Goal: Task Accomplishment & Management: Manage account settings

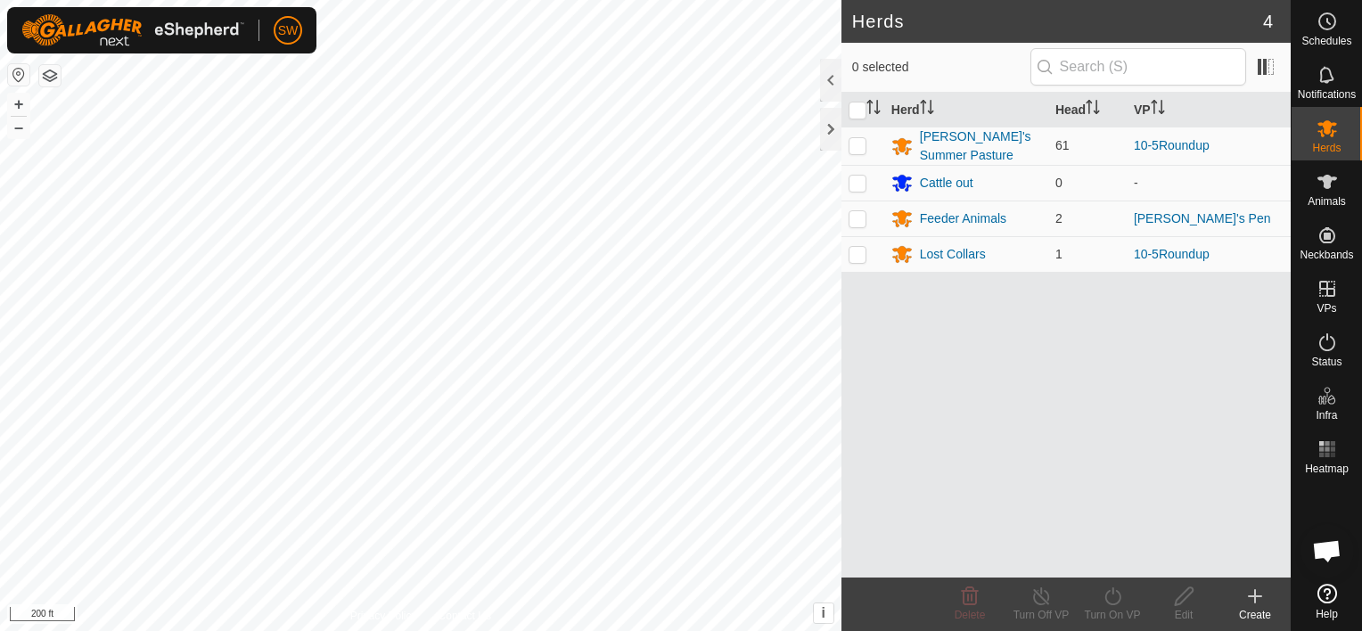
scroll to position [11408, 0]
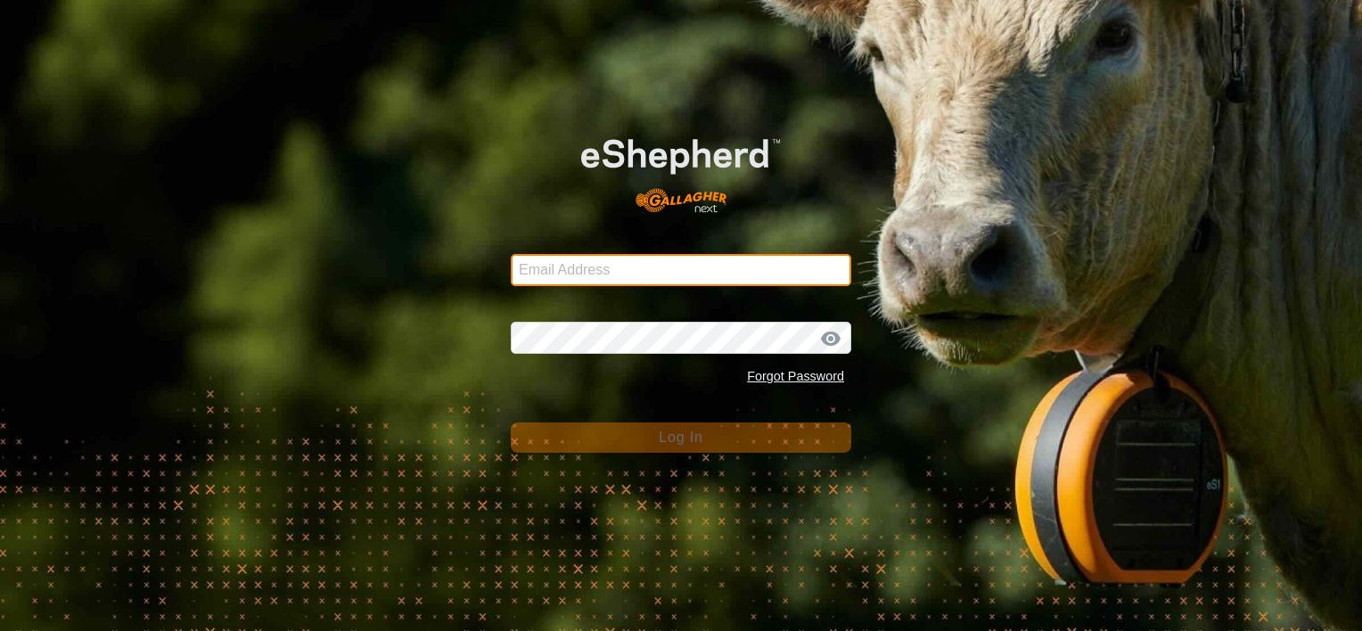
type input "shiellcanyoncattle@gmail.com"
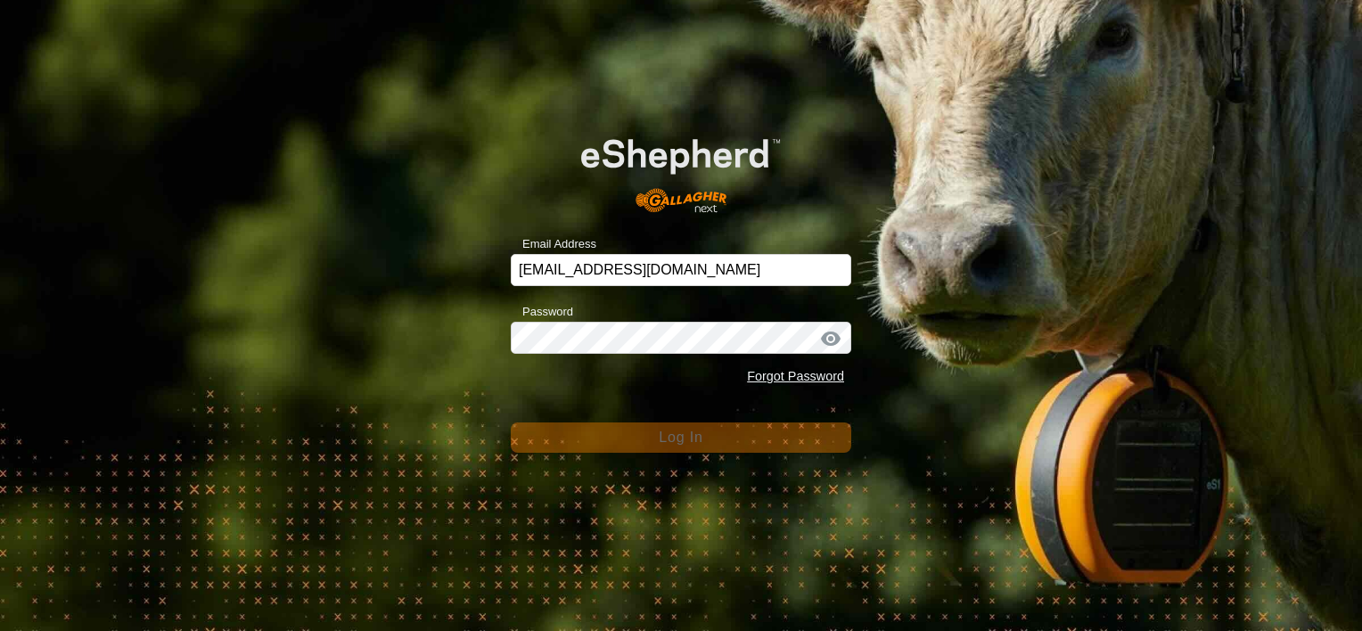
click at [410, 318] on div "Email Address shiellcanyoncattle@gmail.com Password Forgot Password Log In" at bounding box center [681, 315] width 1362 height 631
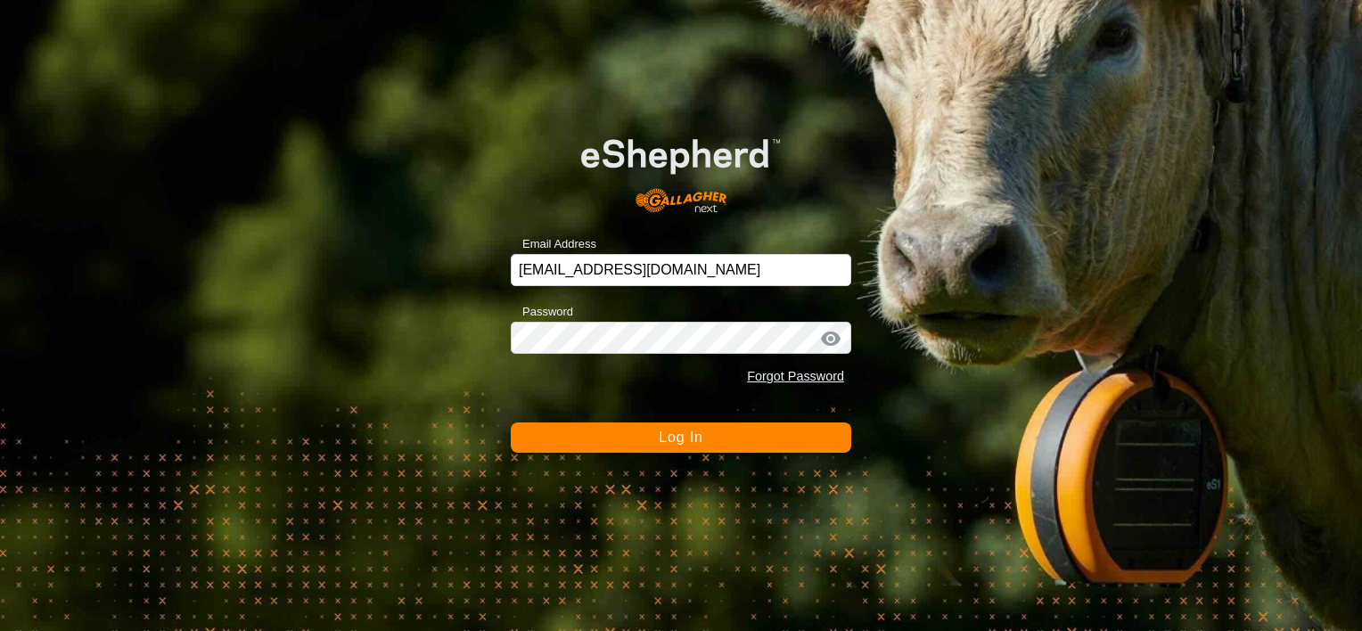
click at [652, 441] on button "Log In" at bounding box center [681, 438] width 341 height 30
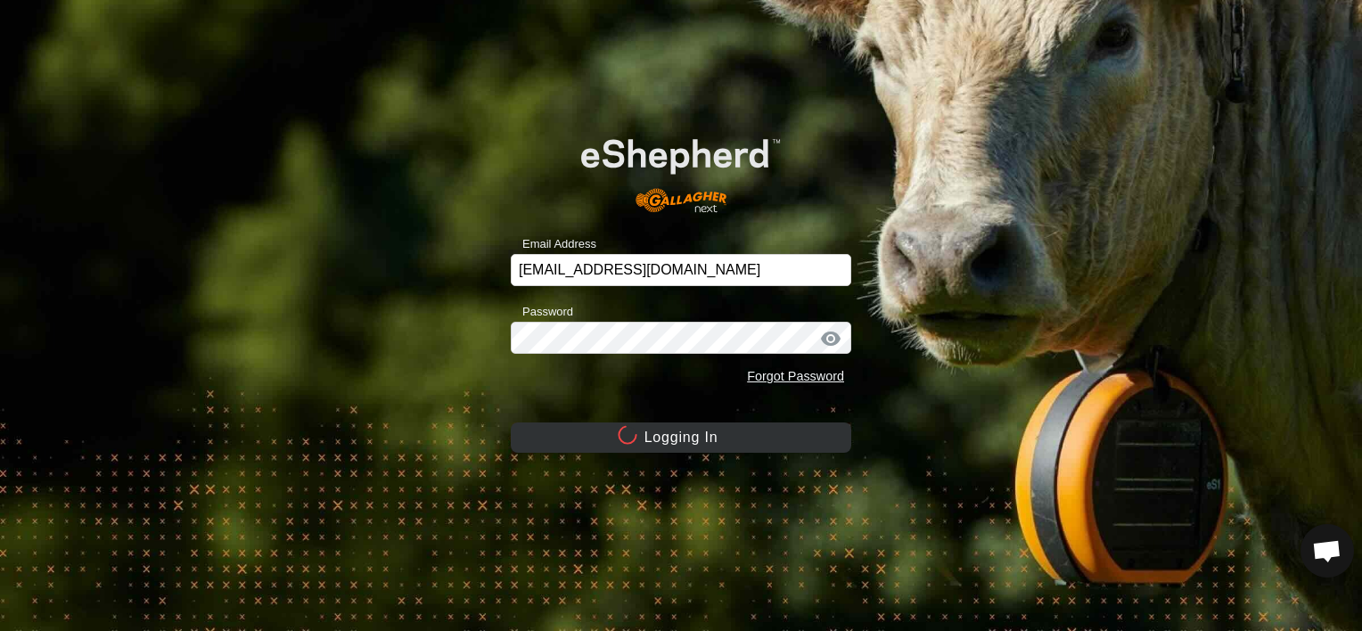
scroll to position [11408, 0]
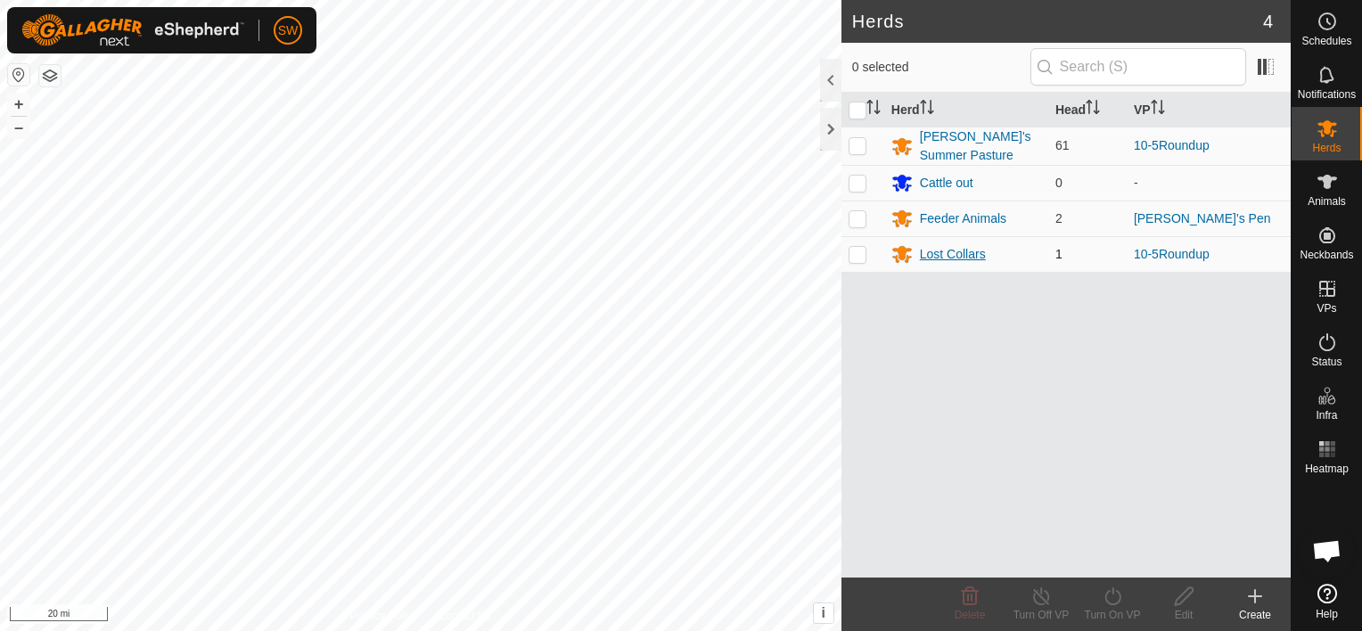
click at [940, 250] on div "Lost Collars" at bounding box center [953, 254] width 66 height 19
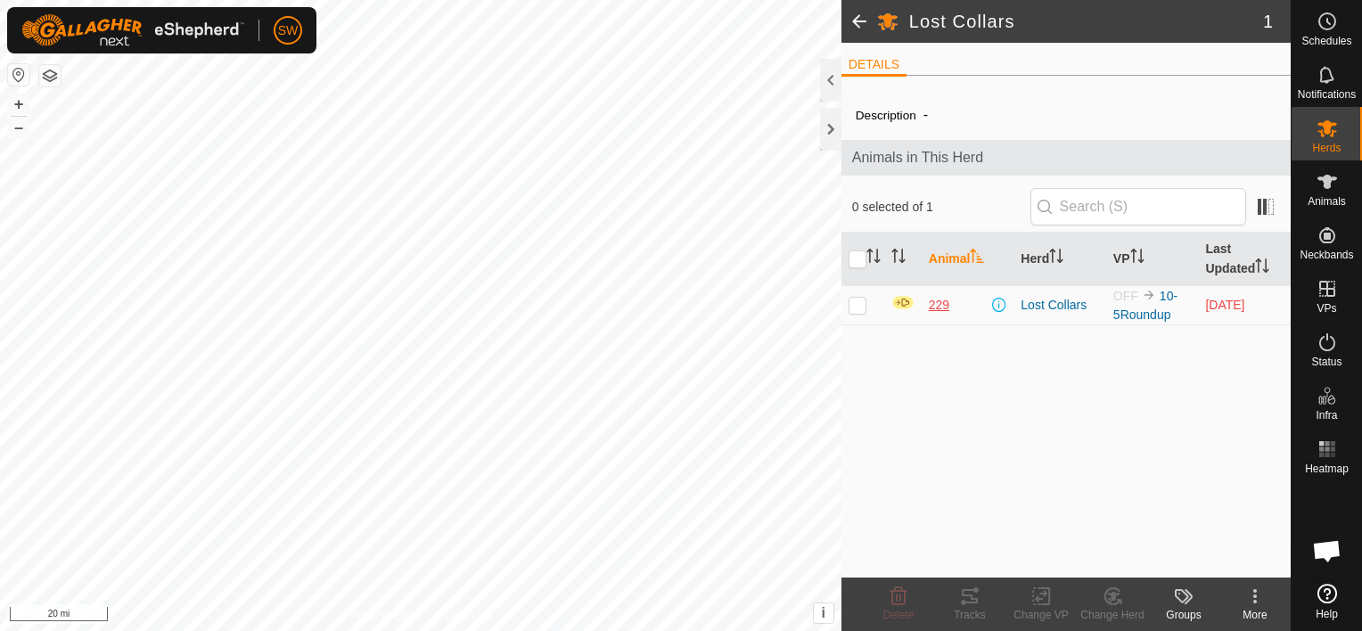
click at [945, 303] on span "229" at bounding box center [939, 305] width 21 height 19
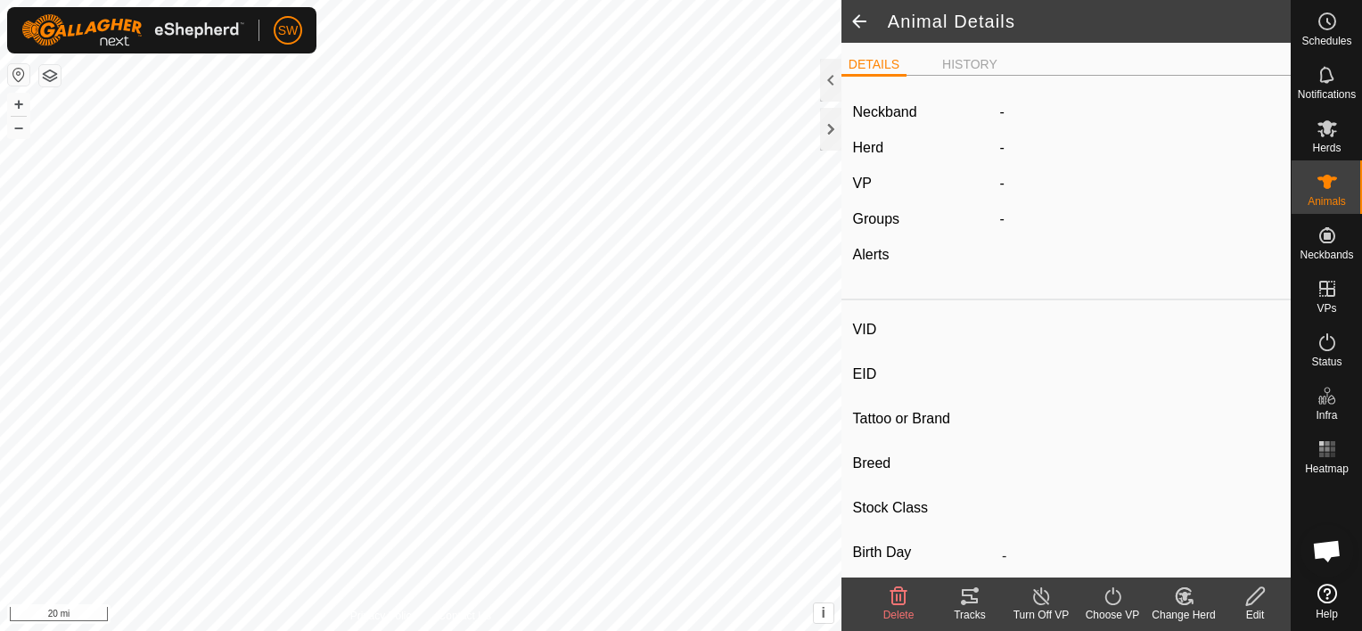
type input "229"
type input "-"
type input "Black Baldy"
type input "-"
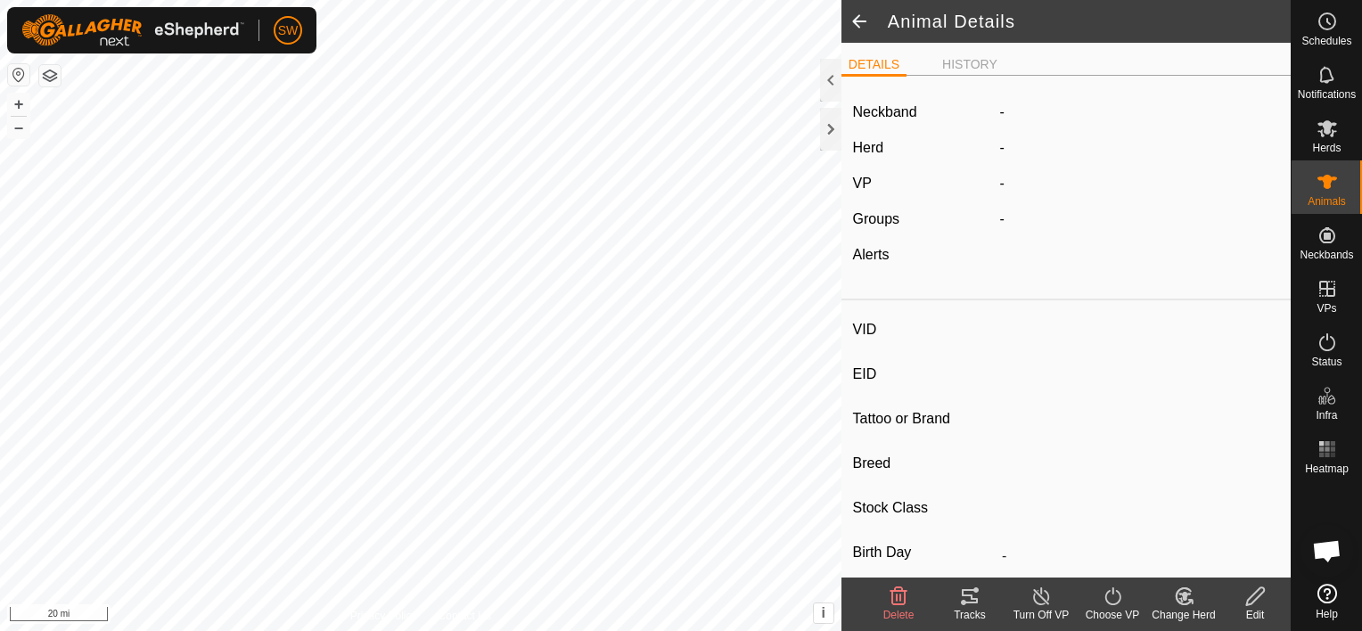
type input "0 kg"
type input "-"
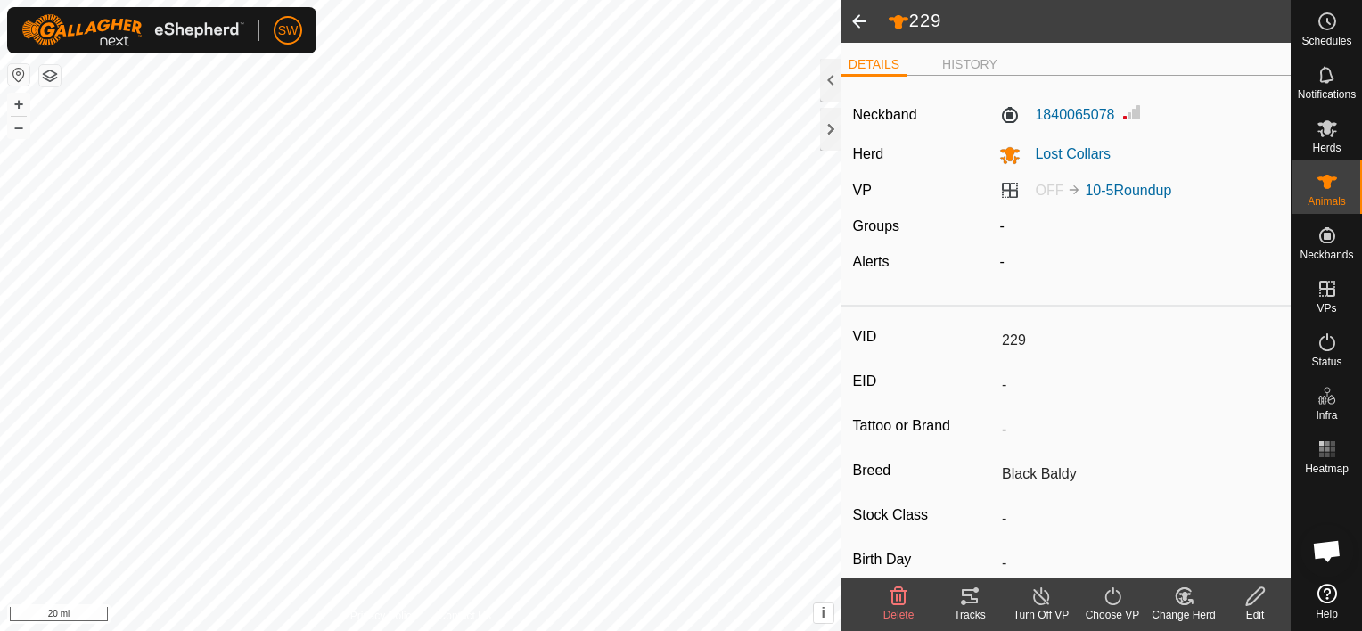
drag, startPoint x: 1187, startPoint y: 599, endPoint x: 1177, endPoint y: 602, distance: 10.2
click at [1177, 602] on icon at bounding box center [1184, 596] width 22 height 21
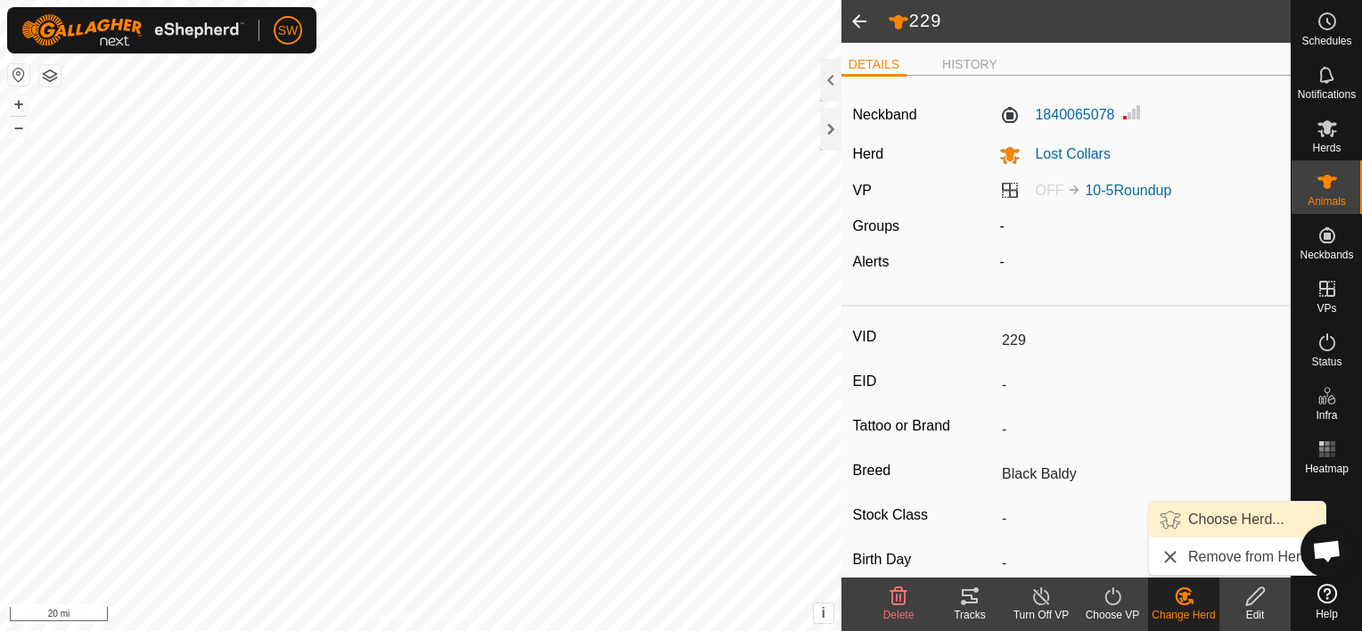
click at [1202, 510] on link "Choose Herd..." at bounding box center [1237, 520] width 176 height 36
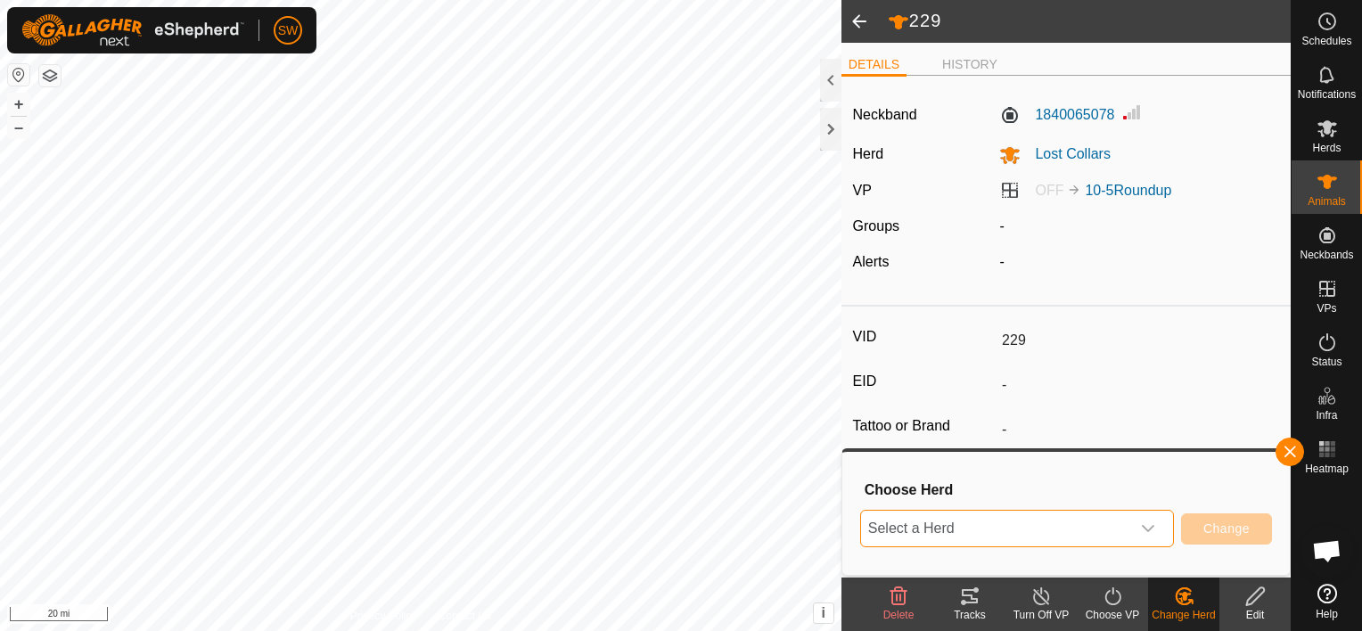
click at [1013, 523] on span "Select a Herd" at bounding box center [995, 529] width 269 height 36
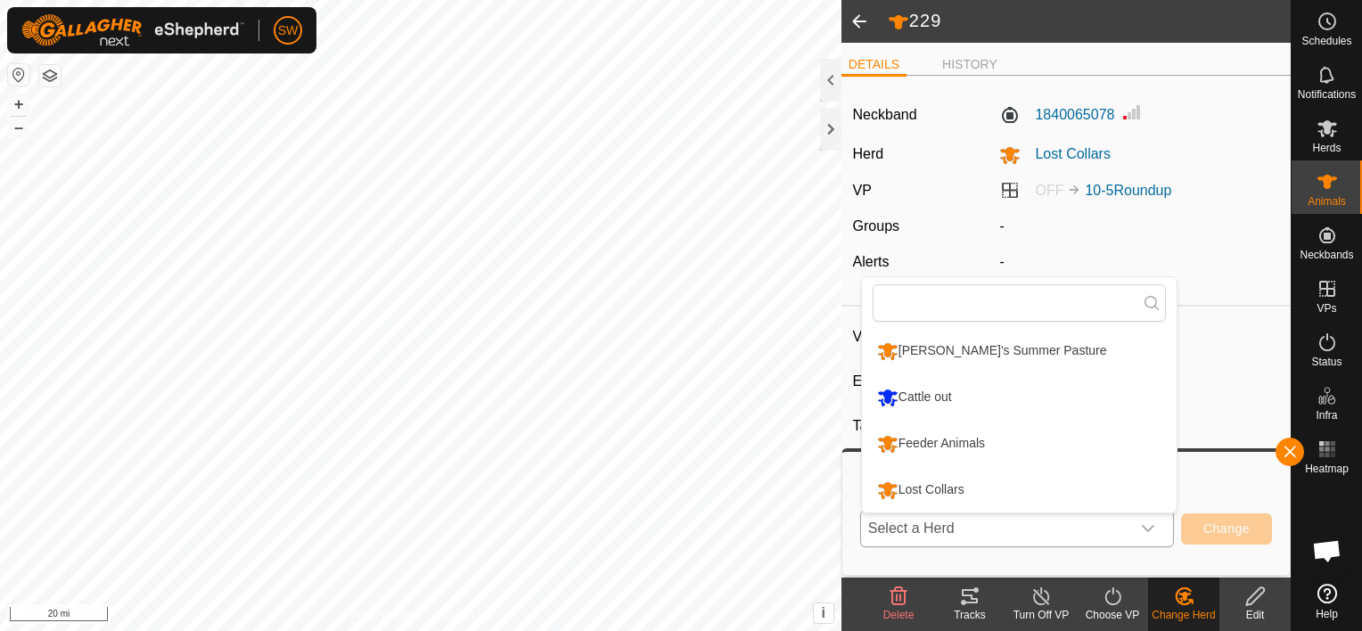
click at [957, 439] on li "Feeder Animals" at bounding box center [1019, 444] width 315 height 45
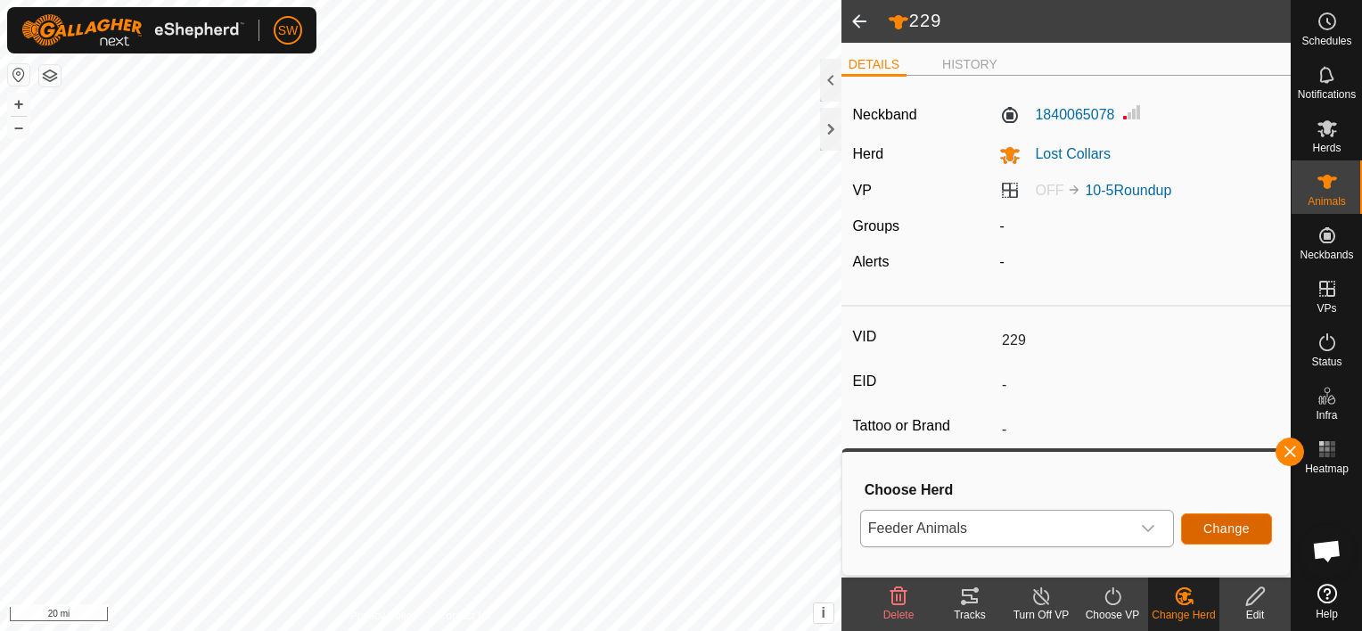
click at [1235, 528] on span "Change" at bounding box center [1226, 528] width 46 height 14
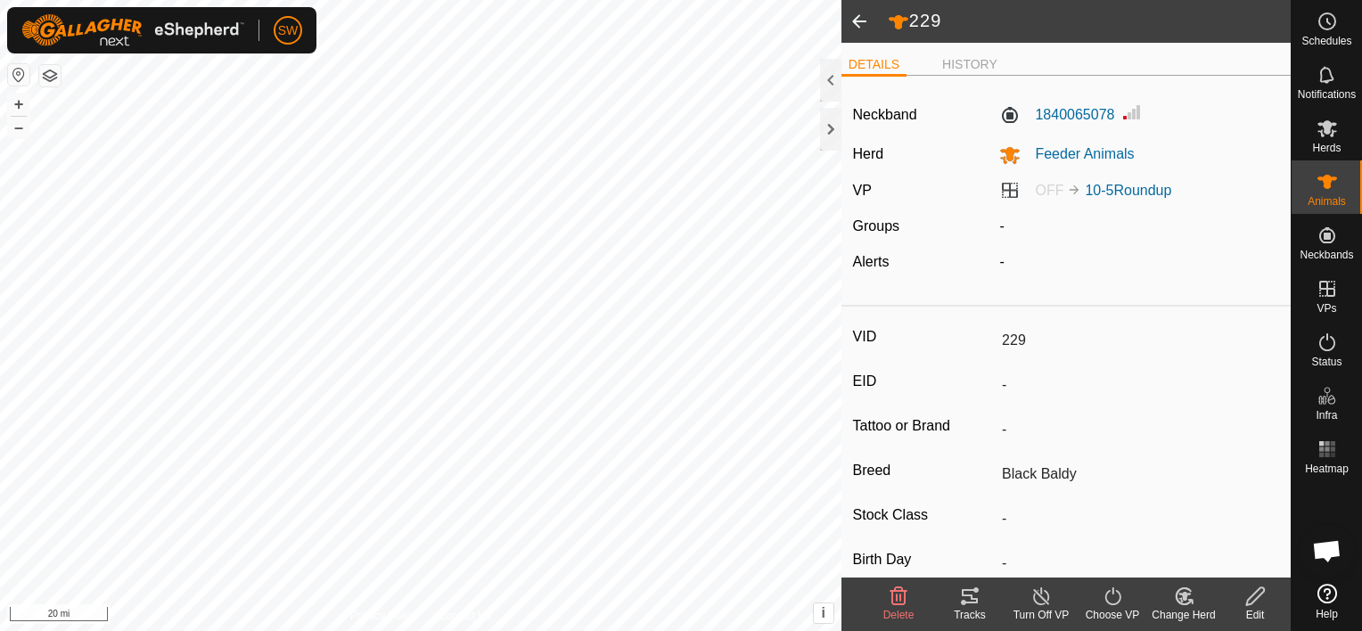
click at [1098, 603] on turn-on-svg-icon at bounding box center [1112, 596] width 71 height 21
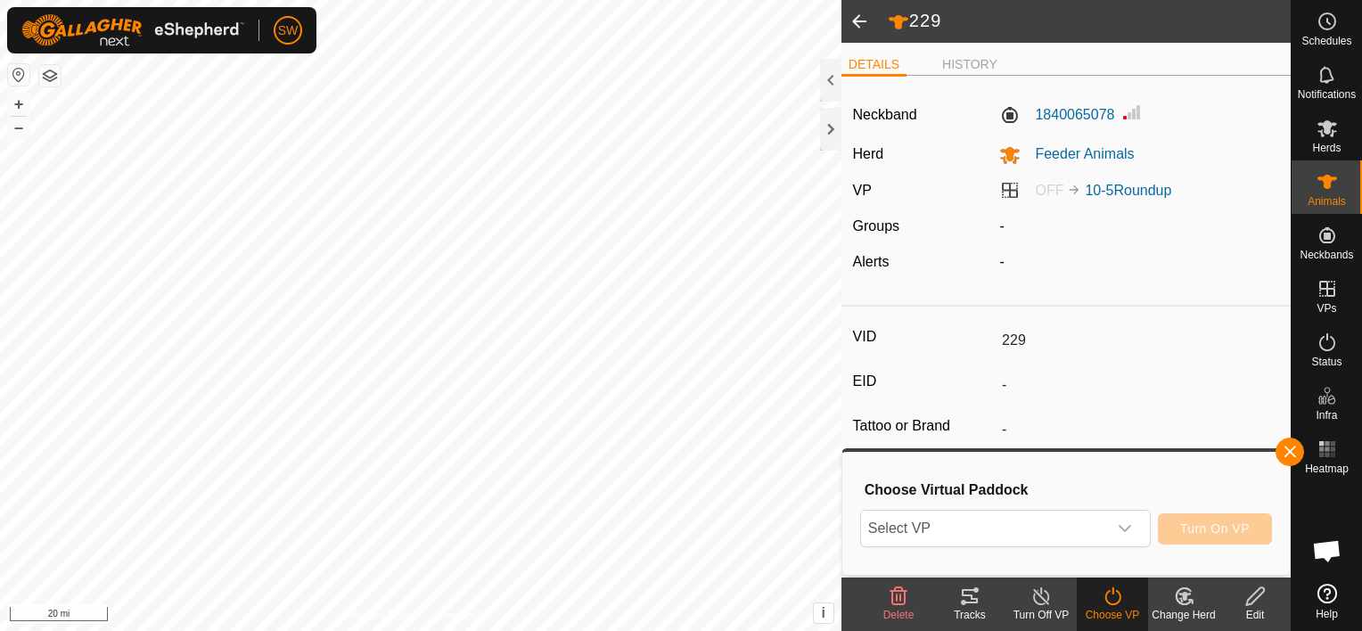
click at [1149, 488] on h3 "Choose Virtual Paddock" at bounding box center [1068, 489] width 407 height 17
click at [1071, 116] on label "1840065078" at bounding box center [1056, 114] width 115 height 21
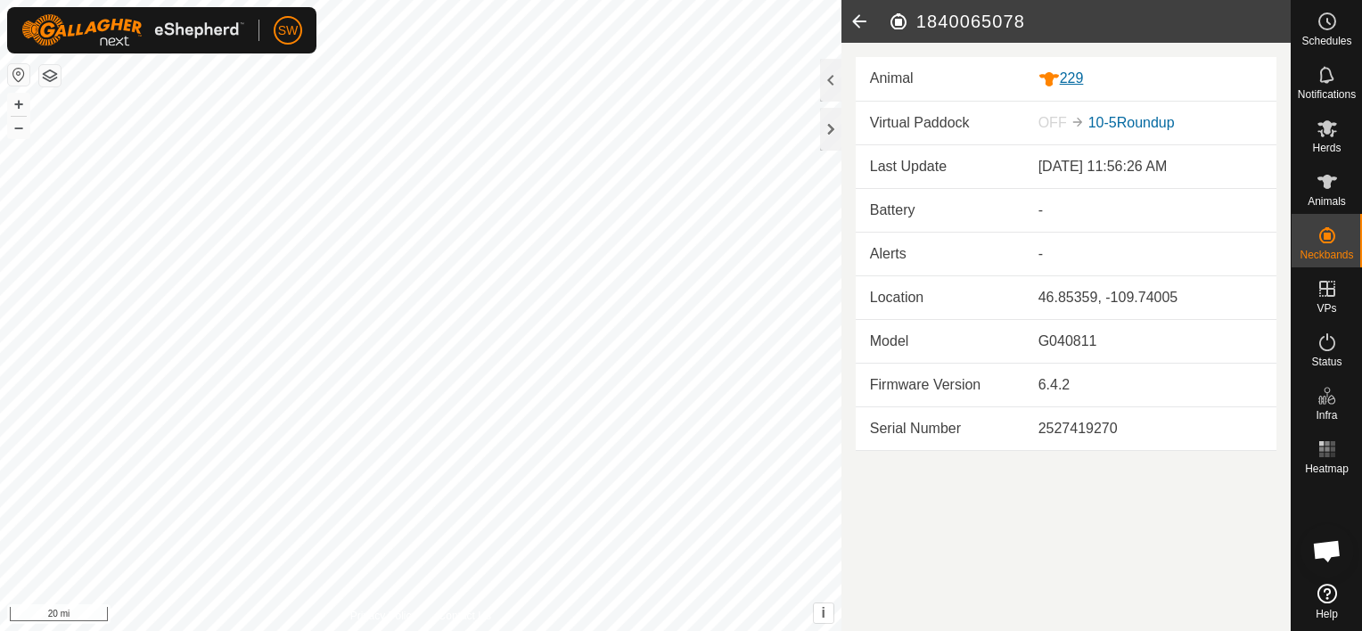
click at [1076, 78] on div "229" at bounding box center [1150, 79] width 224 height 22
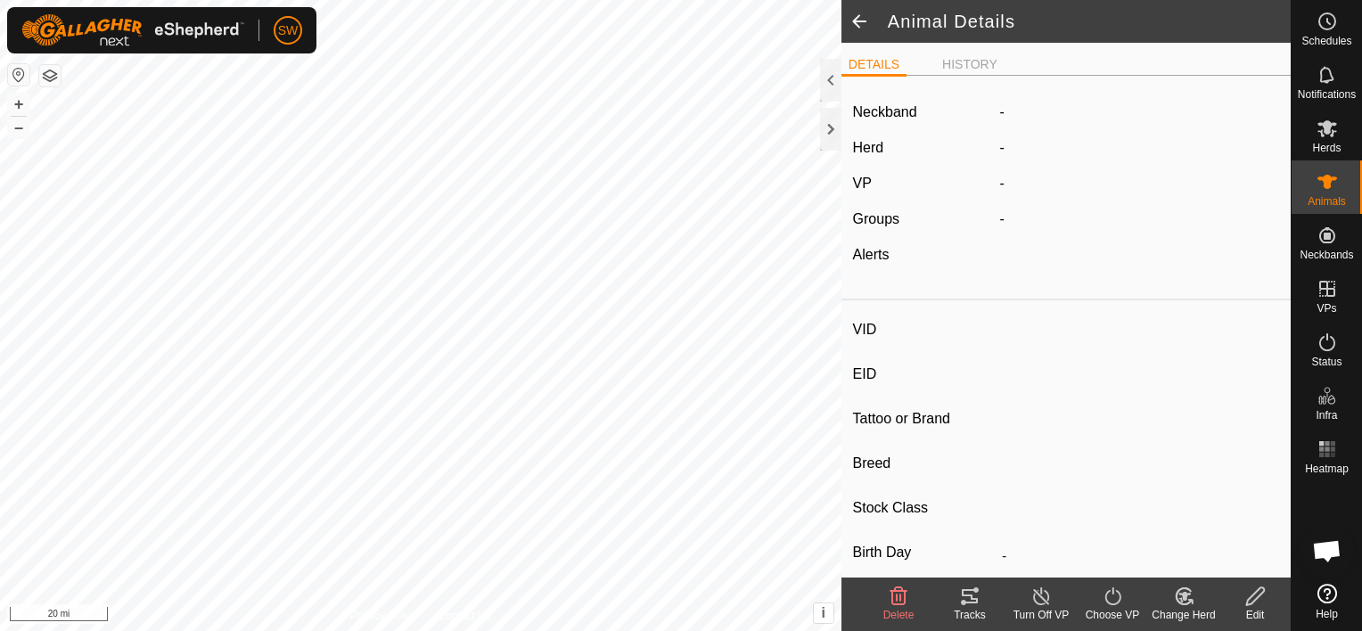
drag, startPoint x: 953, startPoint y: 60, endPoint x: 926, endPoint y: 81, distance: 34.2
click at [926, 81] on div "DETAILS HISTORY" at bounding box center [1065, 71] width 449 height 37
drag, startPoint x: 926, startPoint y: 81, endPoint x: 913, endPoint y: 79, distance: 13.5
click at [913, 79] on div "DETAILS HISTORY" at bounding box center [1065, 71] width 449 height 37
click at [961, 63] on li "HISTORY" at bounding box center [970, 65] width 70 height 21
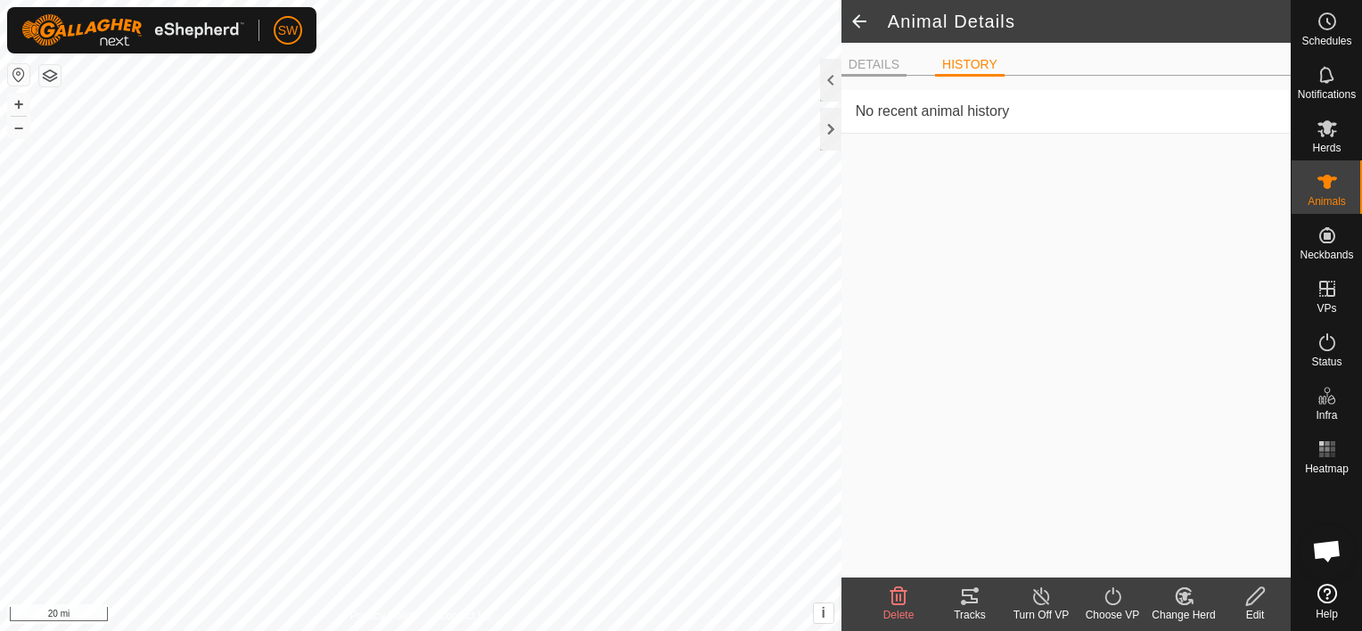
click at [884, 65] on li "DETAILS" at bounding box center [873, 65] width 65 height 21
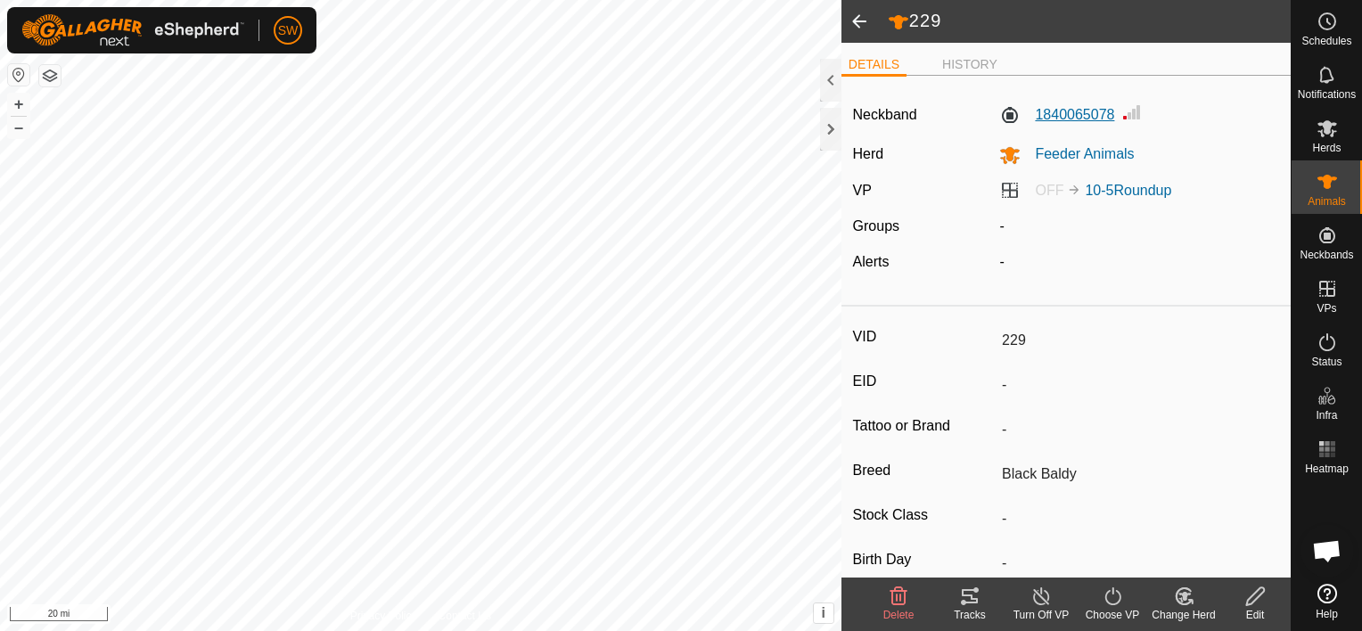
click at [1085, 114] on label "1840065078" at bounding box center [1056, 114] width 115 height 21
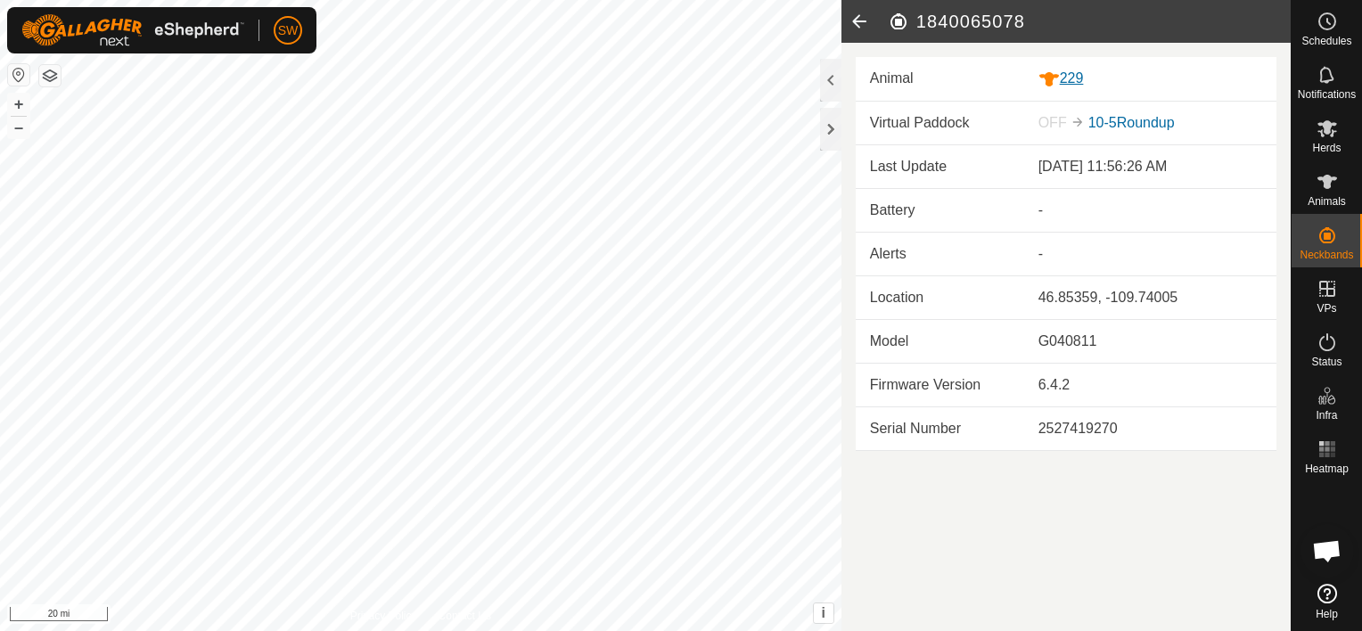
click at [1072, 78] on div "229" at bounding box center [1150, 79] width 224 height 22
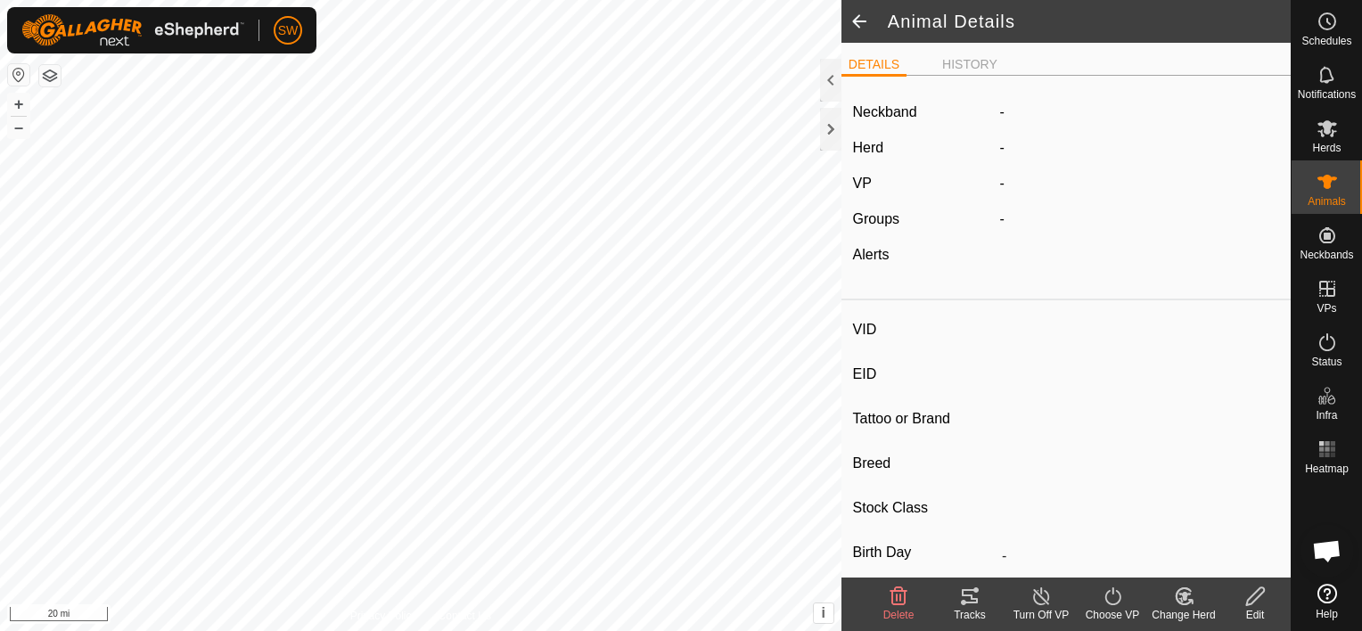
type input "229"
type input "-"
type input "Black Baldy"
type input "-"
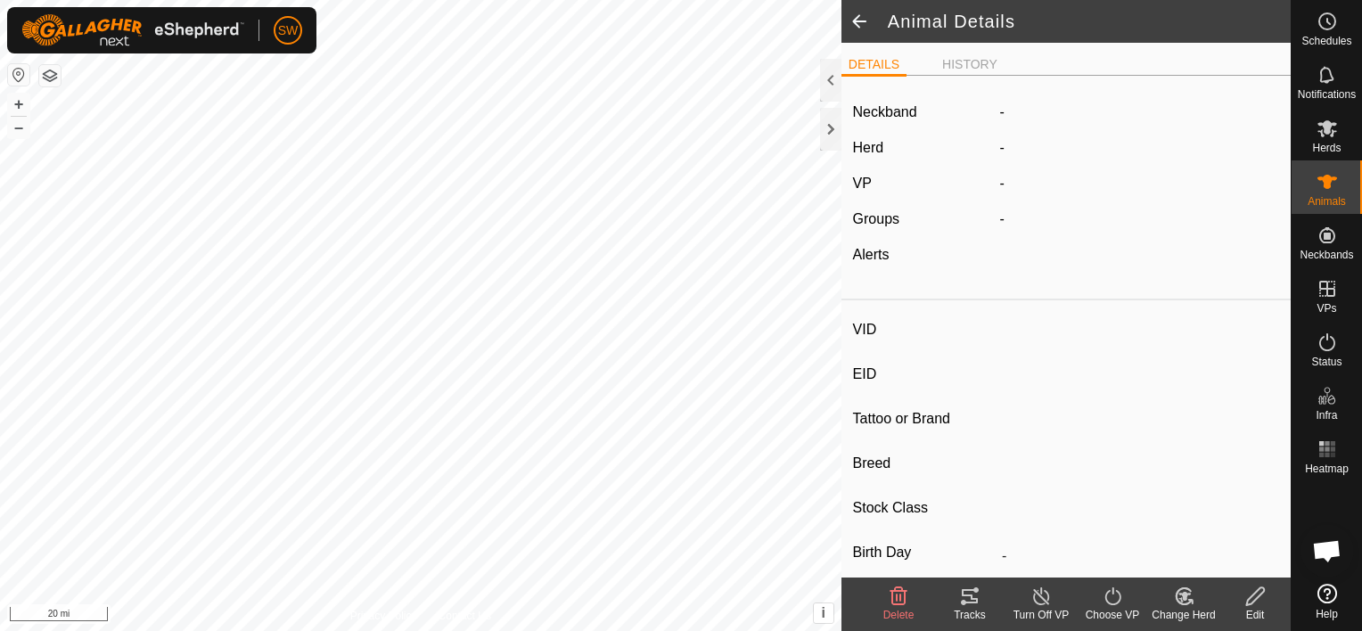
type input "0 kg"
type input "-"
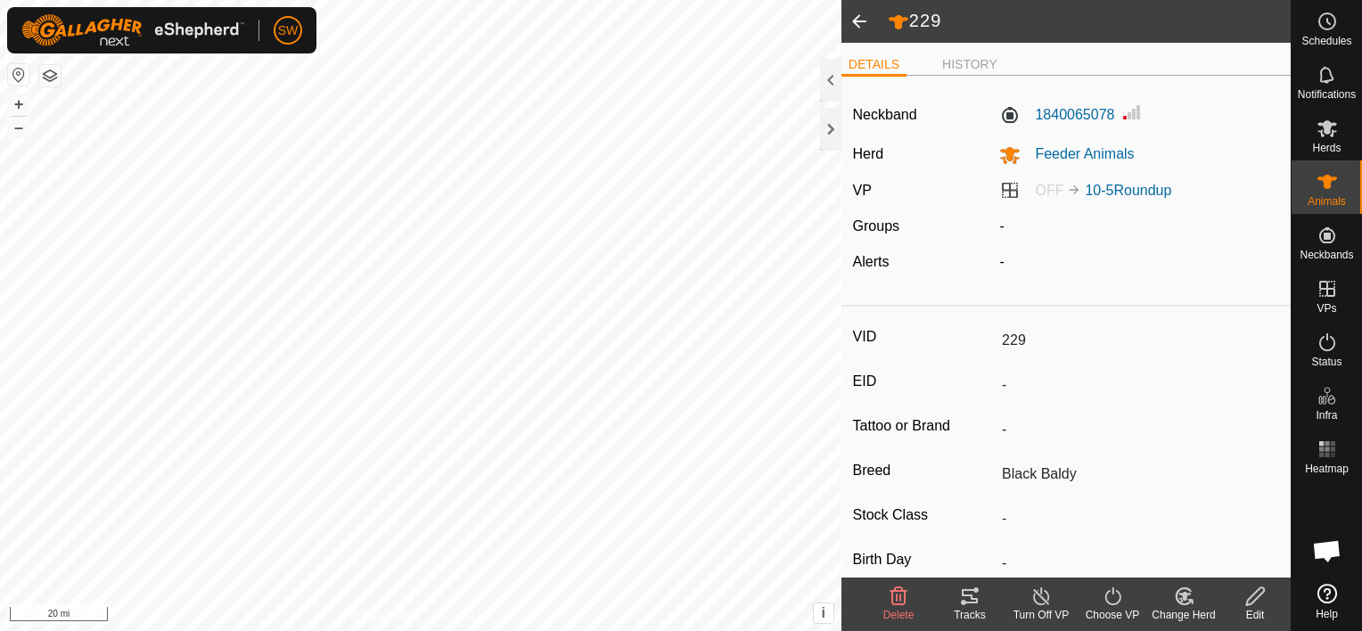
click at [1253, 607] on div "Edit" at bounding box center [1254, 615] width 71 height 16
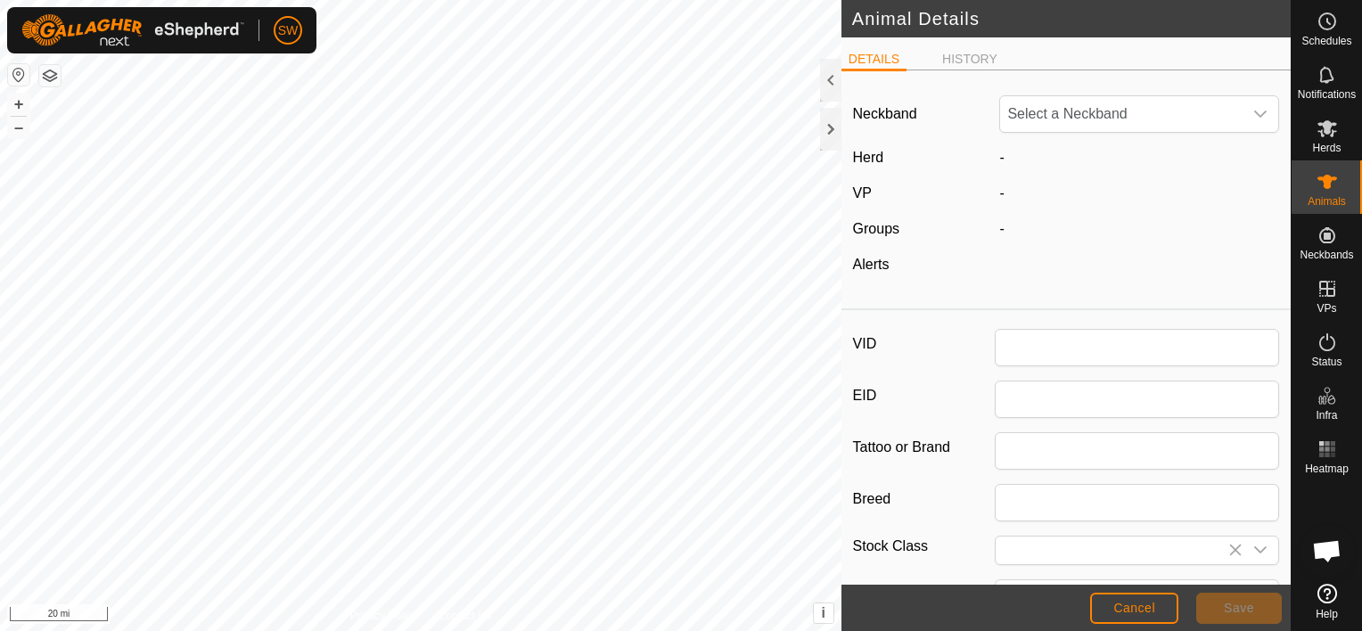
type input "229"
type input "Black Baldy"
type input "0"
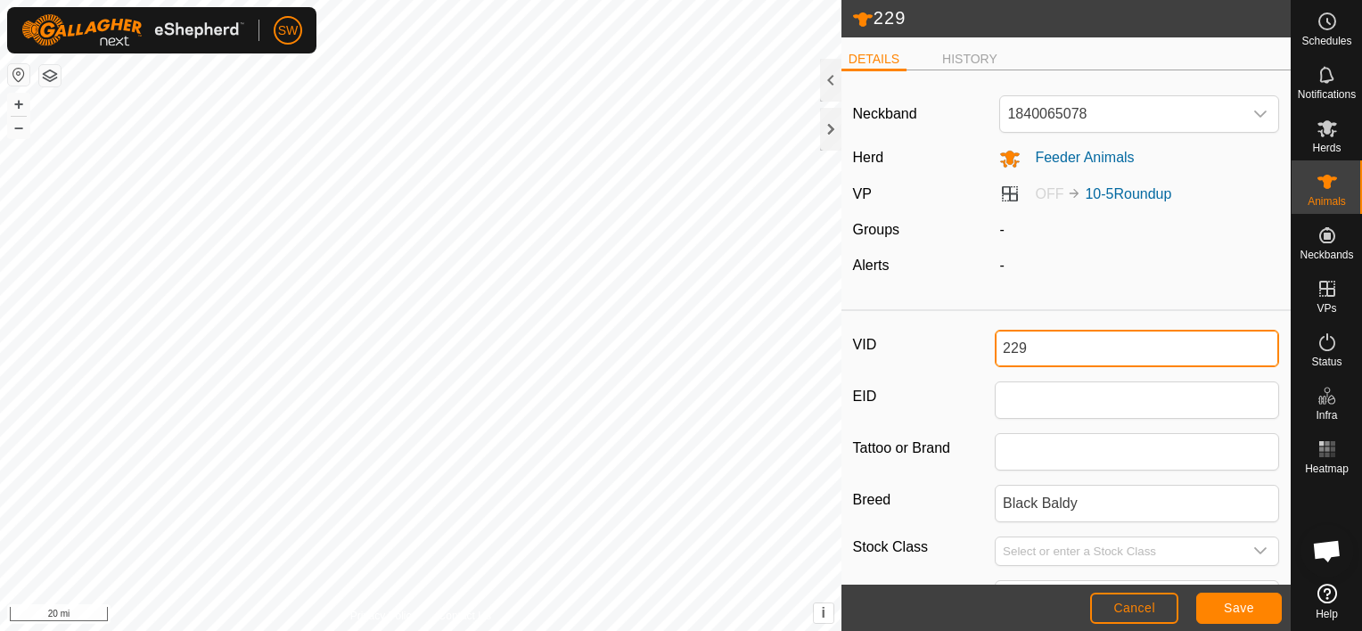
click at [1045, 349] on input "229" at bounding box center [1137, 348] width 284 height 37
type input "2"
type input "JakeBull"
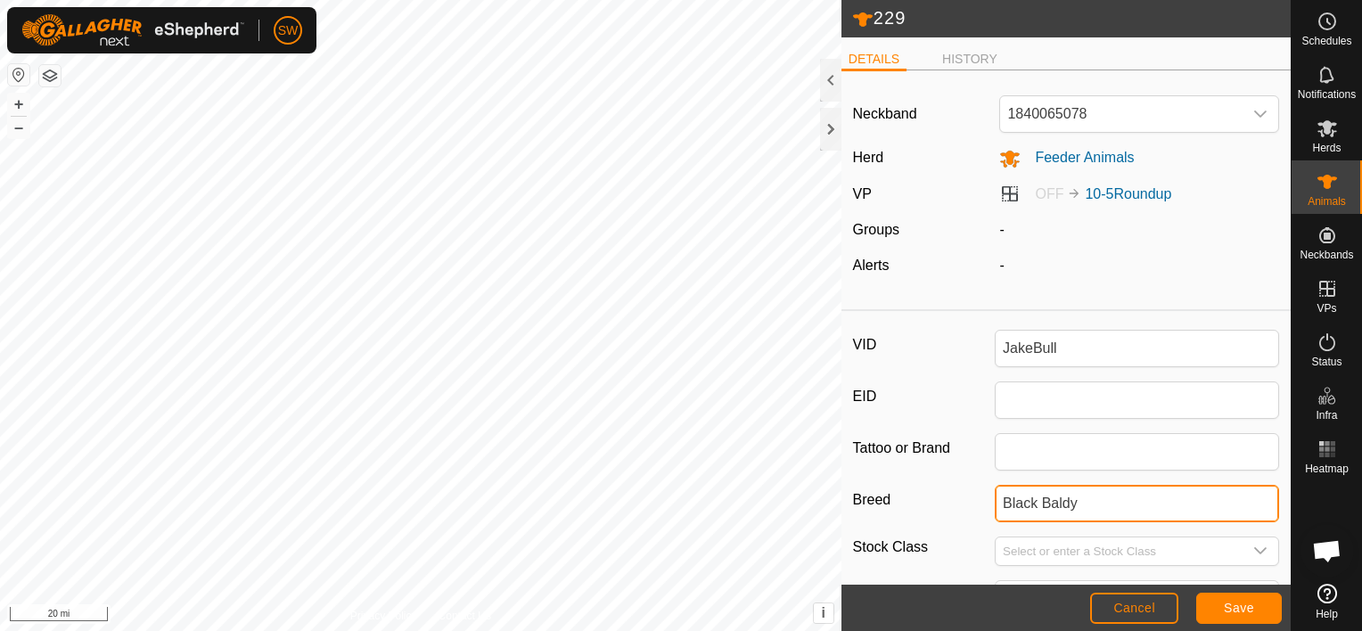
click at [1136, 503] on input "Black Baldy" at bounding box center [1137, 503] width 284 height 37
type input "B"
type input "Angus"
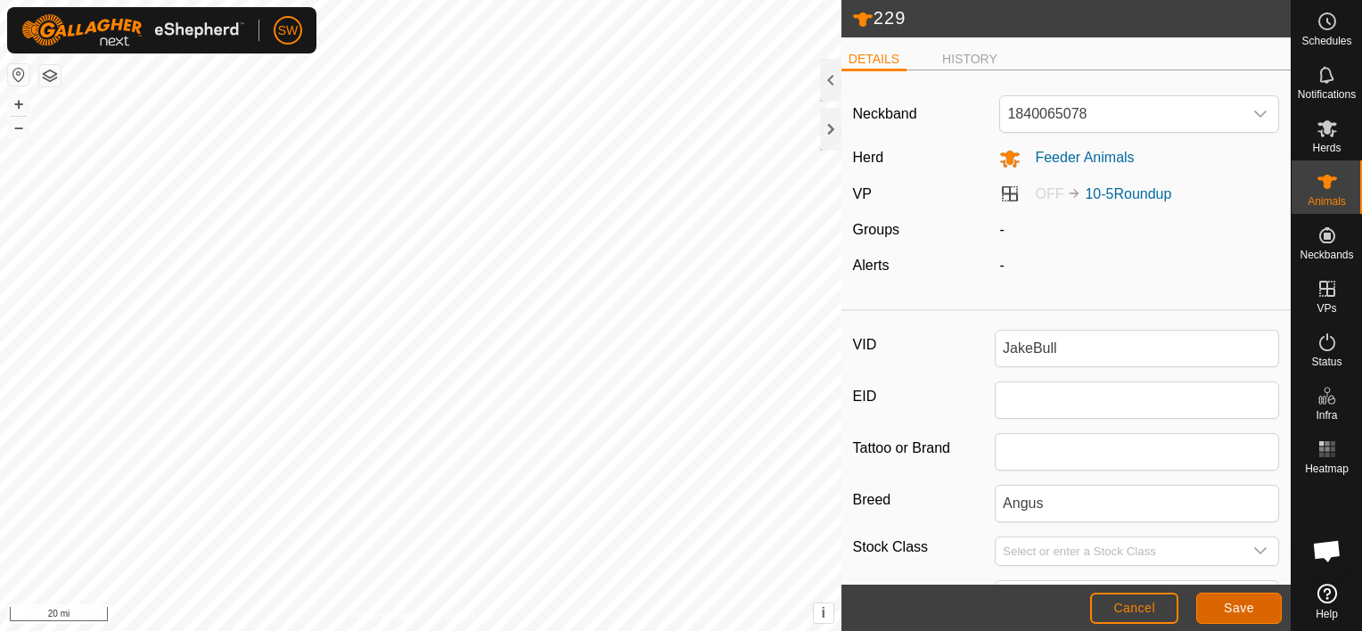
click at [1229, 607] on span "Save" at bounding box center [1239, 608] width 30 height 14
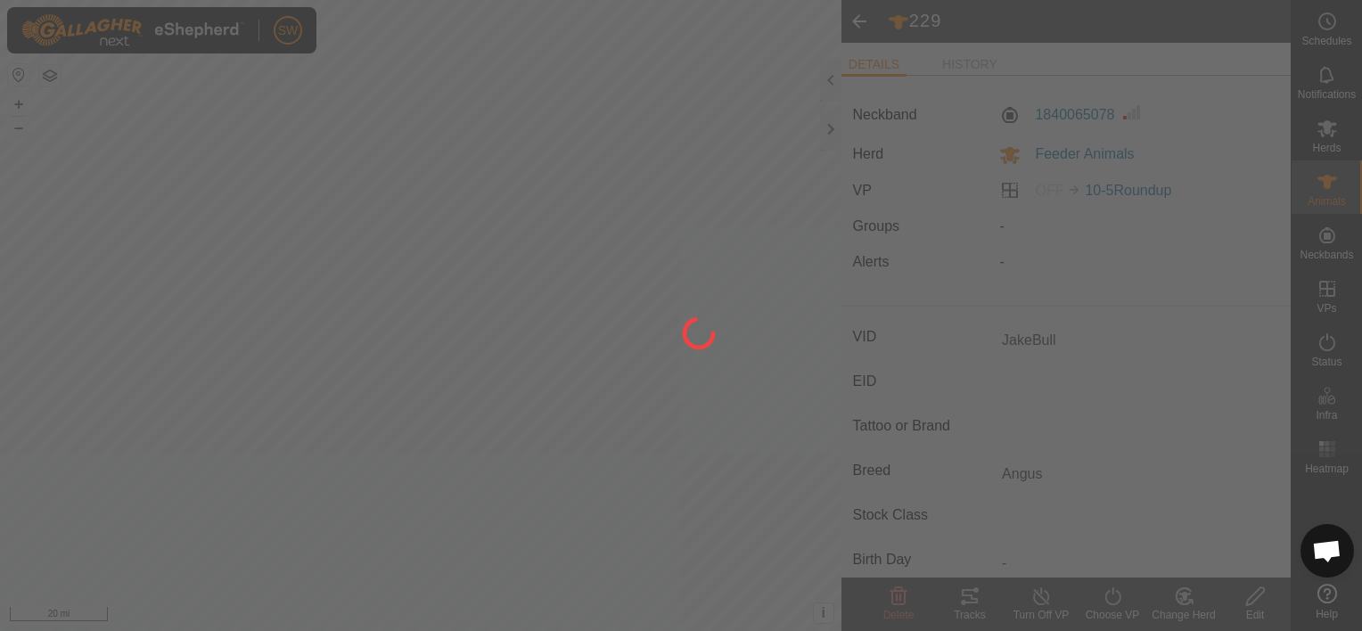
type input "229"
type input "-"
type input "Black Baldy"
type input "0 kg"
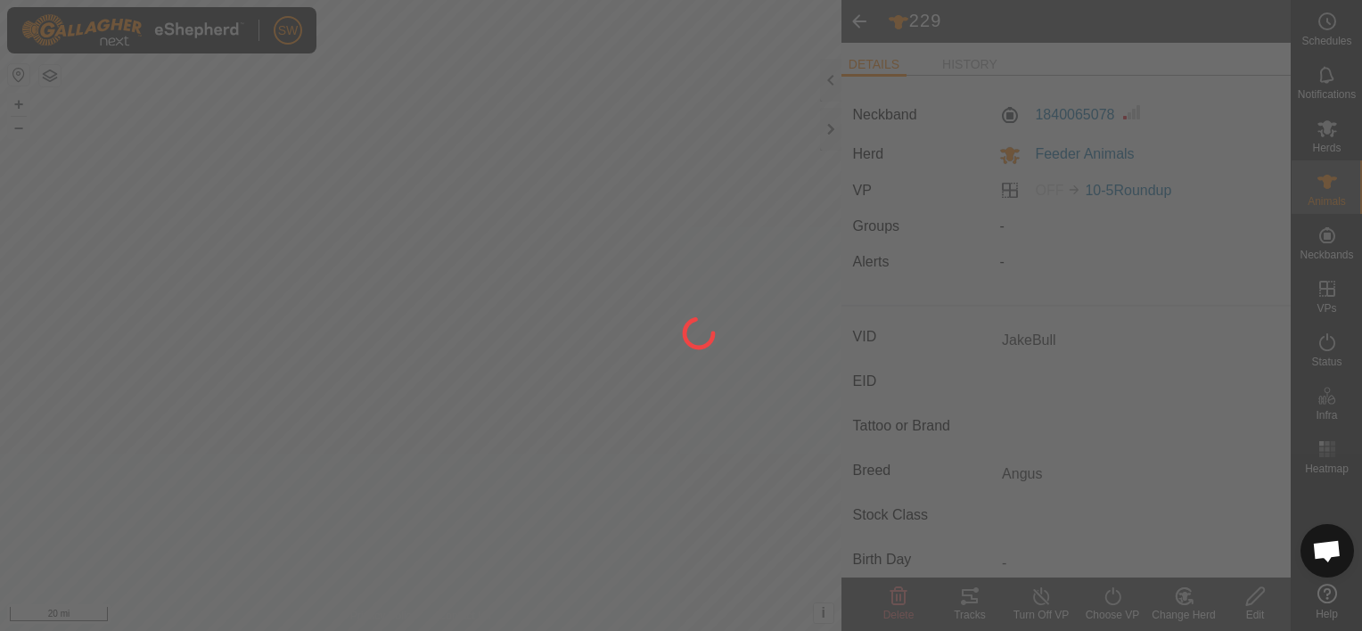
type input "-"
type input "JakeBull"
type input "Angus"
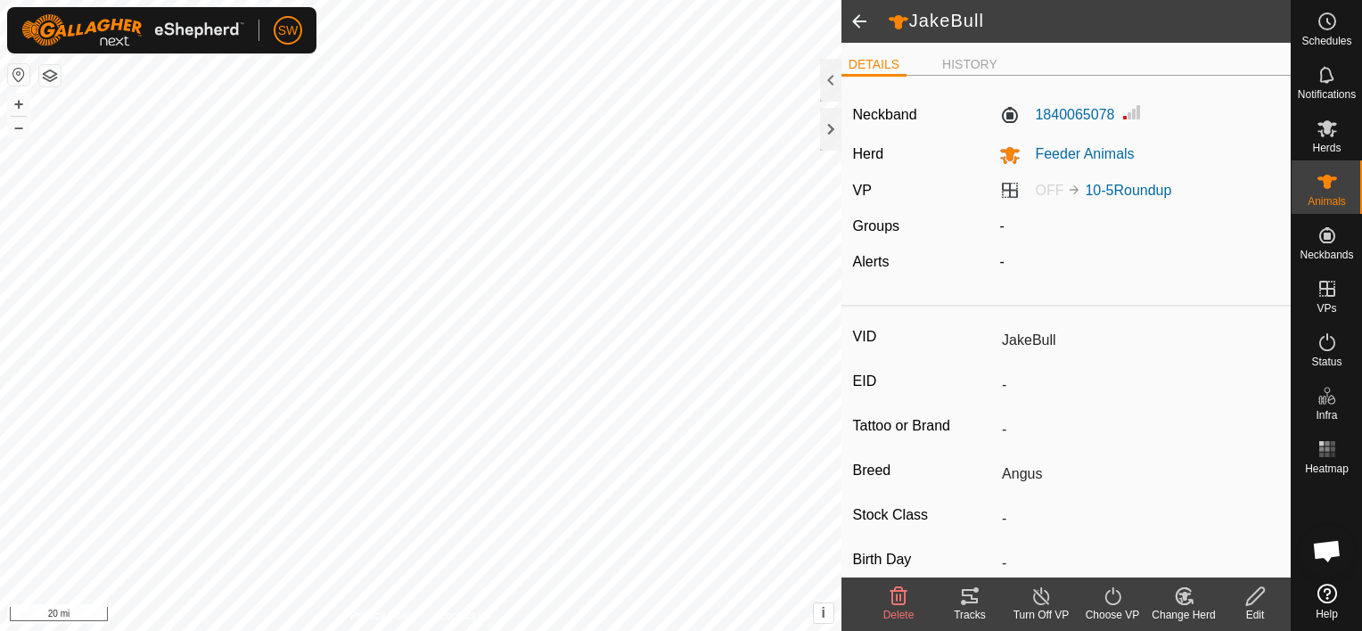
click at [857, 29] on span at bounding box center [859, 21] width 36 height 43
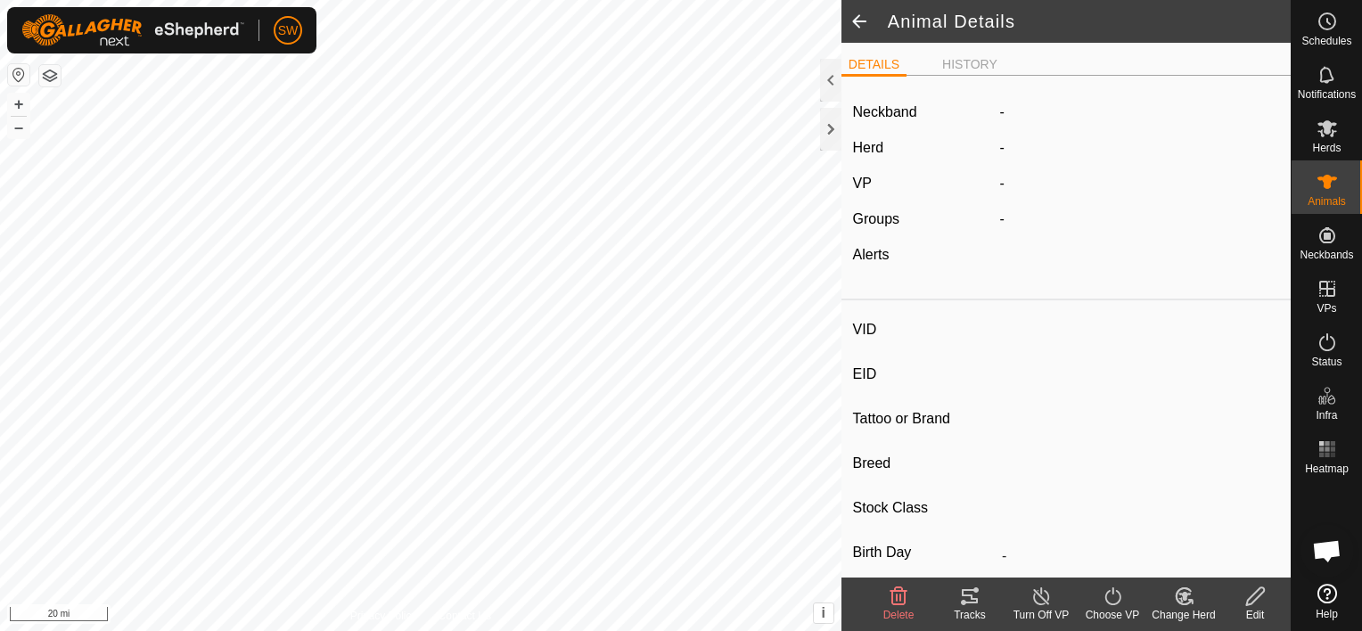
type input "JakeBull"
type input "-"
type input "Angus"
type input "-"
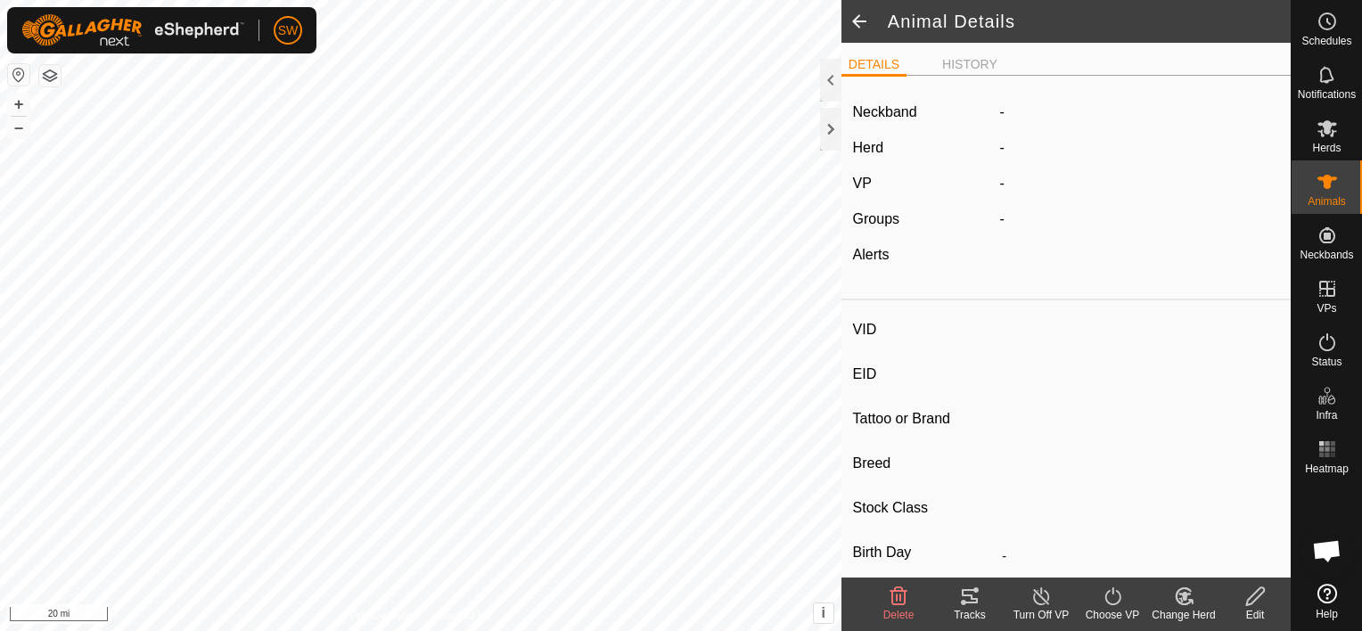
type input "0 kg"
type input "-"
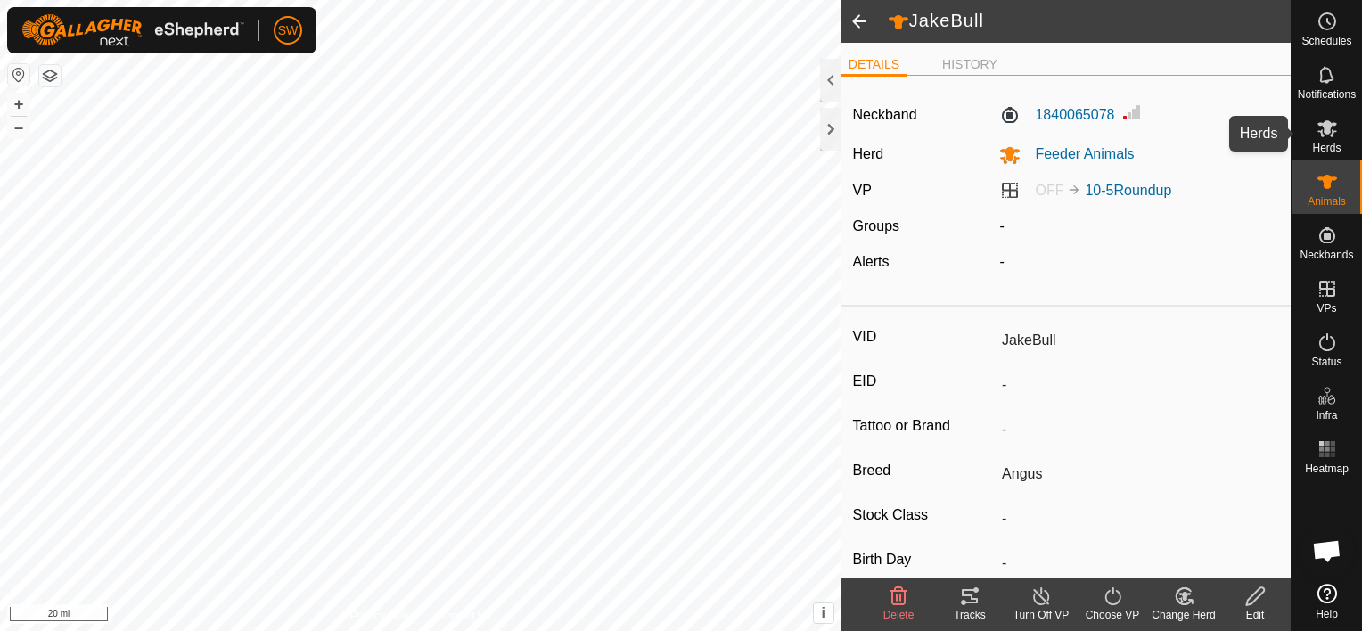
click at [1326, 127] on icon at bounding box center [1327, 128] width 20 height 17
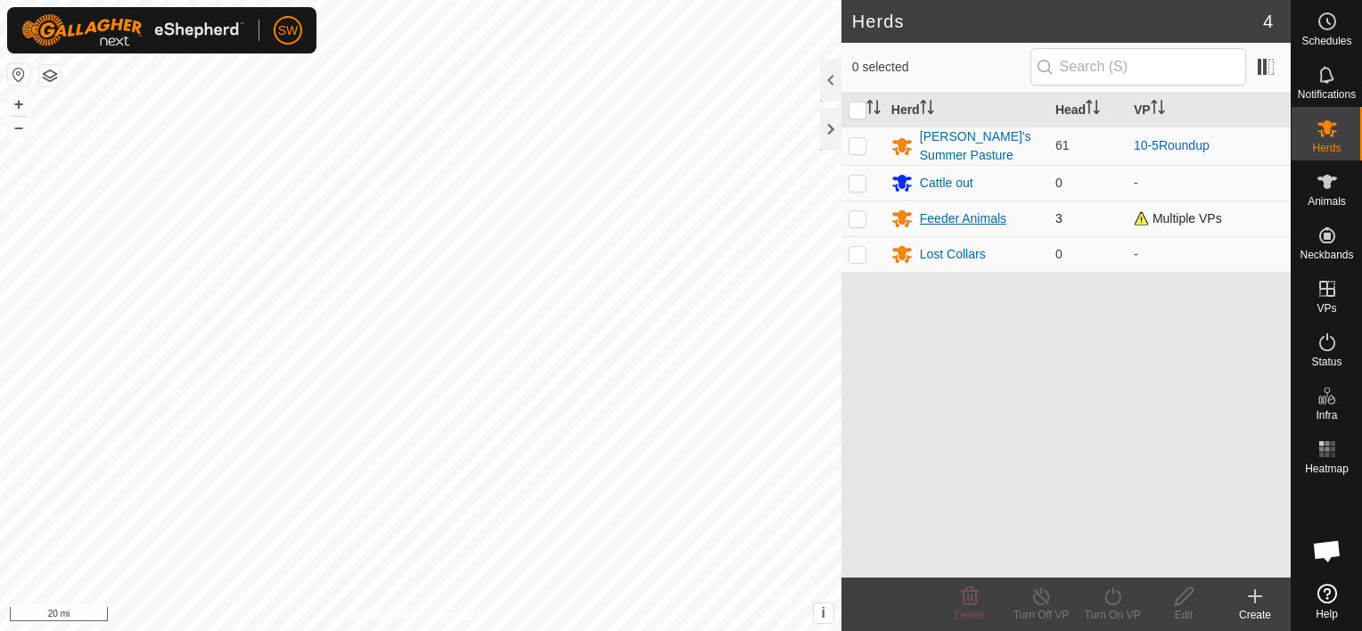
click at [988, 218] on div "Feeder Animals" at bounding box center [963, 218] width 86 height 19
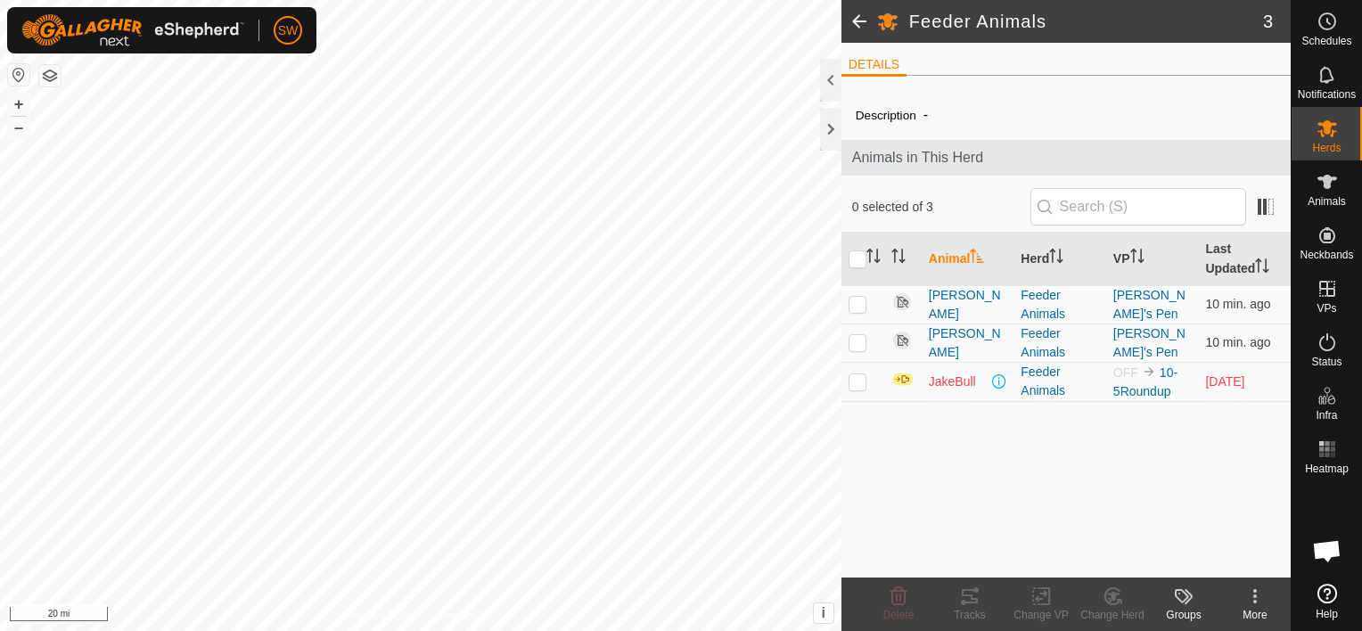
click at [856, 21] on span at bounding box center [859, 21] width 36 height 43
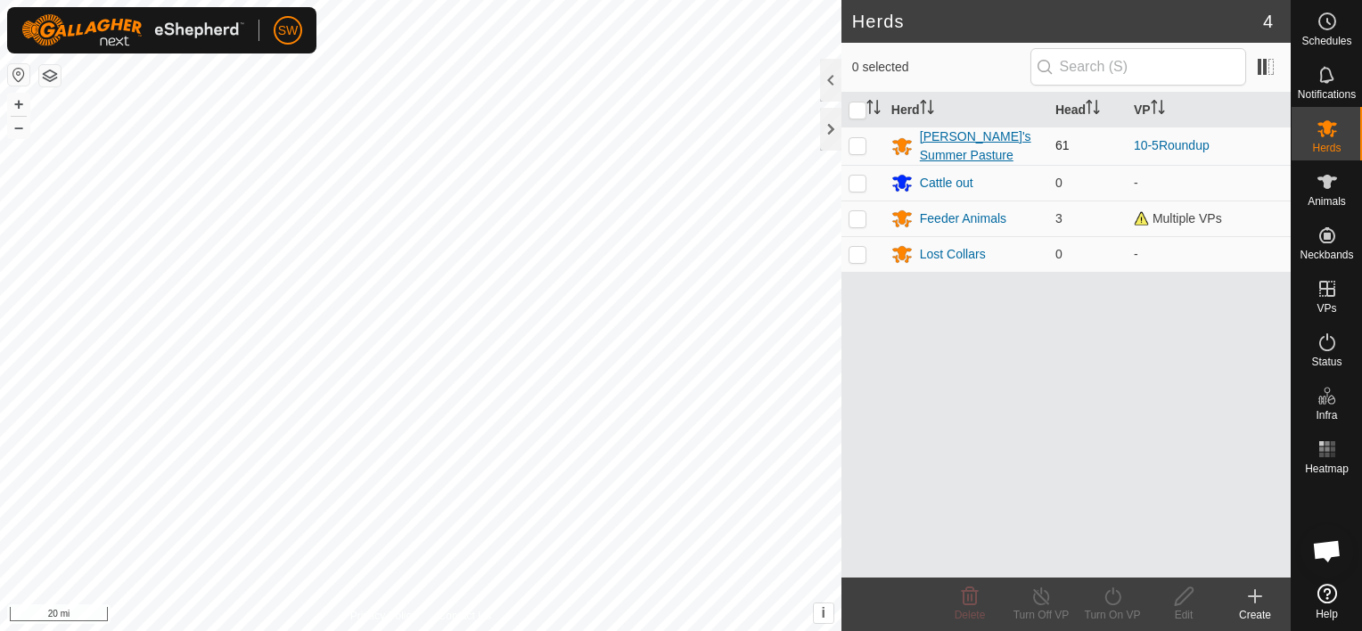
click at [947, 135] on div "[PERSON_NAME]'s Summer Pasture" at bounding box center [980, 145] width 121 height 37
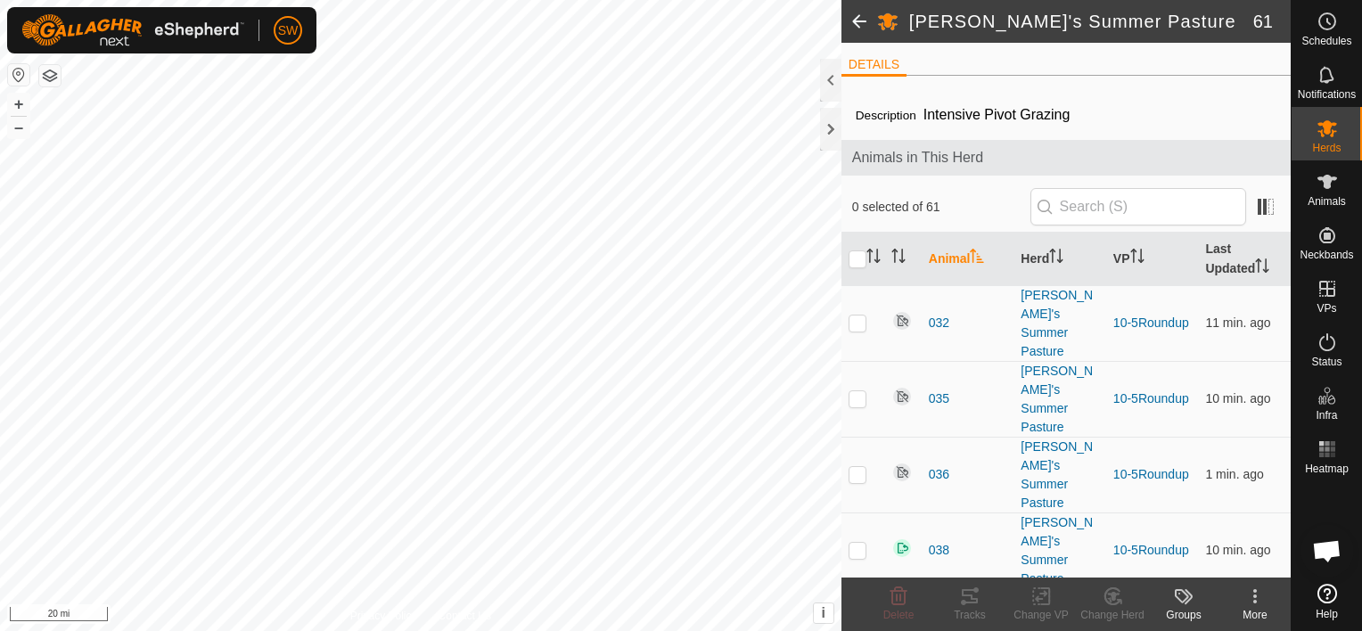
click at [858, 20] on span at bounding box center [859, 21] width 36 height 43
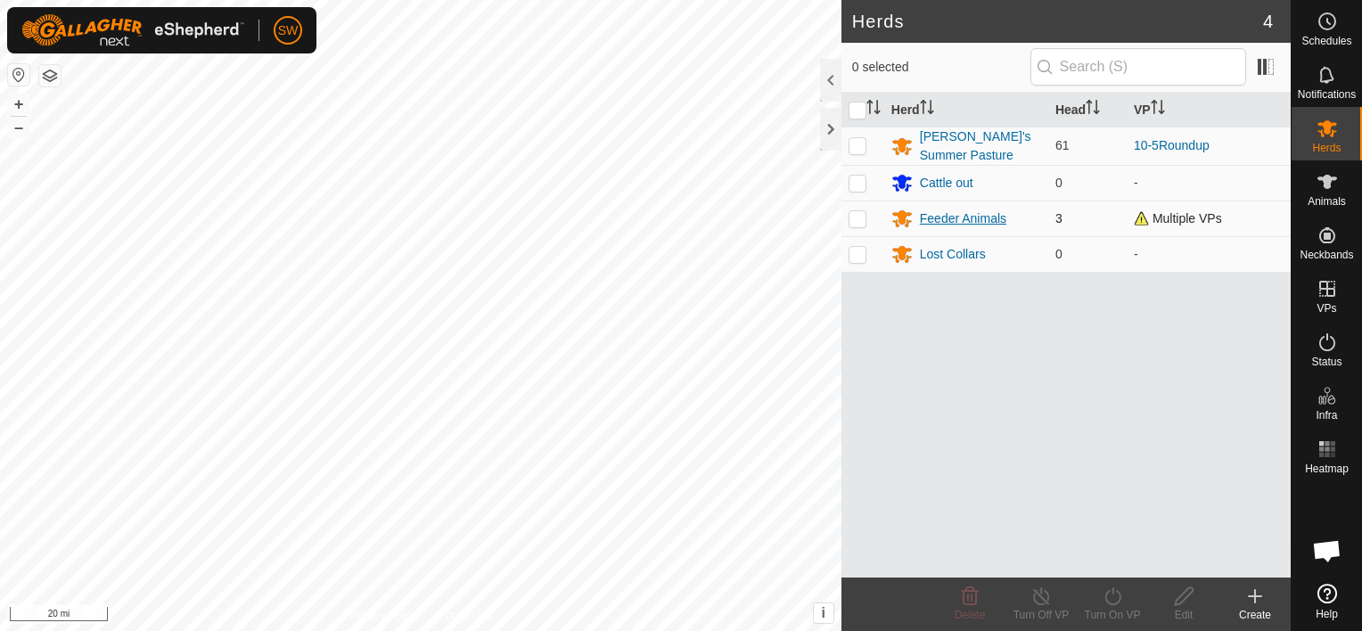
click at [956, 210] on div "Feeder Animals" at bounding box center [963, 218] width 86 height 19
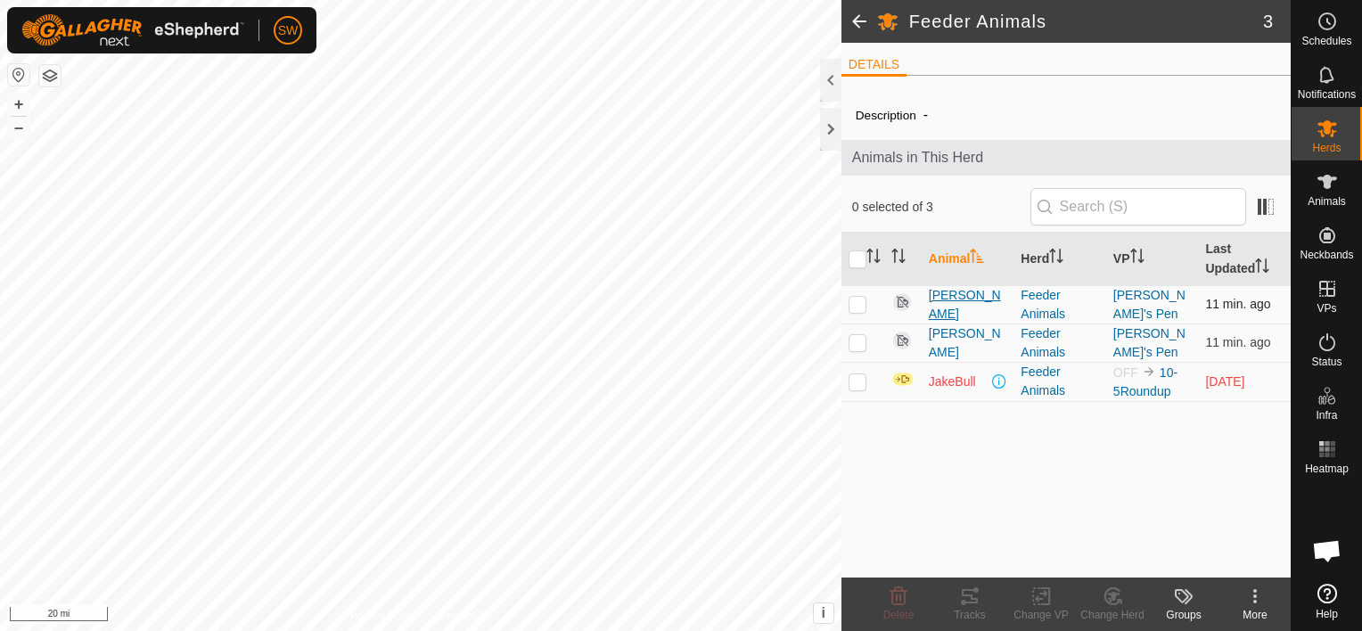
click at [946, 299] on span "Bridget" at bounding box center [968, 304] width 78 height 37
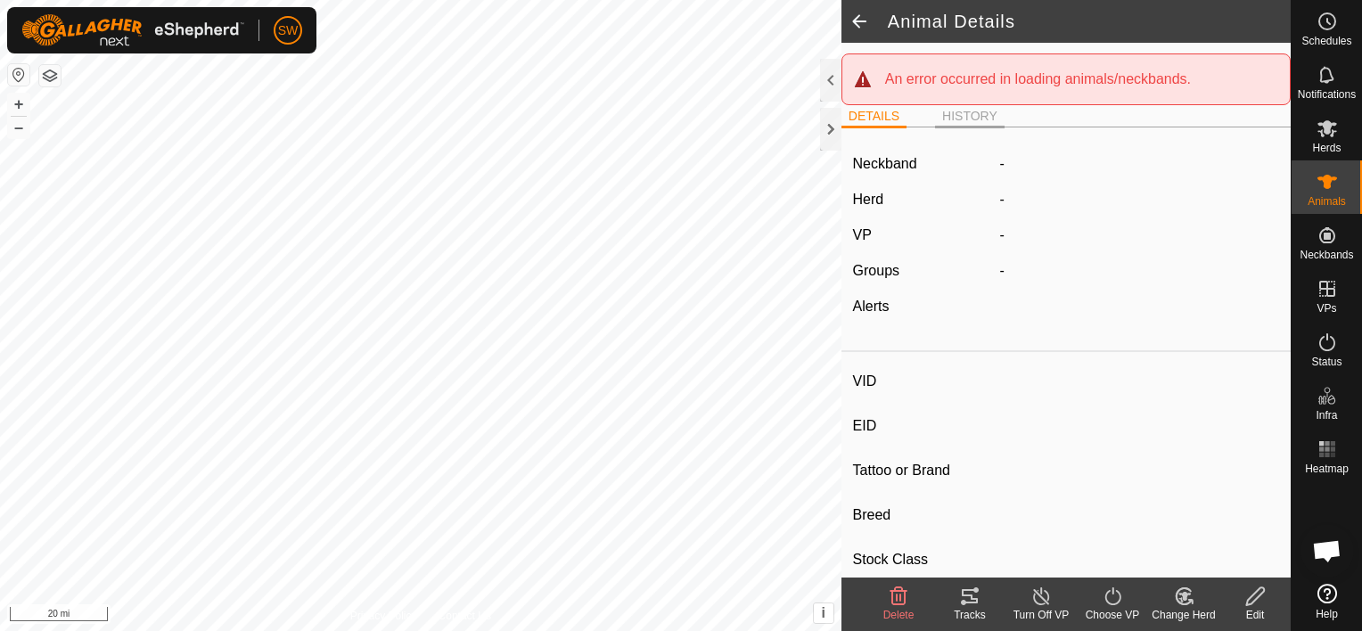
click at [965, 124] on li "HISTORY" at bounding box center [970, 117] width 70 height 21
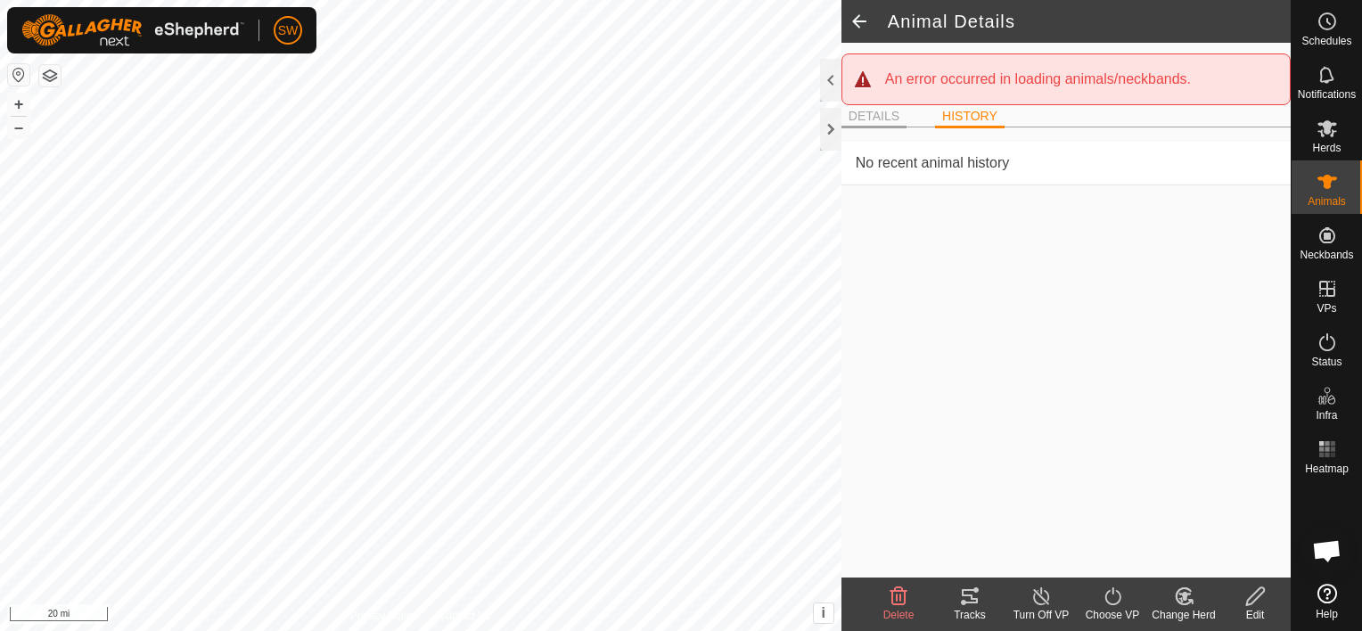
click at [883, 124] on li "DETAILS" at bounding box center [873, 117] width 65 height 21
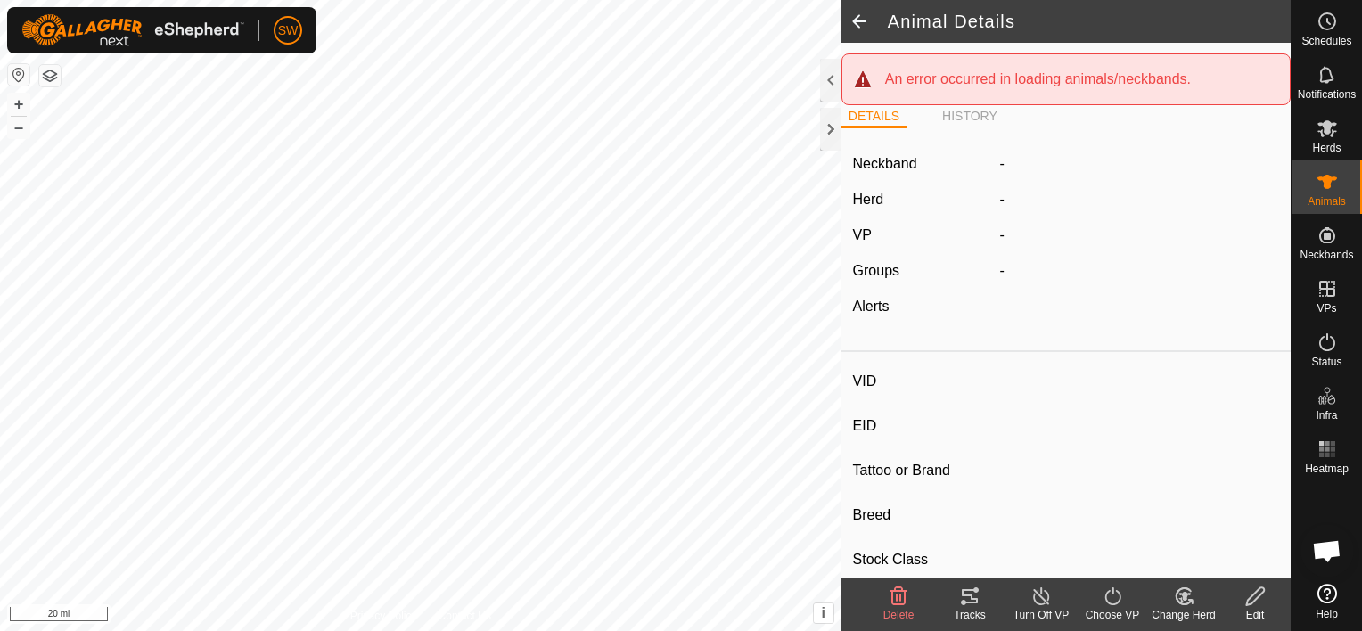
click at [863, 18] on span at bounding box center [859, 21] width 36 height 43
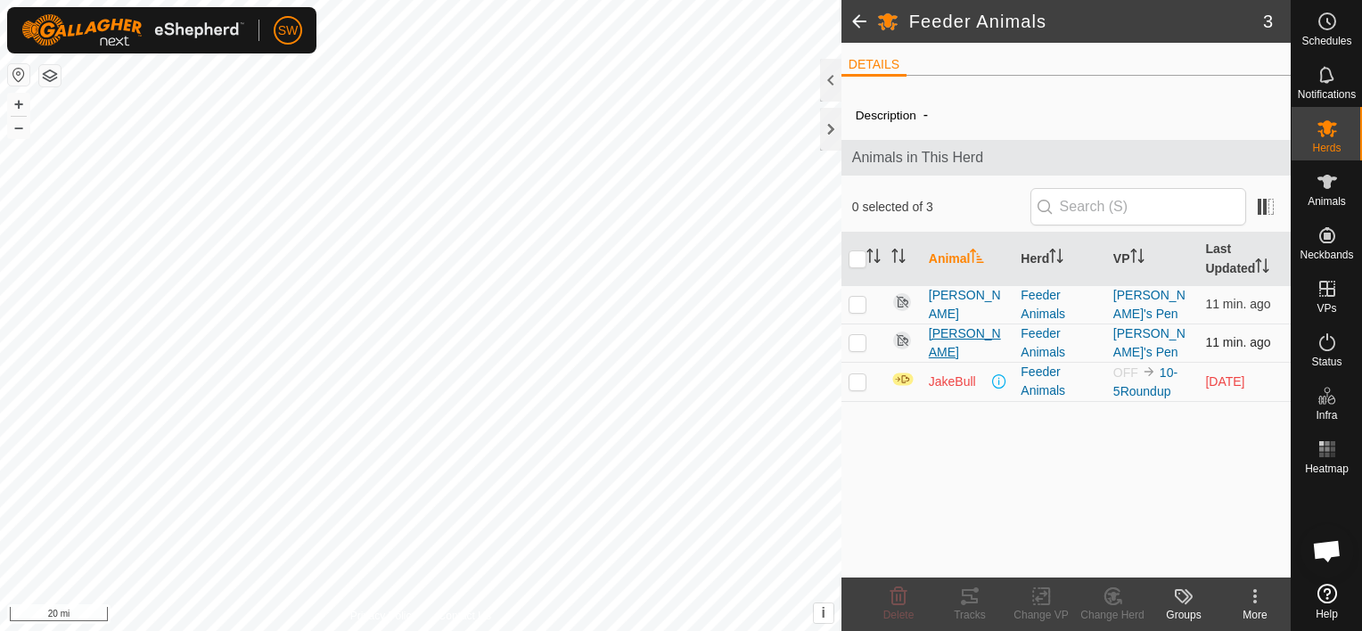
click at [952, 335] on span "Bridget" at bounding box center [968, 342] width 78 height 37
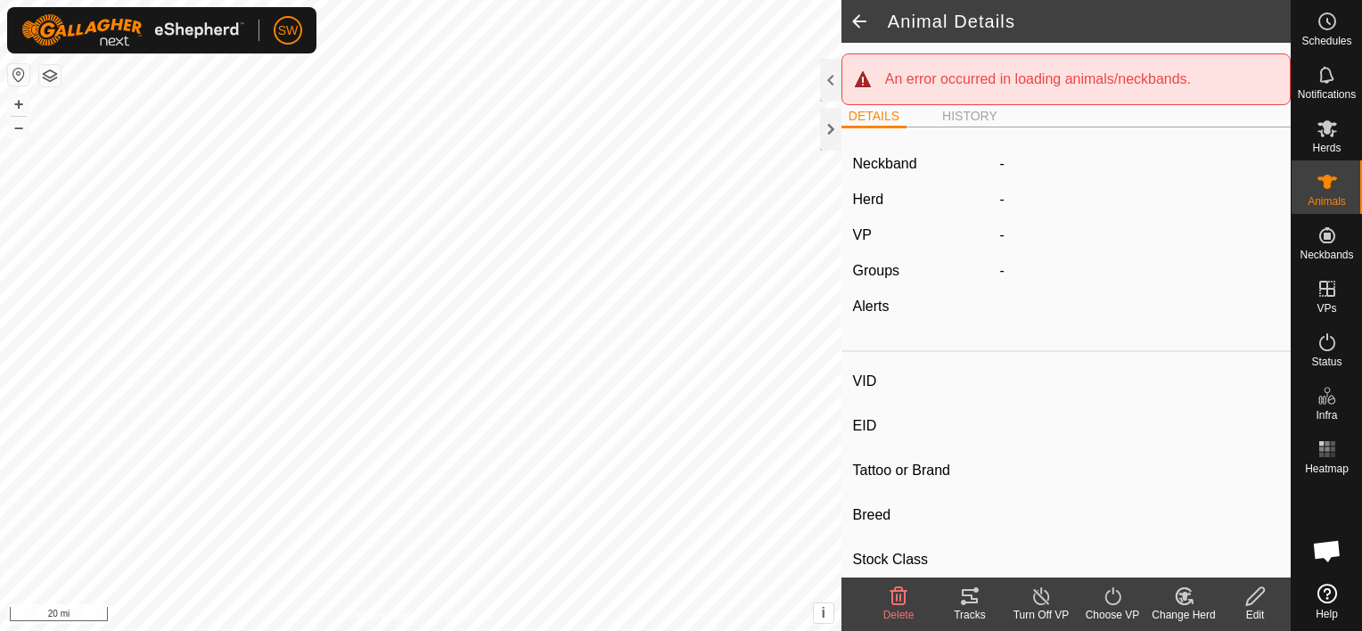
click at [857, 21] on span at bounding box center [859, 21] width 36 height 43
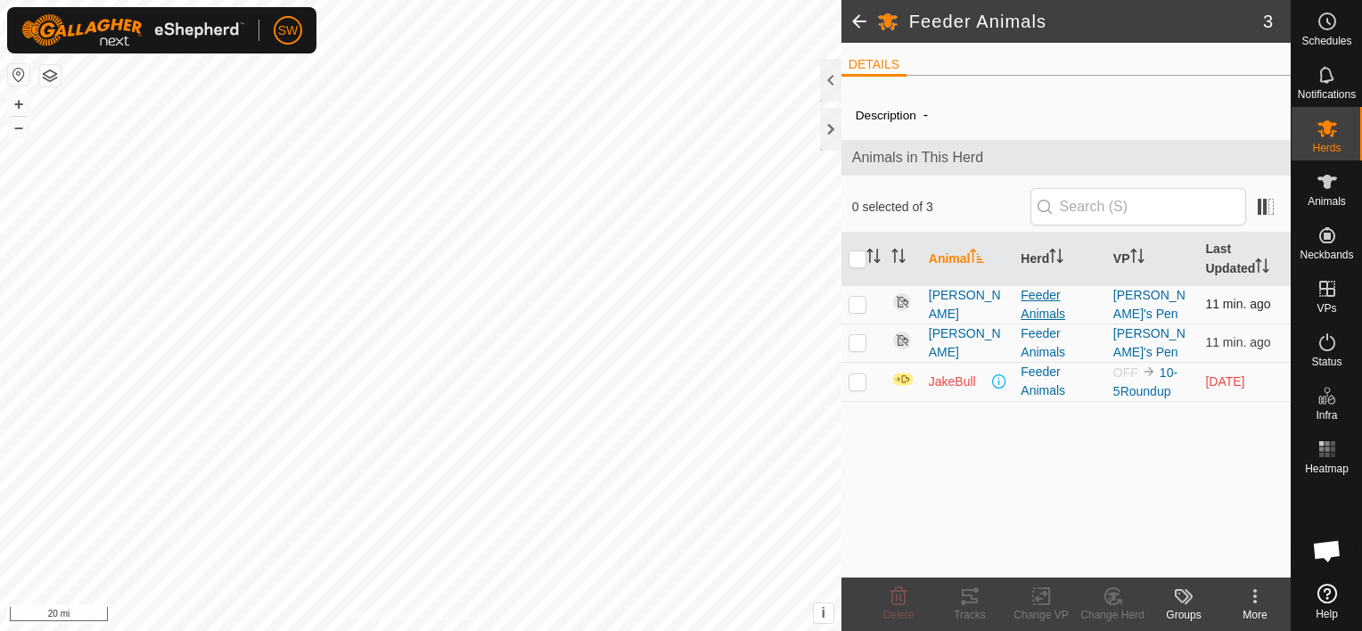
click at [1033, 297] on div "Feeder Animals" at bounding box center [1060, 304] width 78 height 37
click at [945, 300] on span "Bridget" at bounding box center [968, 304] width 78 height 37
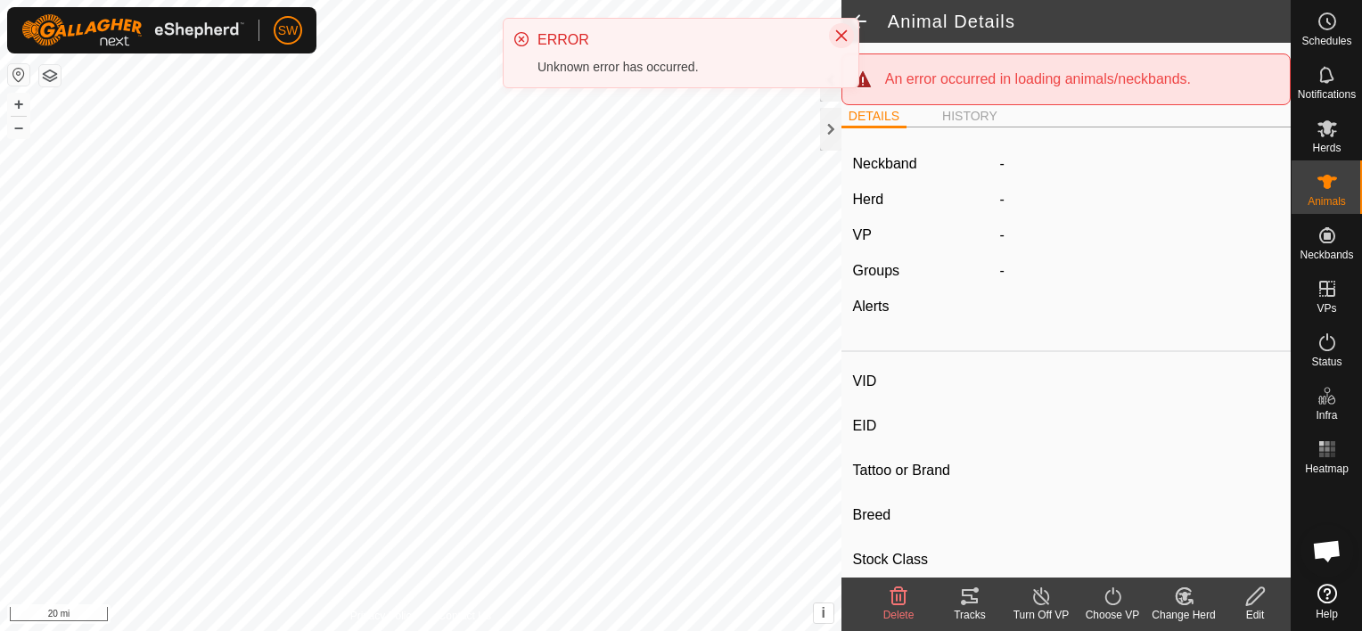
click at [842, 35] on icon "Close" at bounding box center [842, 36] width 12 height 12
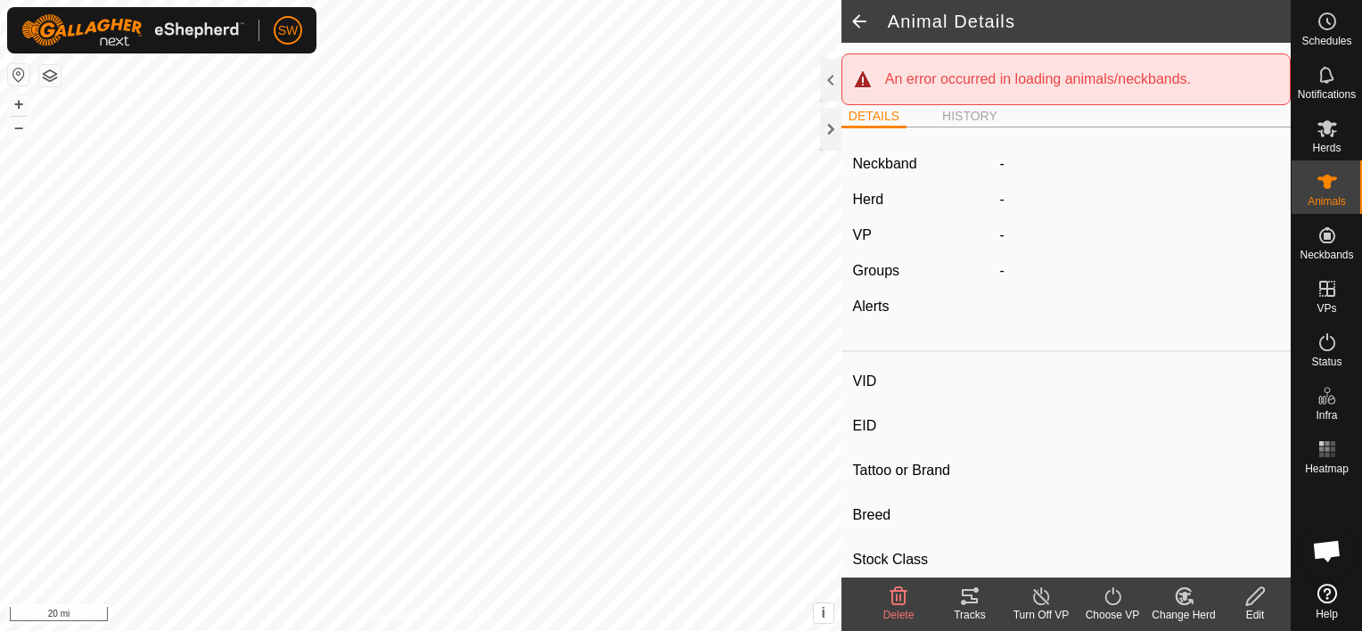
click at [862, 21] on span at bounding box center [859, 21] width 36 height 43
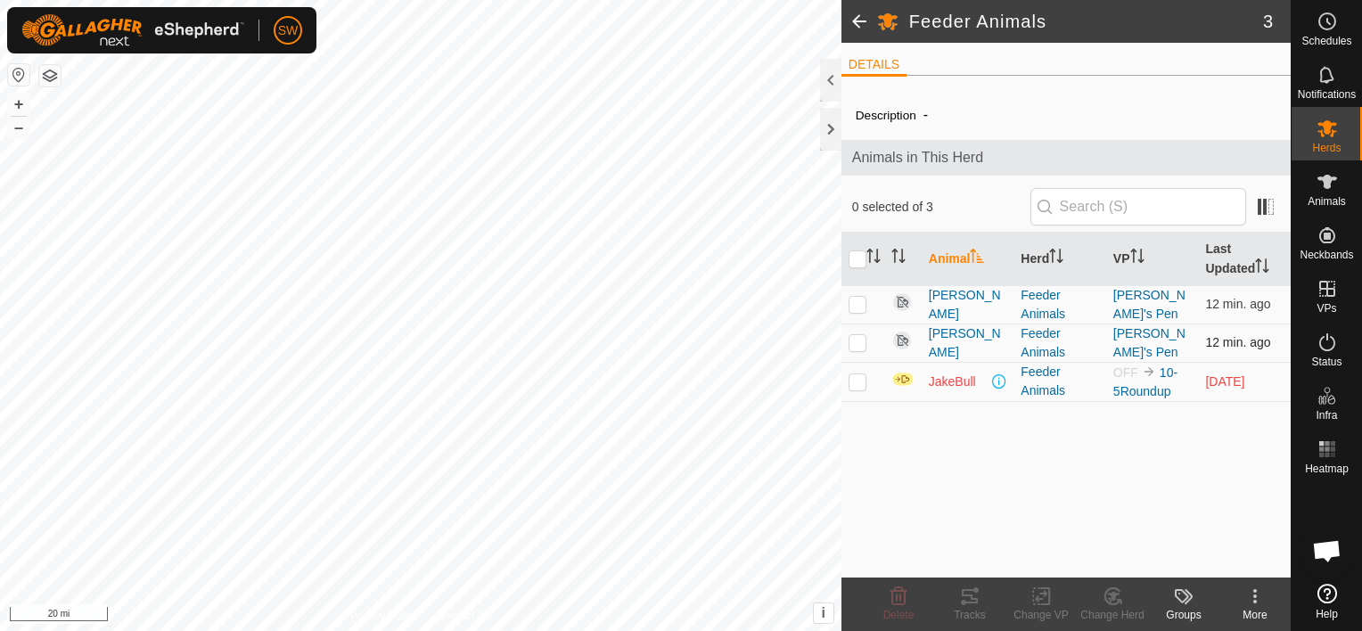
click at [853, 340] on p-checkbox at bounding box center [858, 342] width 18 height 14
checkbox input "true"
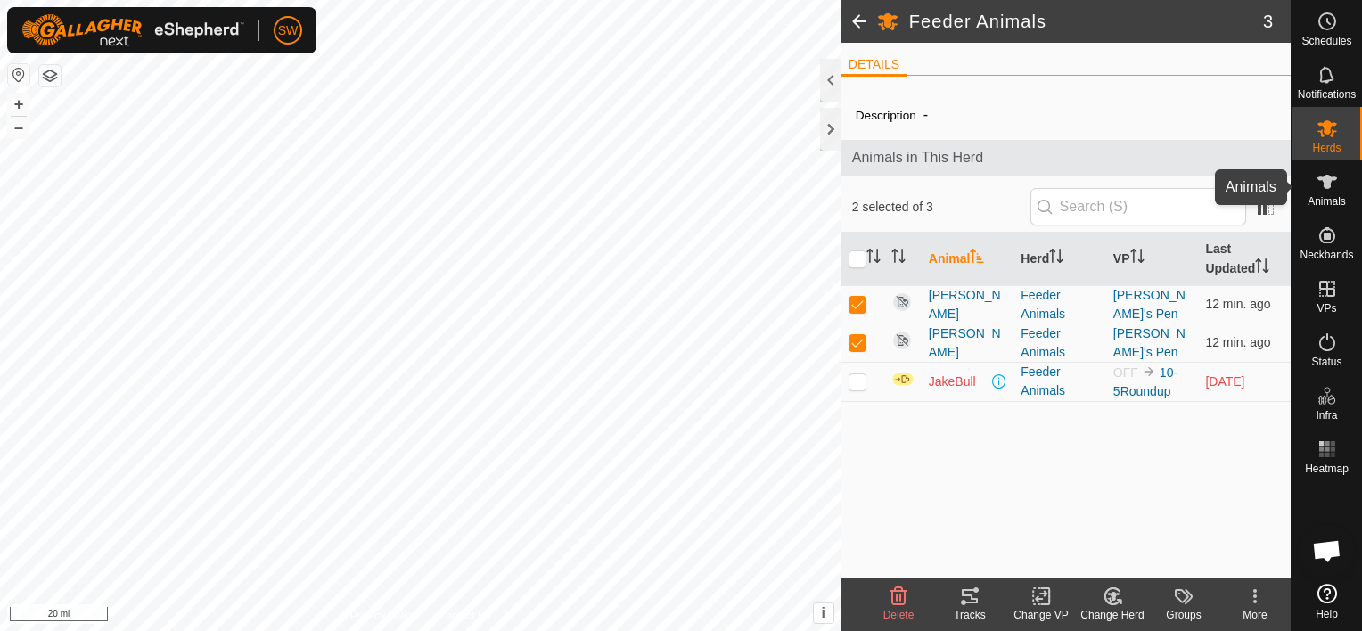
click at [1321, 191] on icon at bounding box center [1327, 181] width 21 height 21
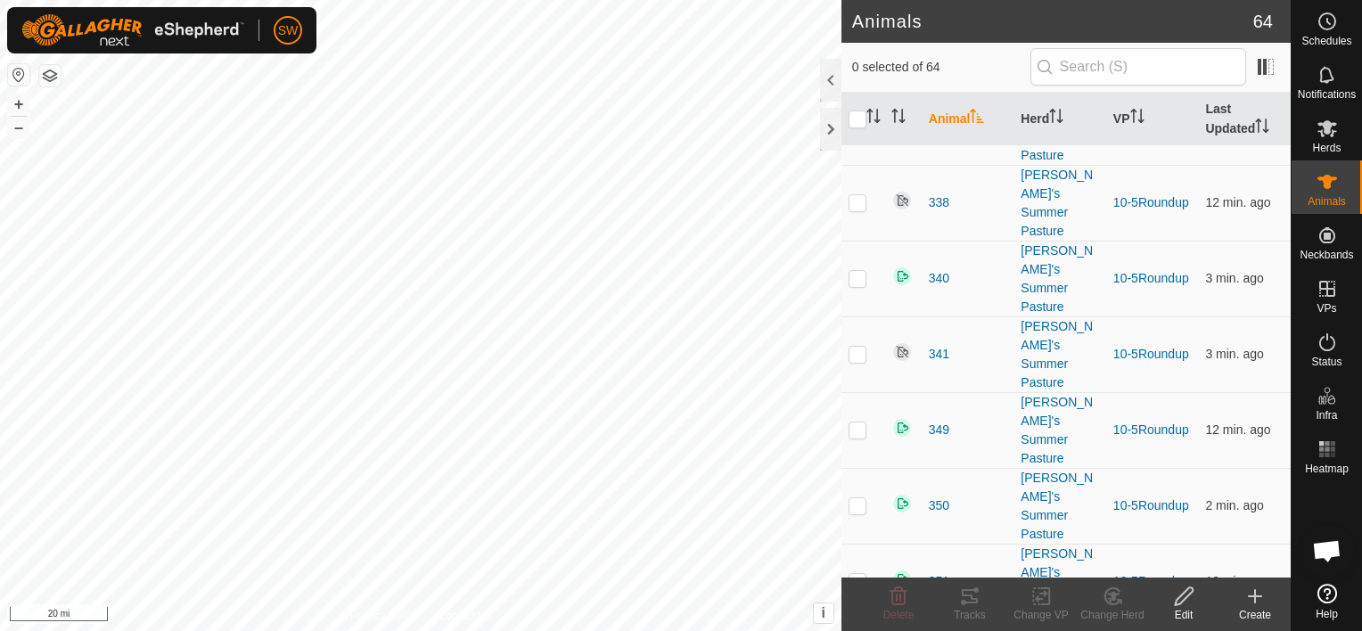
scroll to position [3152, 0]
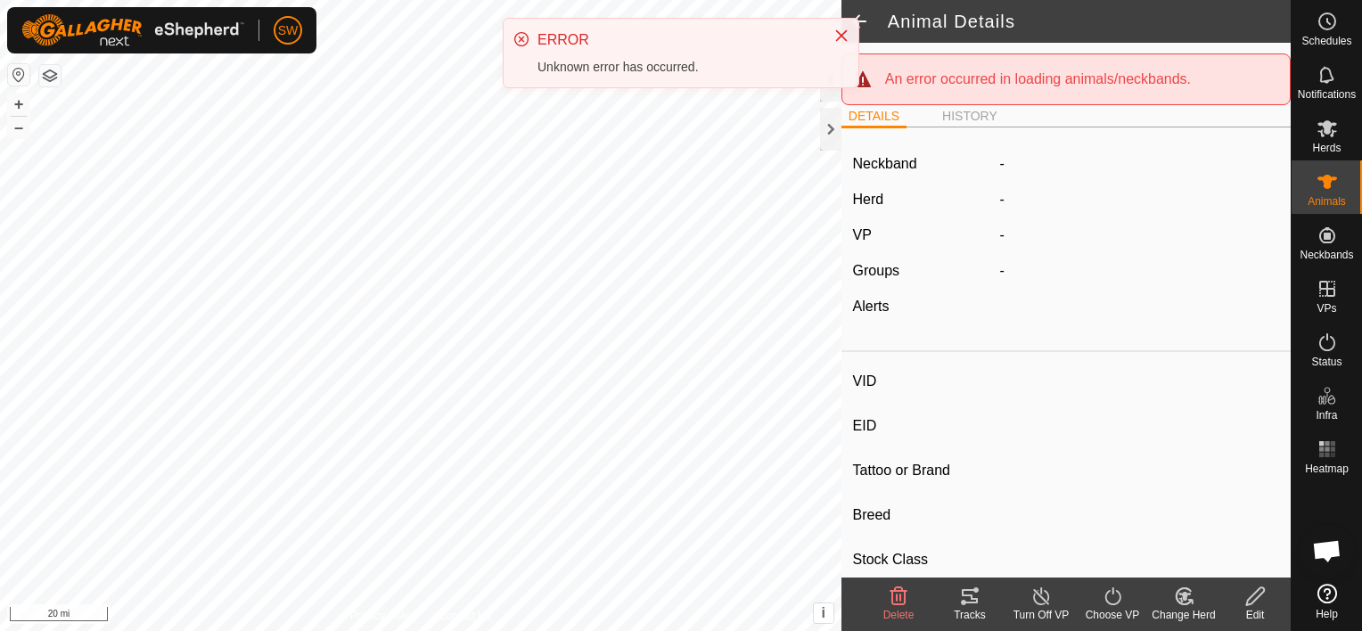
click at [864, 15] on span at bounding box center [859, 21] width 36 height 43
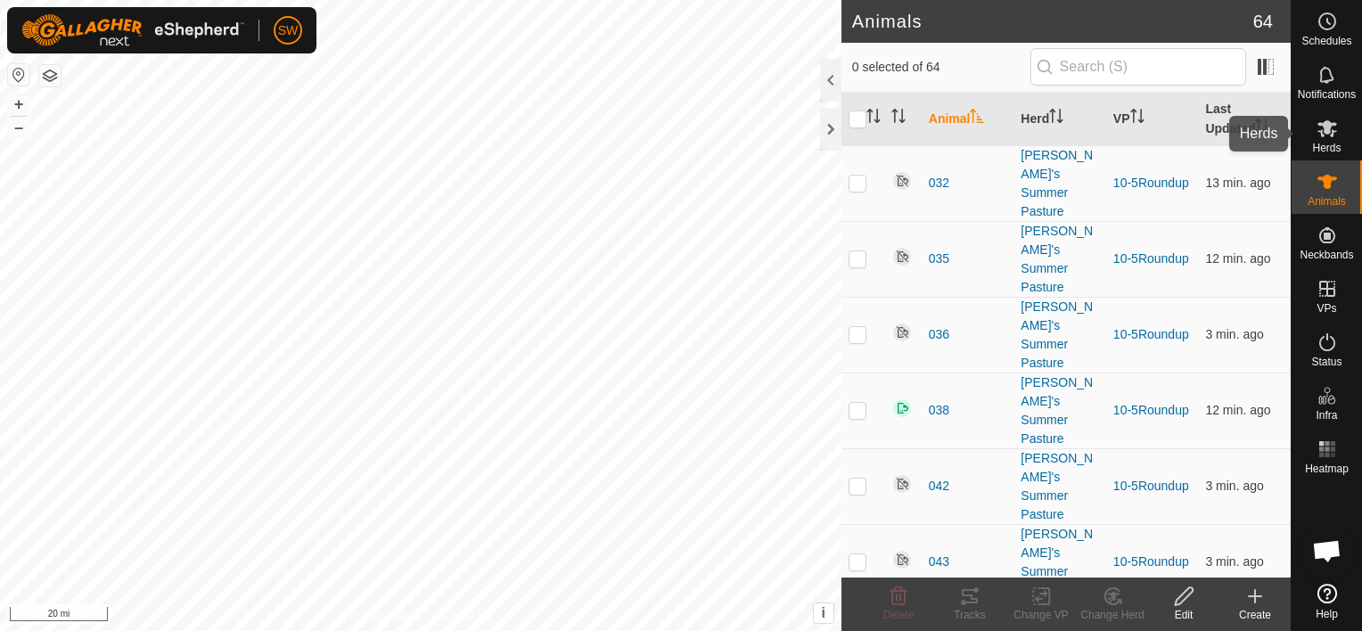
click at [1329, 145] on span "Herds" at bounding box center [1326, 148] width 29 height 11
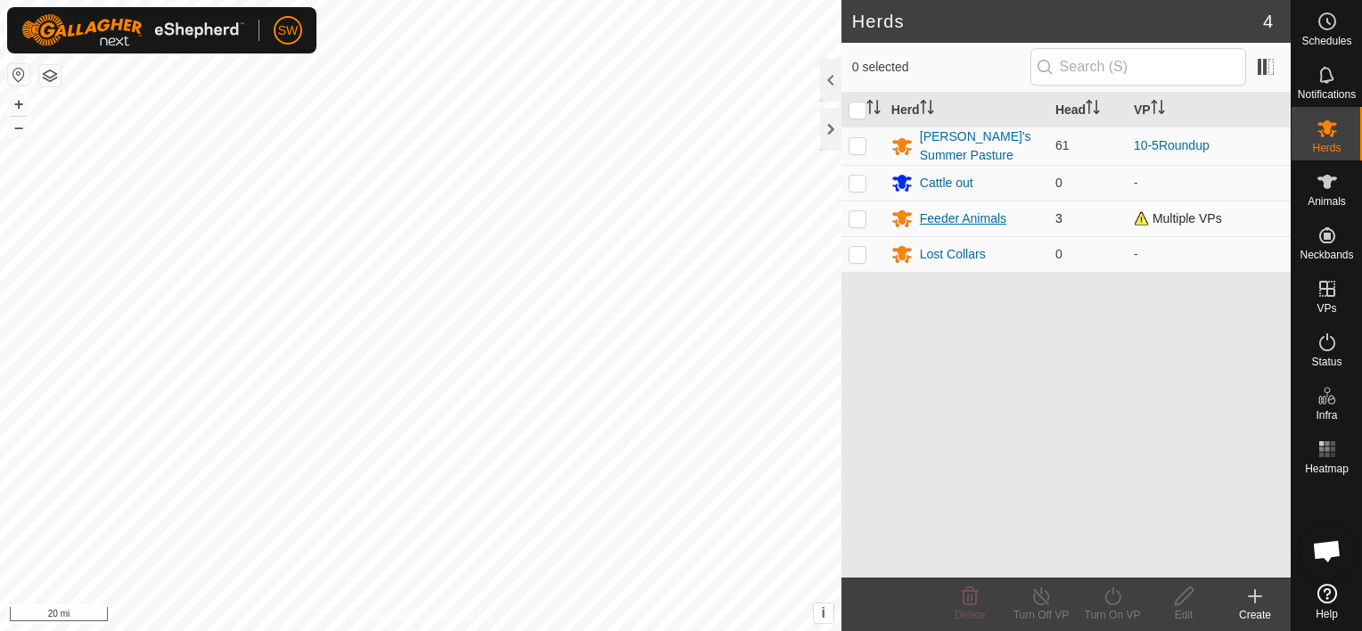
click at [923, 218] on div "Feeder Animals" at bounding box center [963, 218] width 86 height 19
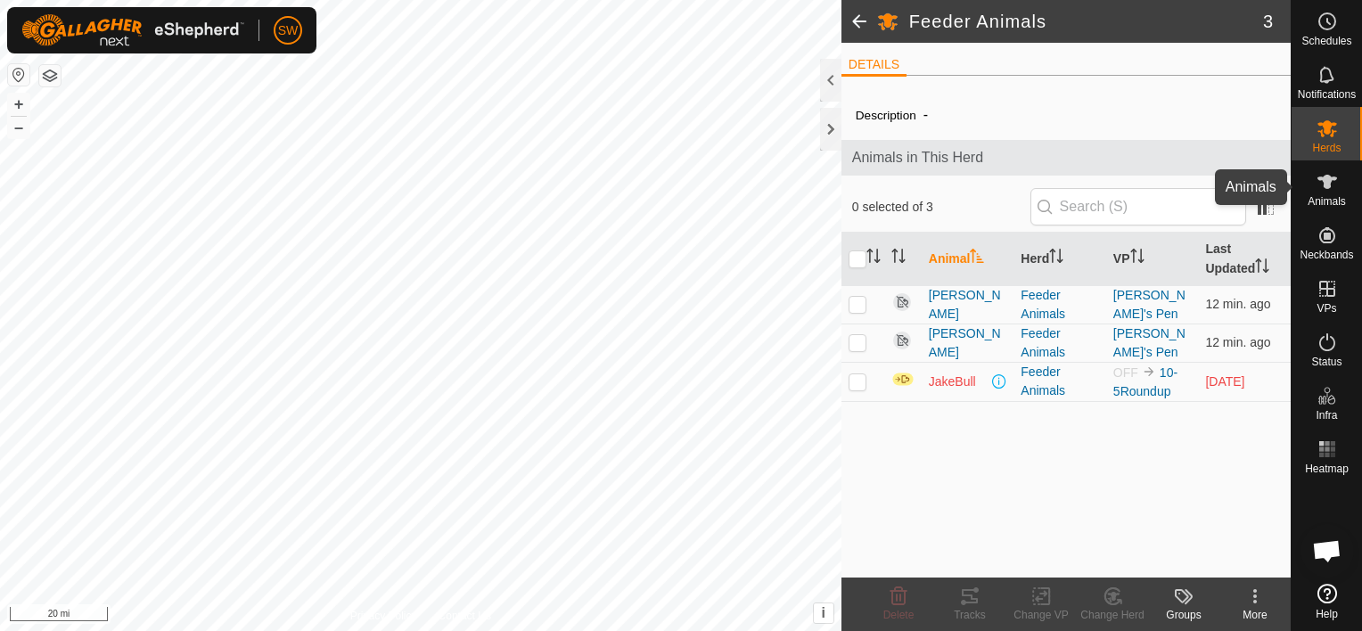
click at [1334, 176] on icon at bounding box center [1327, 181] width 21 height 21
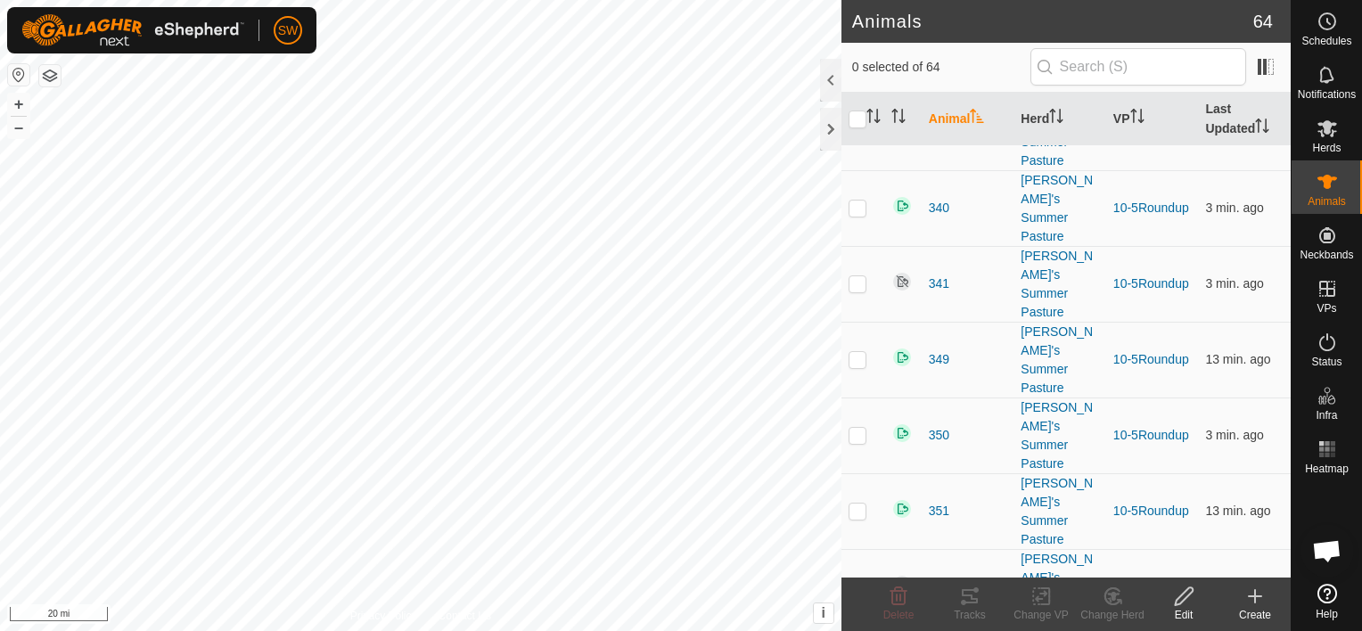
scroll to position [3152, 0]
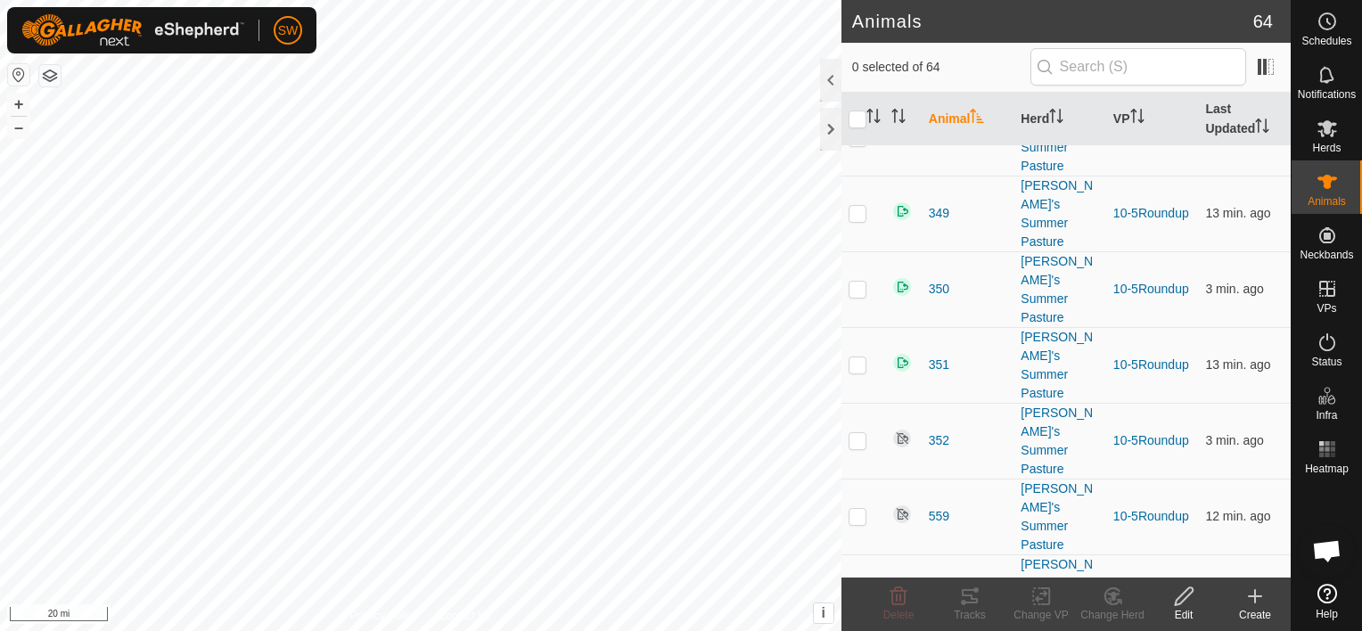
checkbox input "true"
click at [1187, 603] on icon at bounding box center [1184, 596] width 22 height 21
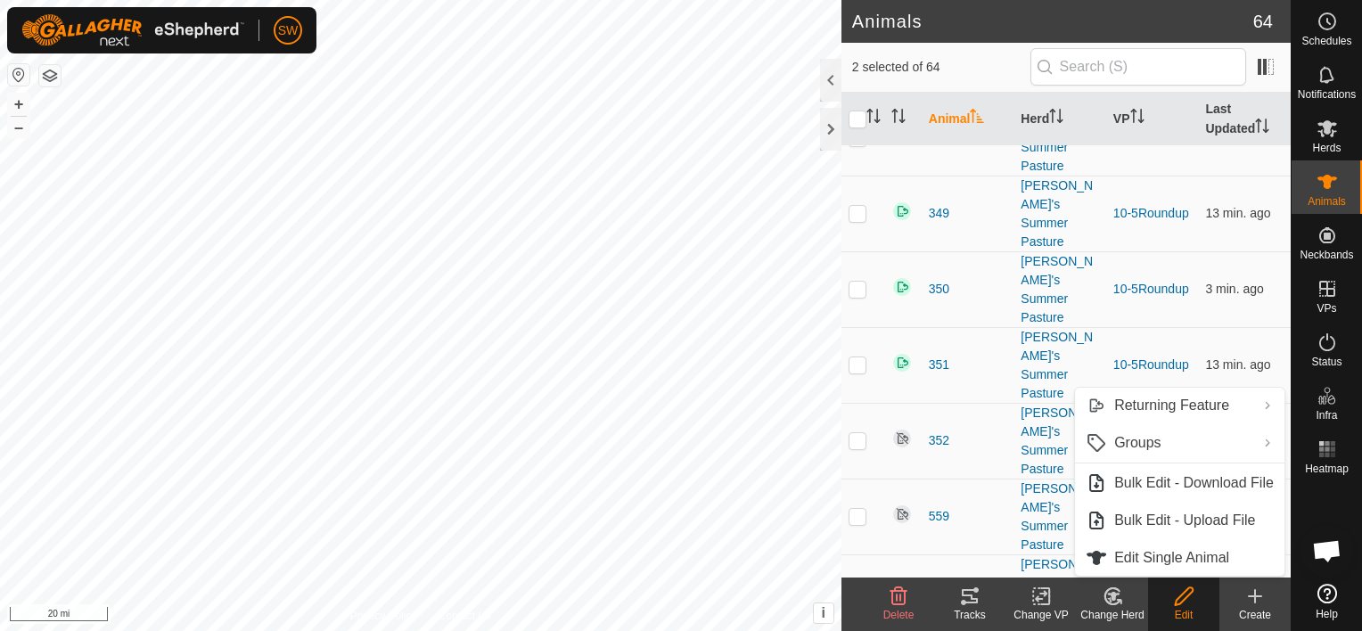
click at [1184, 603] on icon at bounding box center [1184, 596] width 22 height 21
click at [1155, 569] on link "Edit Single Animal" at bounding box center [1179, 558] width 209 height 36
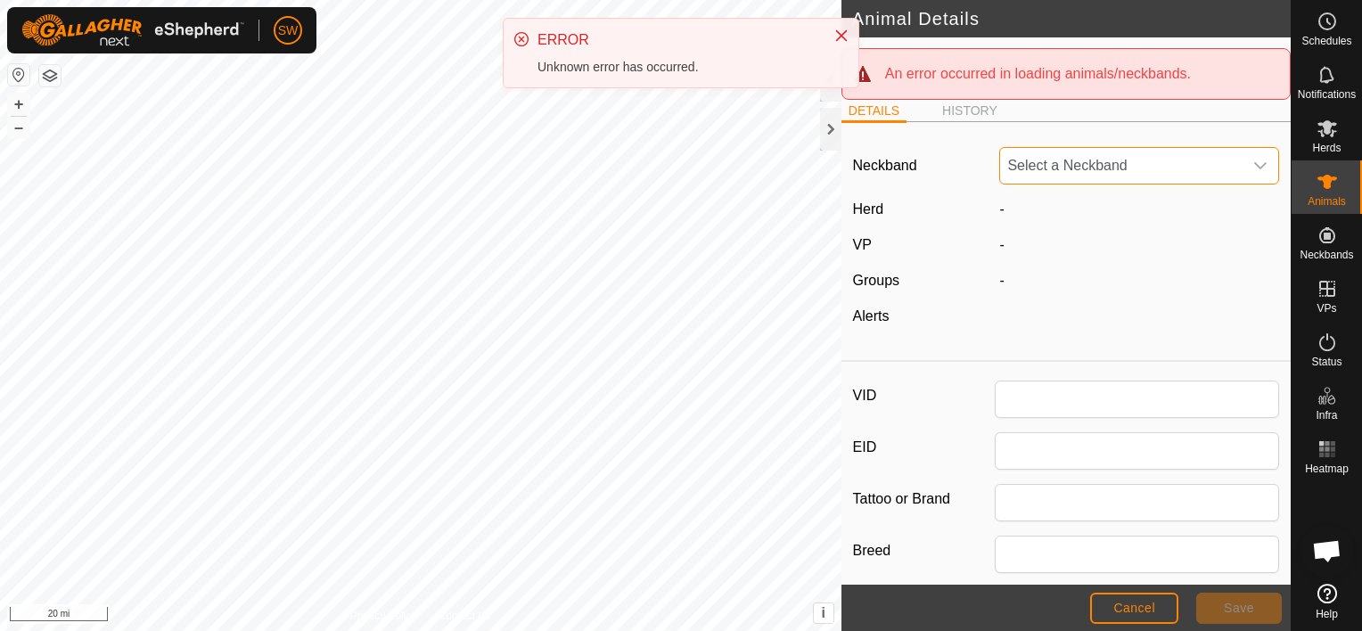
click at [1094, 164] on span "Select a Neckband" at bounding box center [1121, 166] width 242 height 36
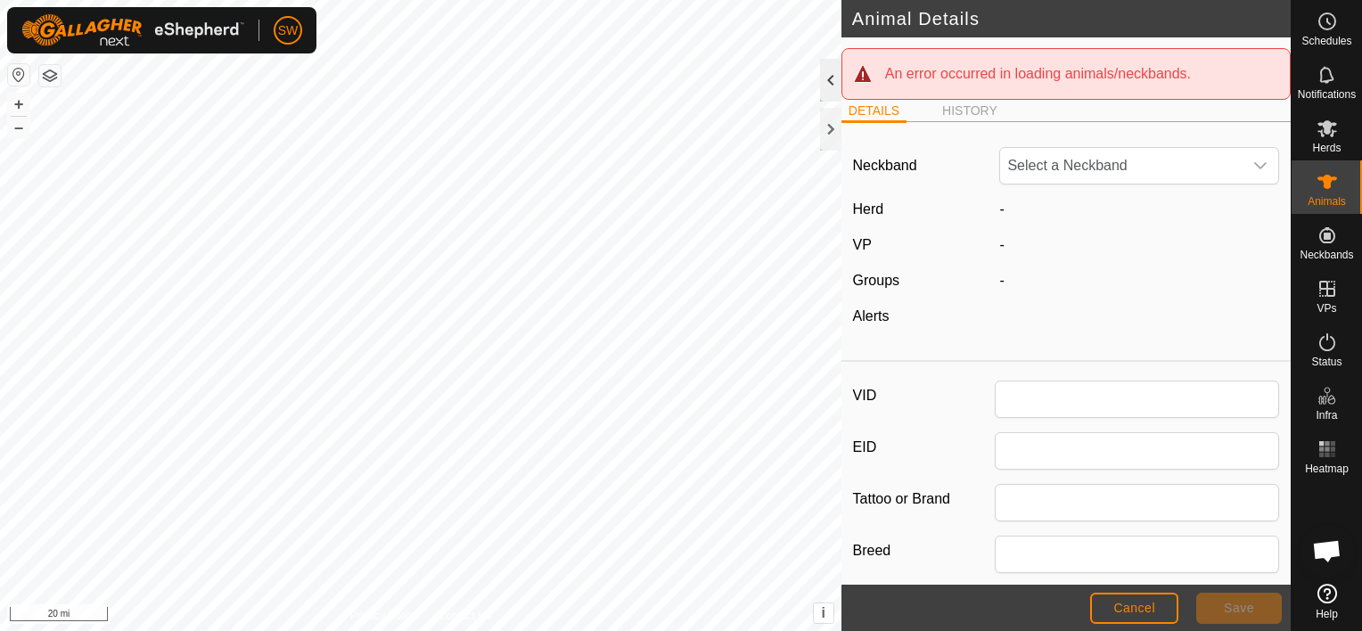
click at [838, 74] on div at bounding box center [830, 80] width 21 height 43
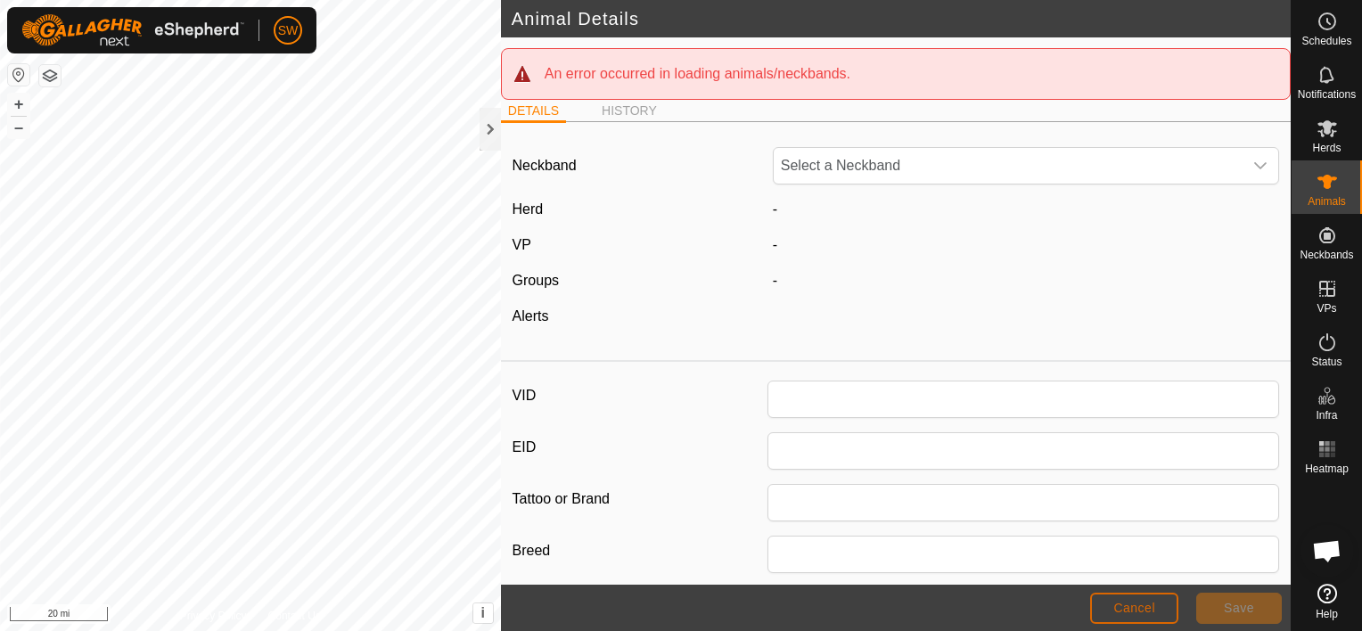
click at [1136, 622] on button "Cancel" at bounding box center [1134, 608] width 88 height 31
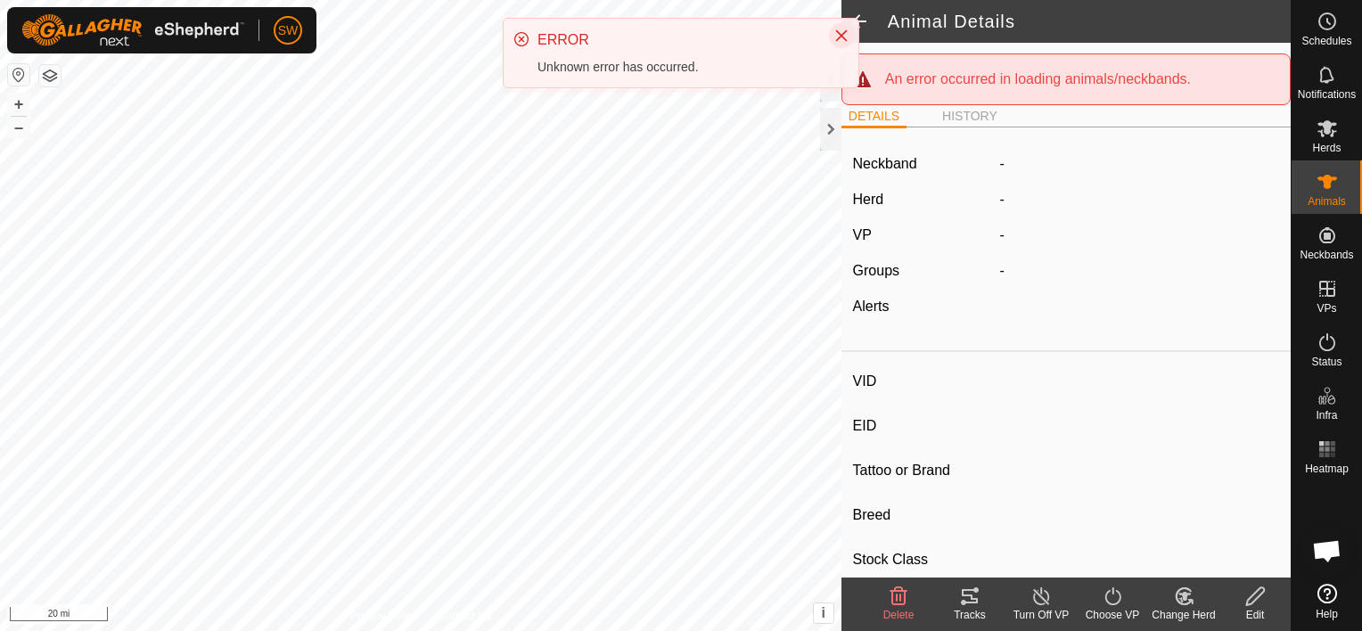
click at [838, 32] on icon "Close" at bounding box center [841, 36] width 14 height 14
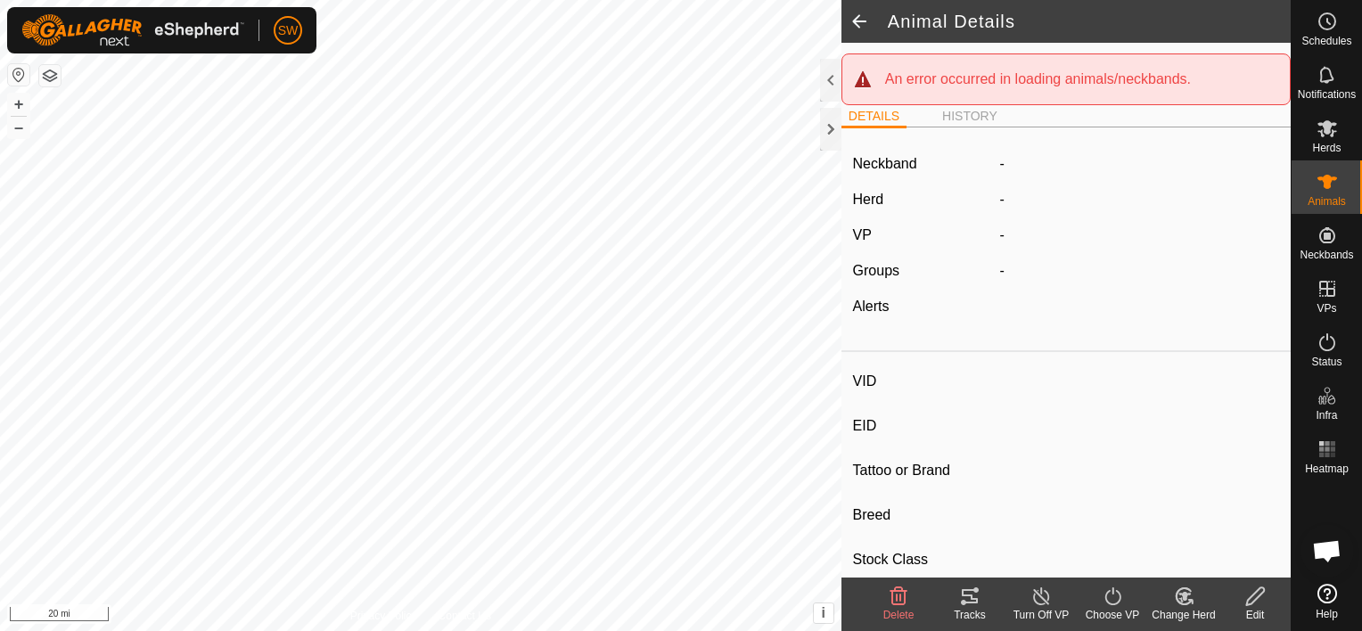
click at [1152, 207] on div "Animal Details An error occurred in loading animals/neckbands. DETAILS HISTORY …" at bounding box center [645, 315] width 1291 height 631
click at [834, 96] on div at bounding box center [830, 80] width 21 height 43
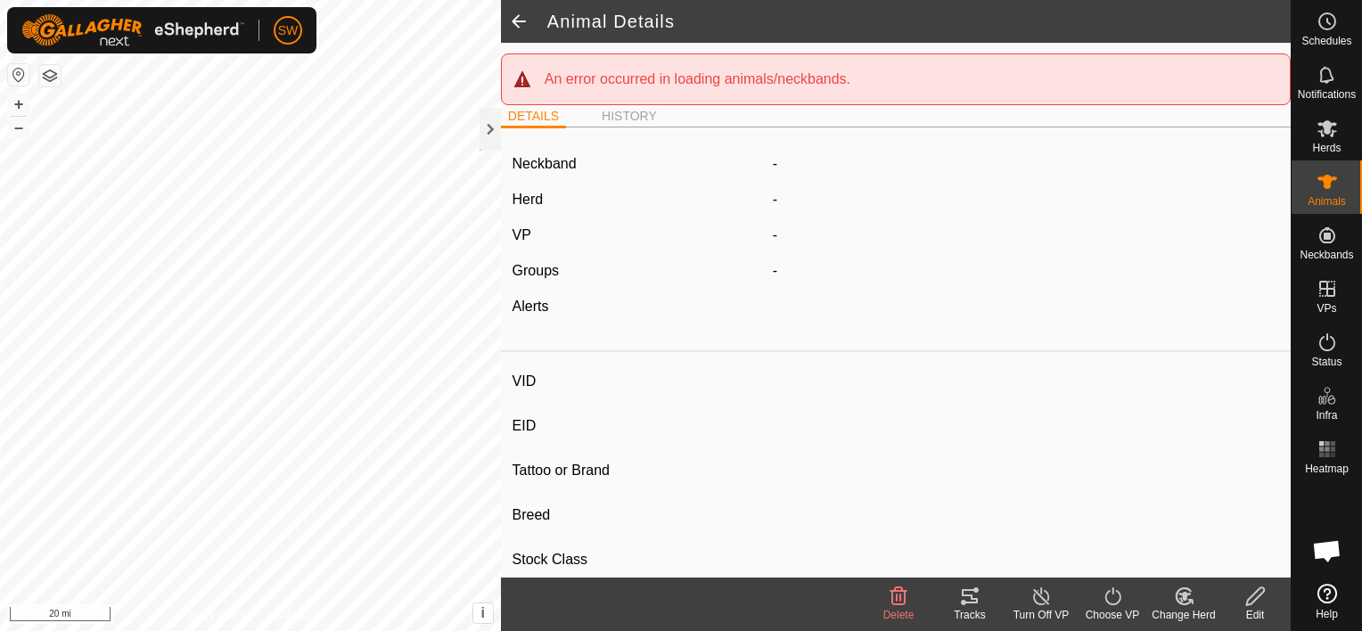
click at [567, 169] on label "Neckband" at bounding box center [545, 163] width 64 height 21
click at [1250, 599] on icon at bounding box center [1255, 596] width 22 height 21
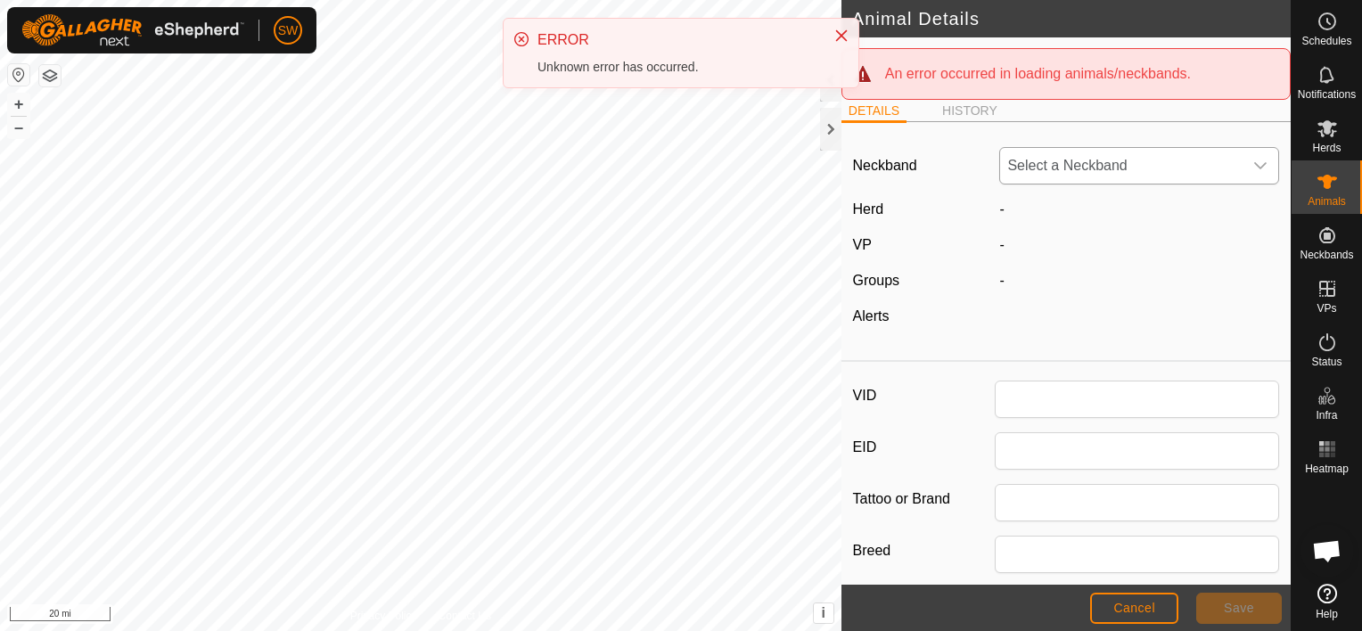
click at [1072, 159] on span "Select a Neckband" at bounding box center [1121, 166] width 242 height 36
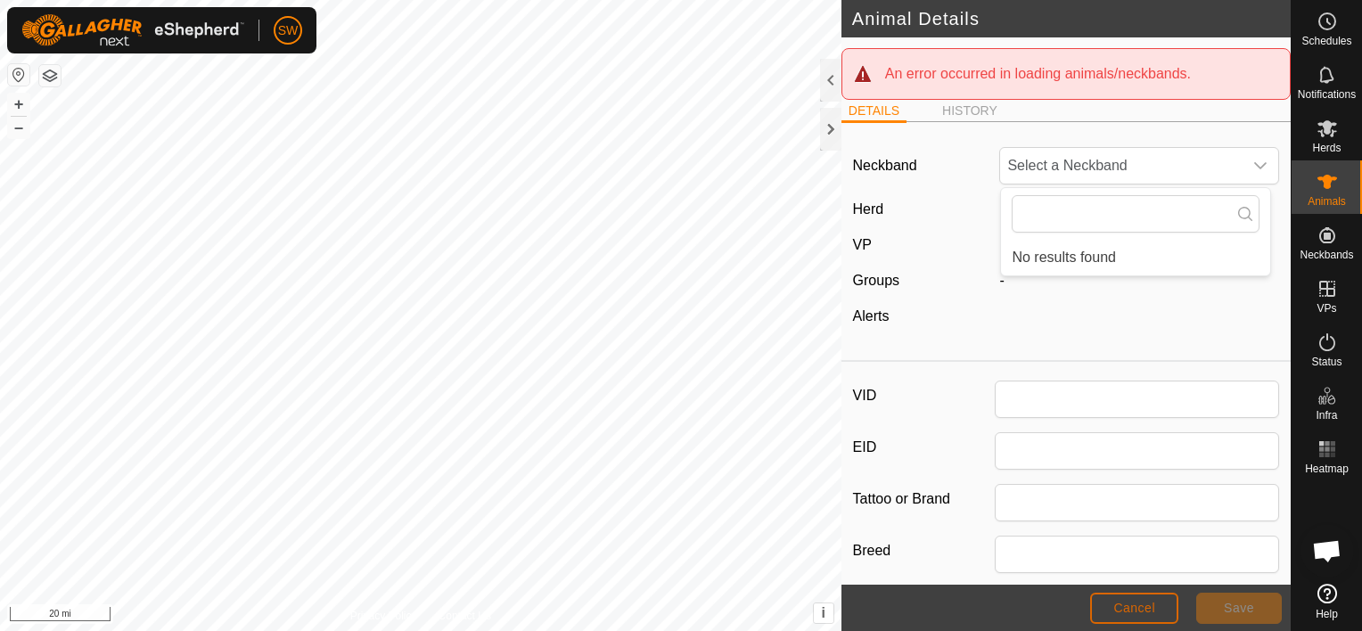
click at [1155, 595] on button "Cancel" at bounding box center [1134, 608] width 88 height 31
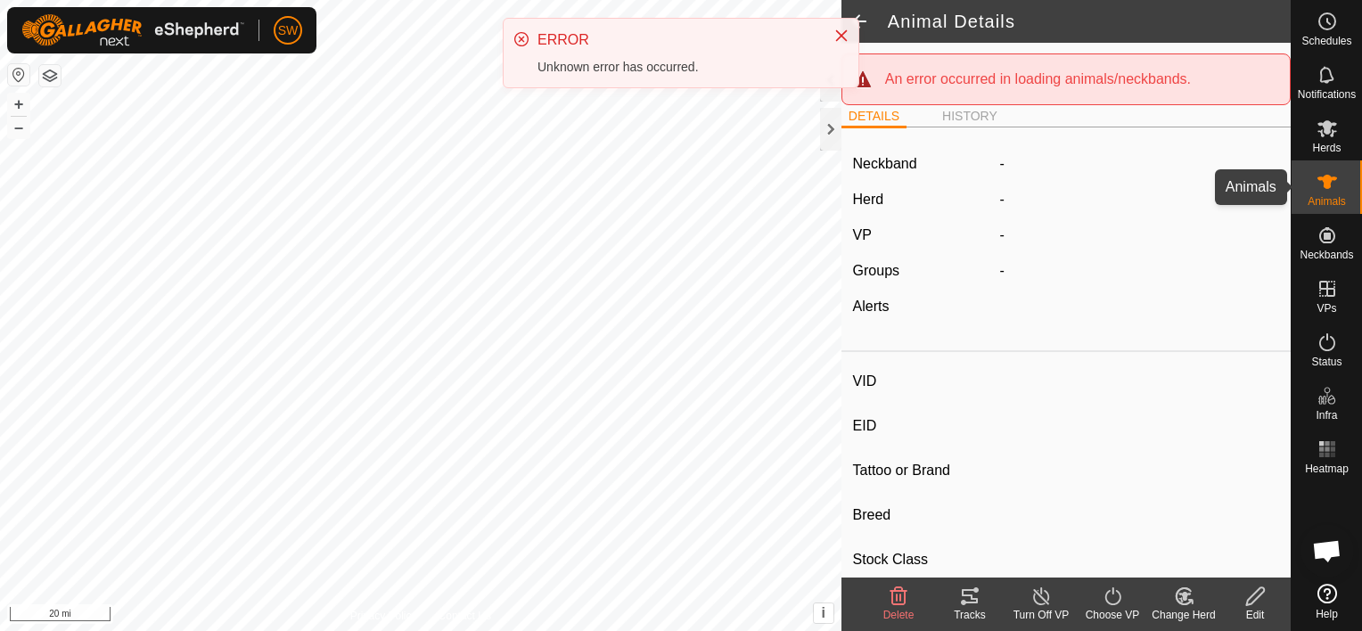
click at [1317, 196] on span "Animals" at bounding box center [1327, 201] width 38 height 11
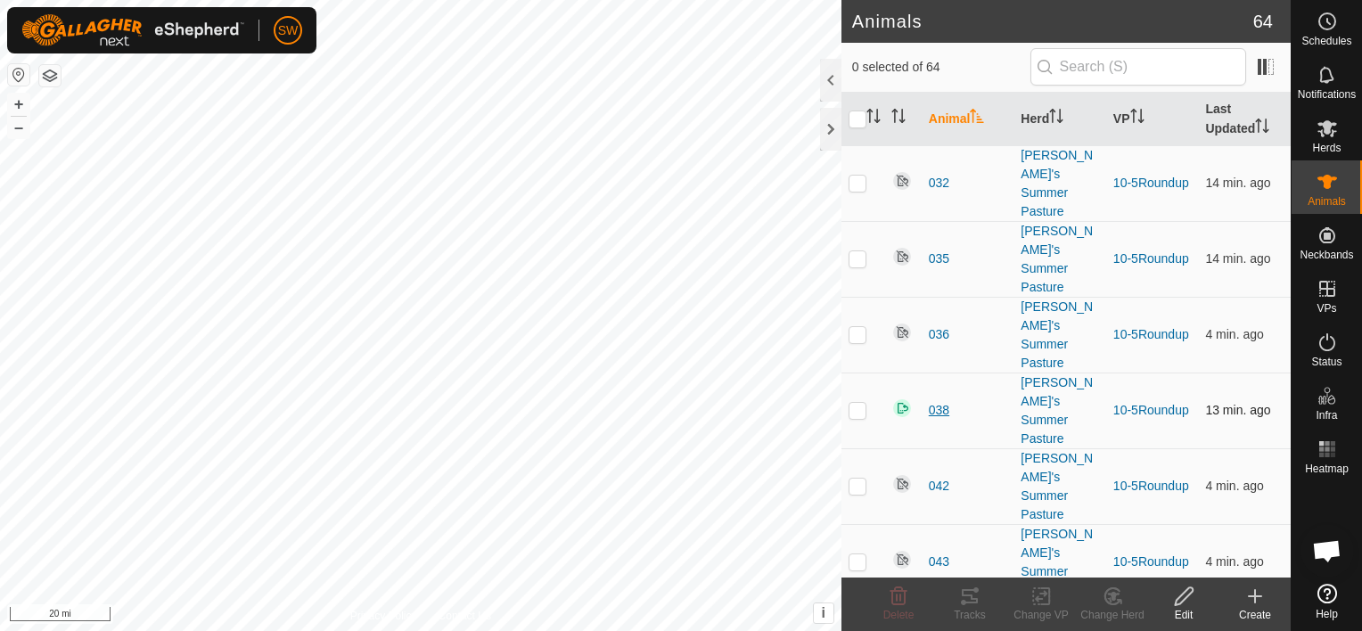
click at [940, 401] on span "038" at bounding box center [939, 410] width 21 height 19
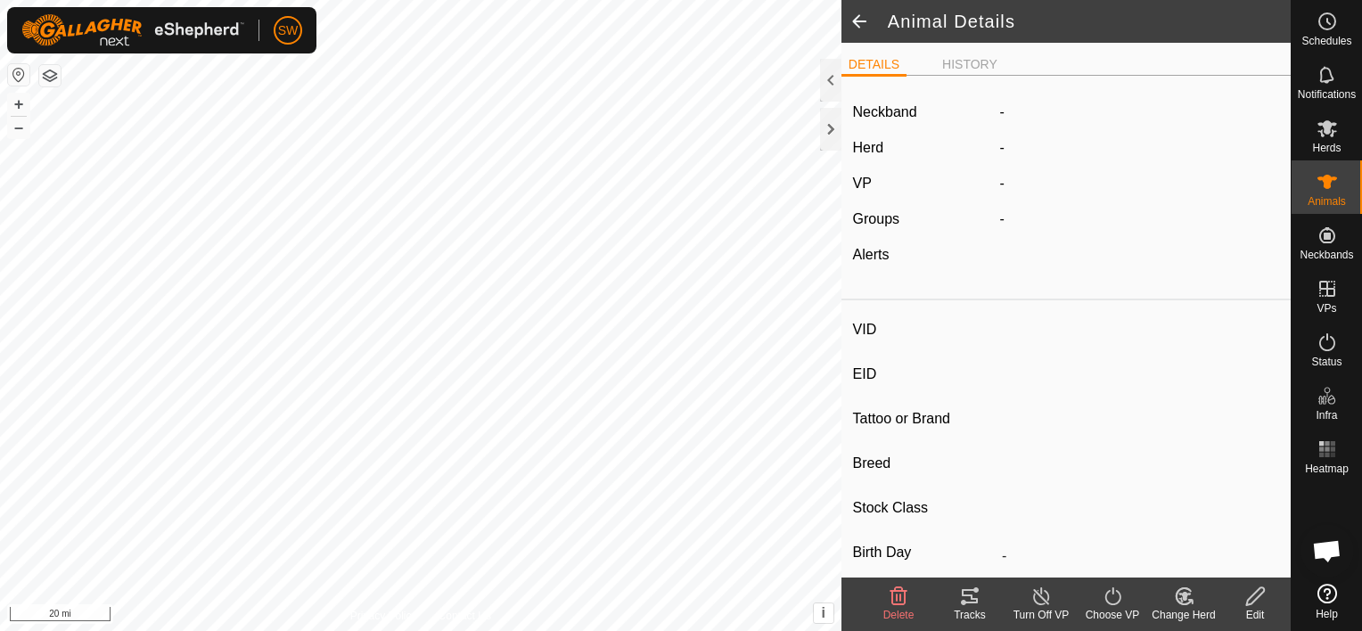
type input "038"
type input "-"
type input "Black Baldy"
type input "-"
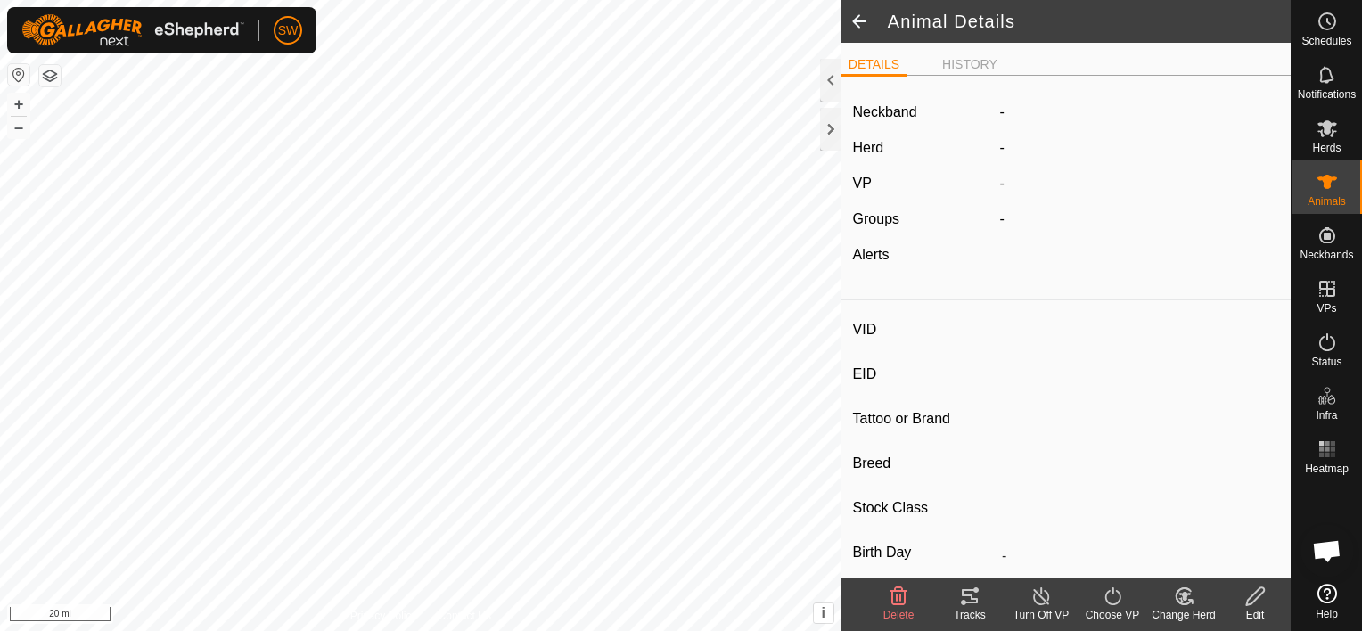
type input "0 kg"
type input "-"
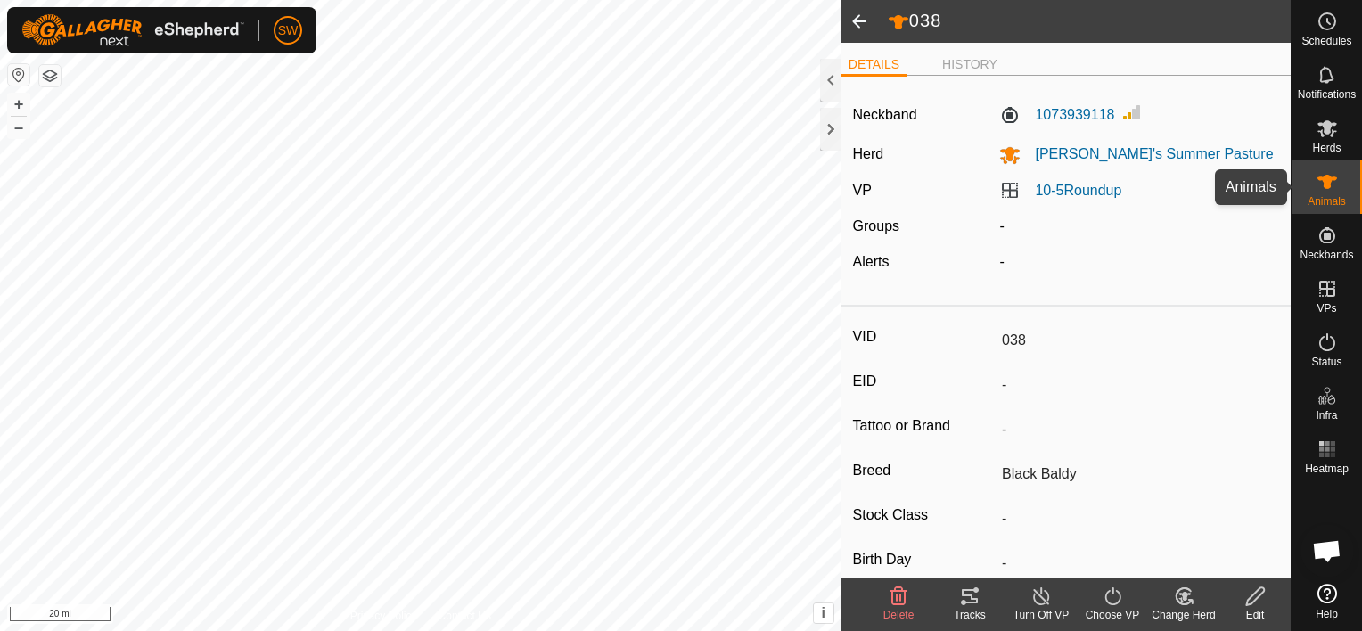
click at [1327, 196] on span "Animals" at bounding box center [1327, 201] width 38 height 11
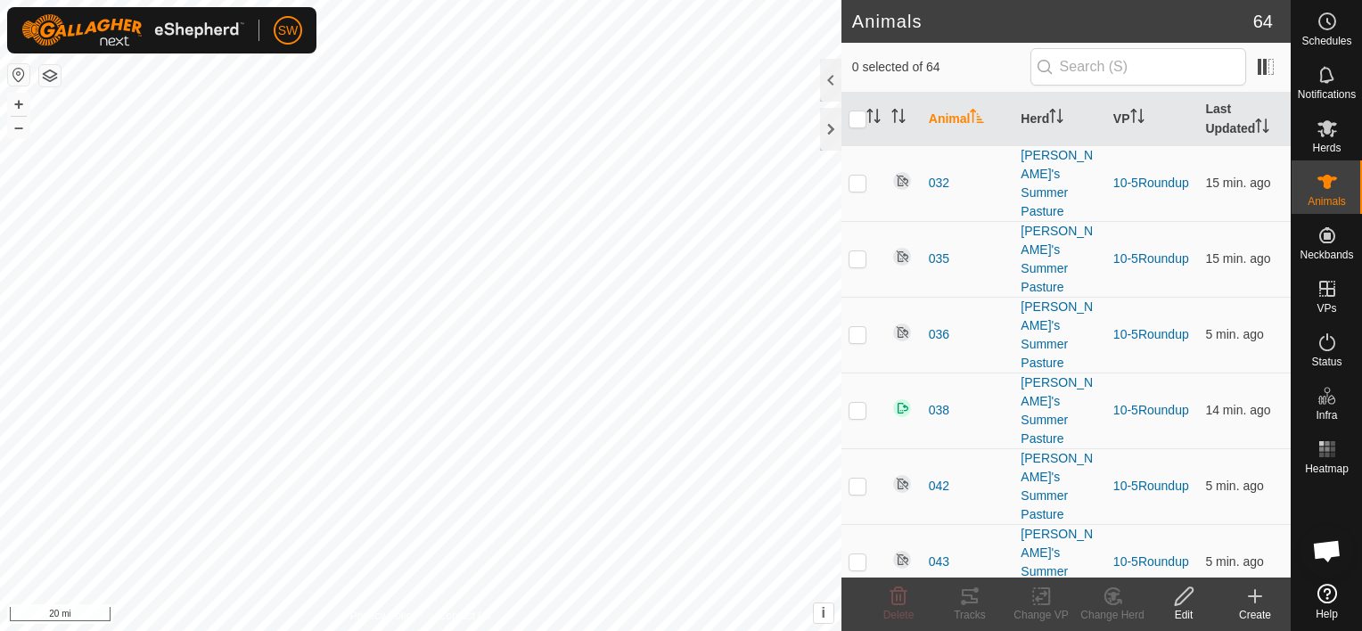
scroll to position [3152, 0]
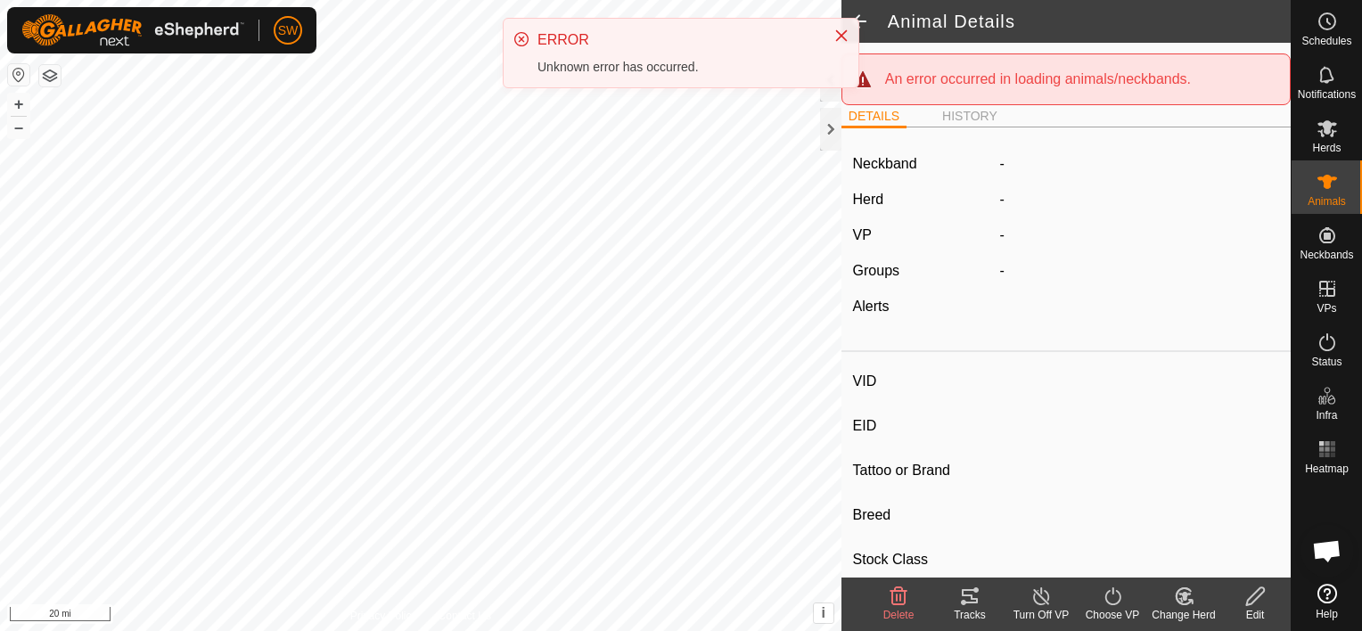
click at [1264, 594] on icon at bounding box center [1255, 596] width 22 height 21
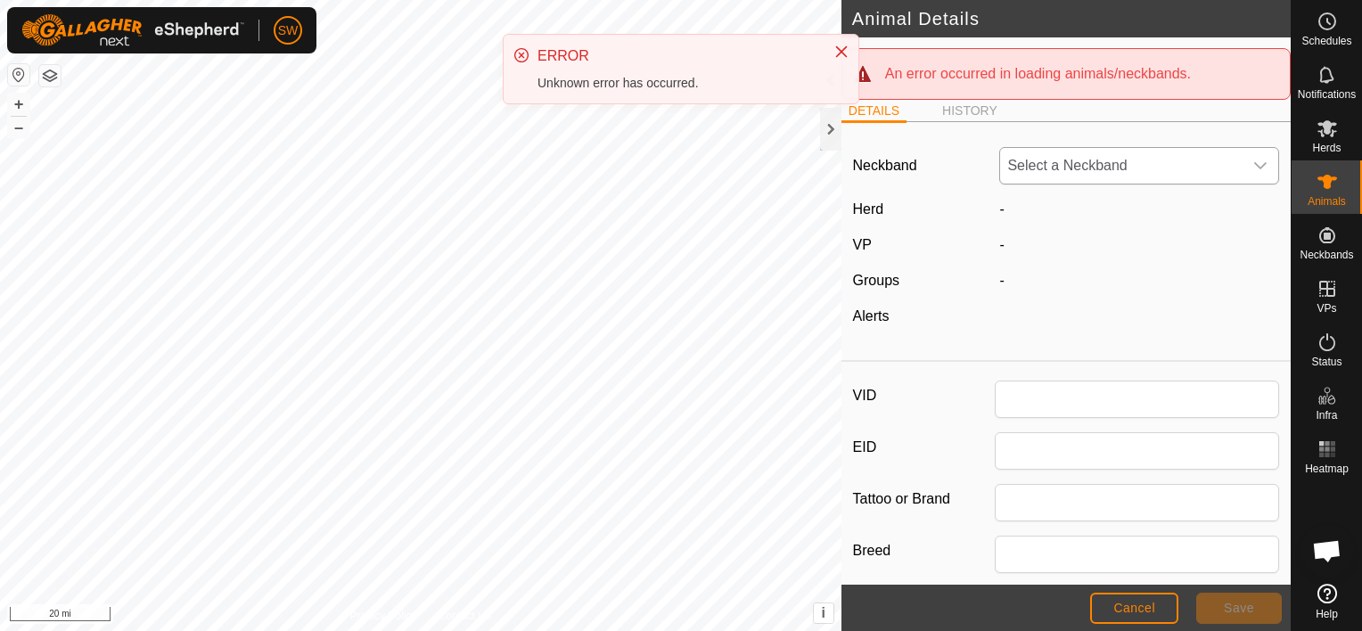
click at [1111, 171] on span "Select a Neckband" at bounding box center [1121, 166] width 242 height 36
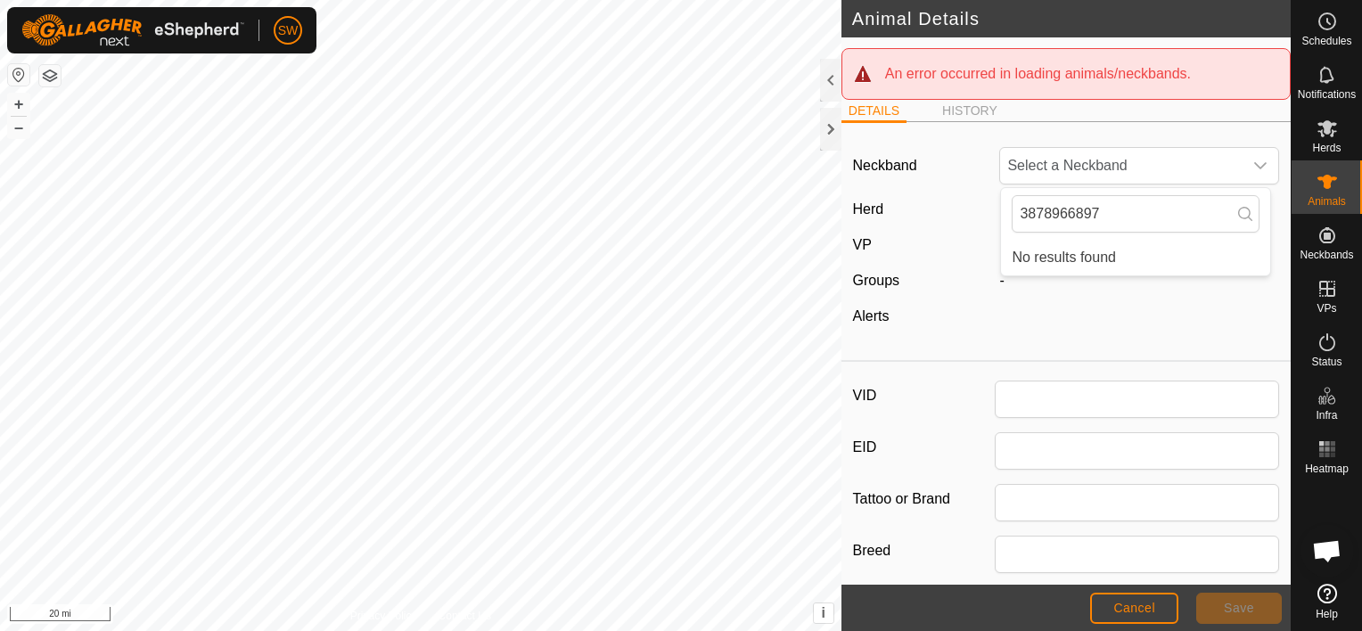
type input "3878966897"
click at [964, 310] on div "Alerts" at bounding box center [919, 316] width 147 height 21
drag, startPoint x: 1124, startPoint y: 609, endPoint x: 1079, endPoint y: 605, distance: 44.7
click at [1079, 605] on footer "Cancel Save" at bounding box center [1065, 608] width 449 height 46
click at [1330, 68] on icon at bounding box center [1327, 74] width 21 height 21
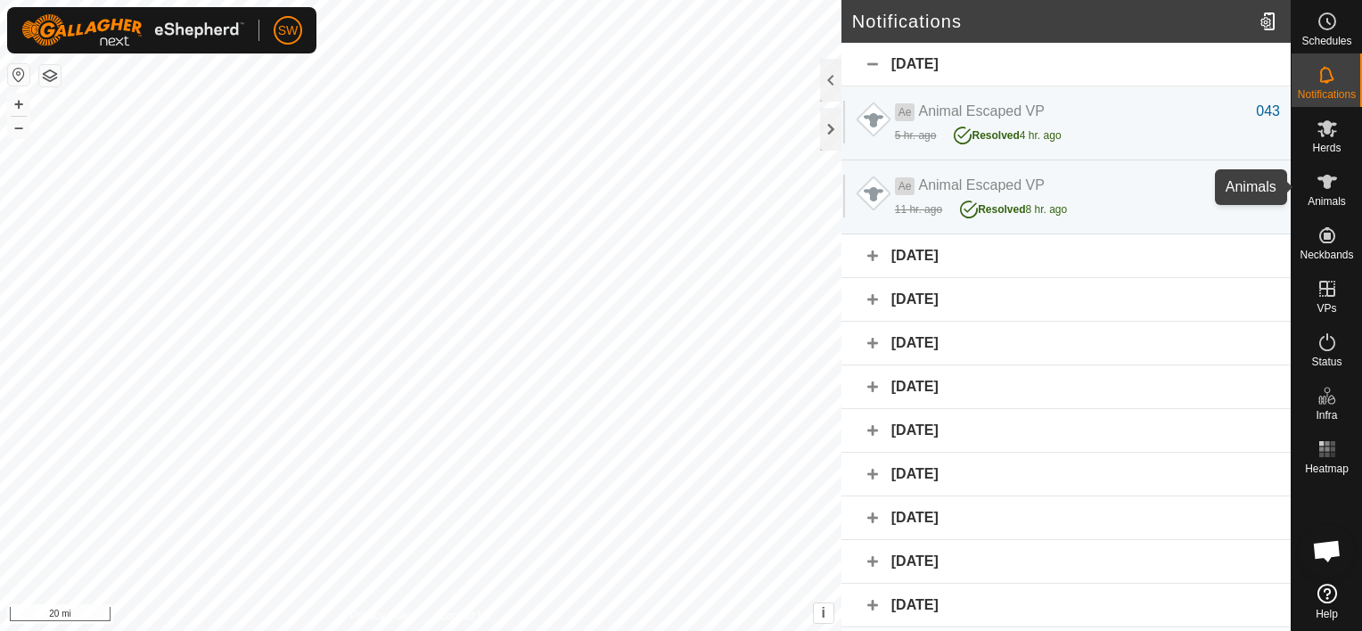
click at [1330, 183] on icon at bounding box center [1327, 181] width 21 height 21
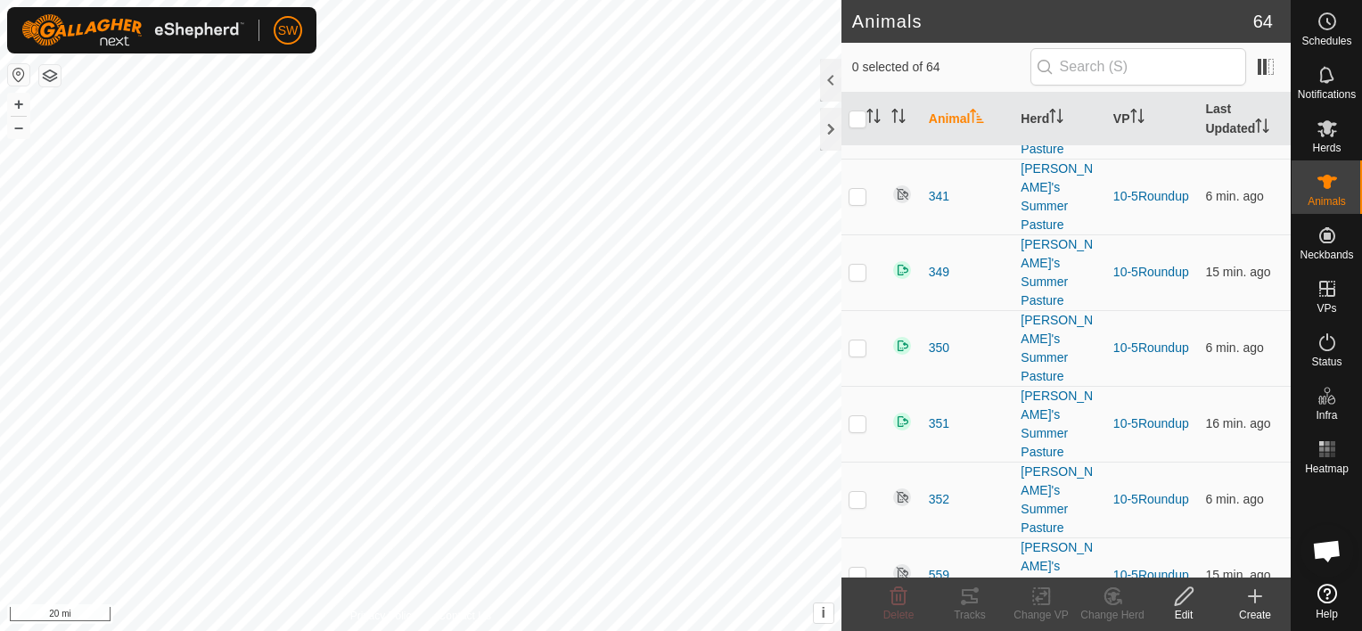
scroll to position [3152, 0]
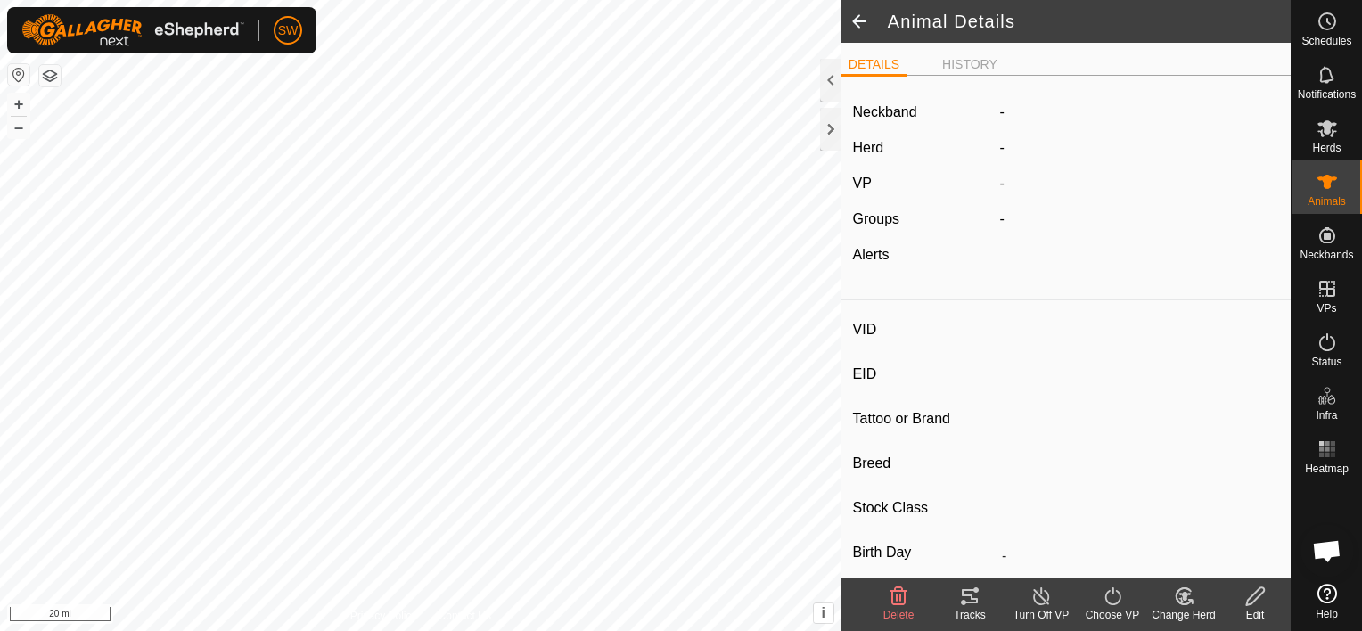
type input "JakeBull"
type input "-"
type input "Angus"
type input "-"
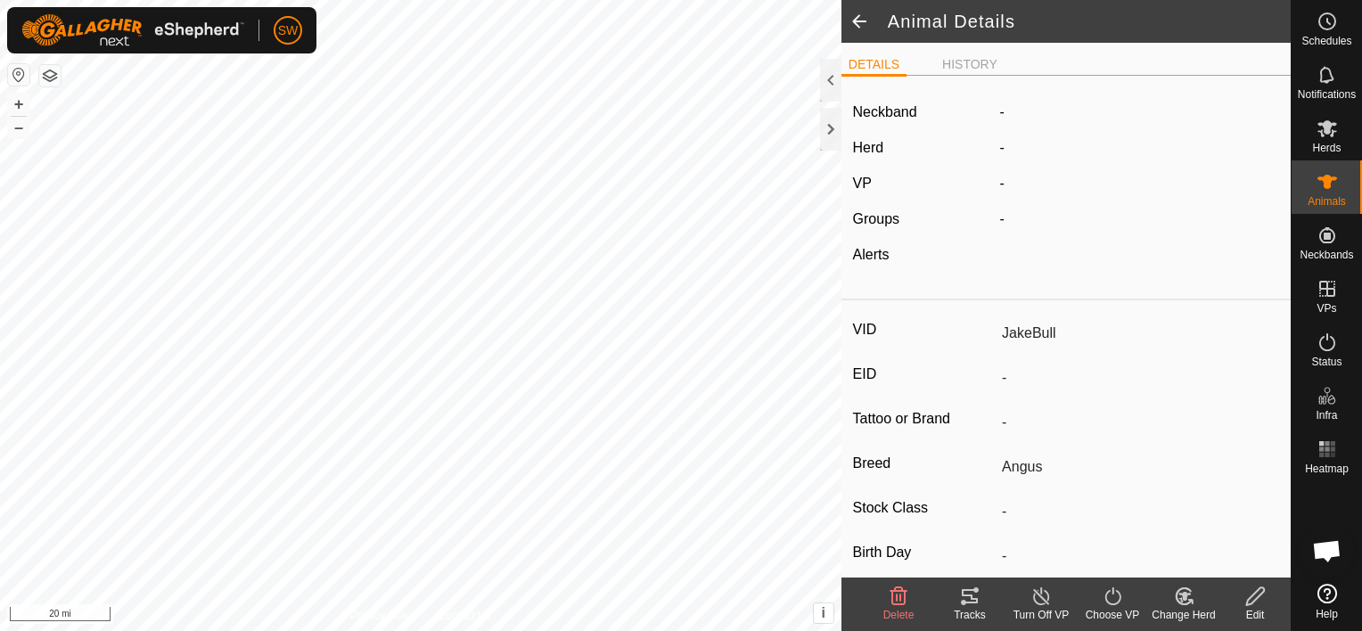
type input "0 kg"
type input "-"
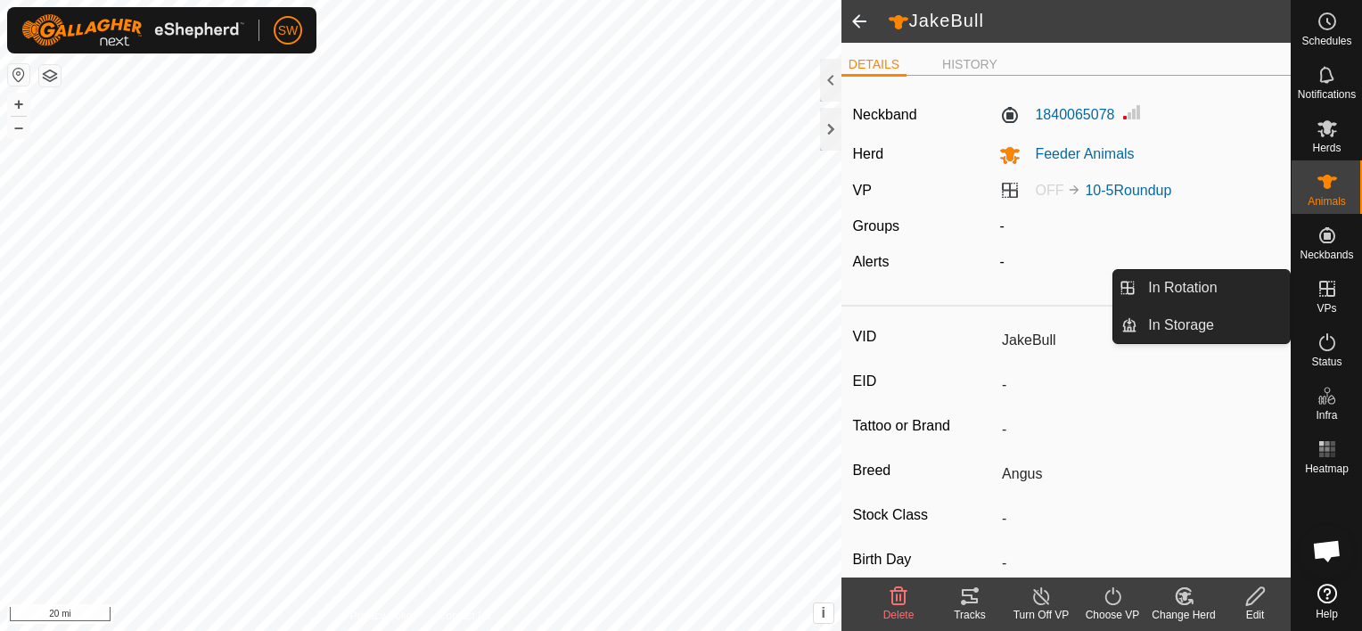
click at [1325, 298] on icon at bounding box center [1327, 288] width 21 height 21
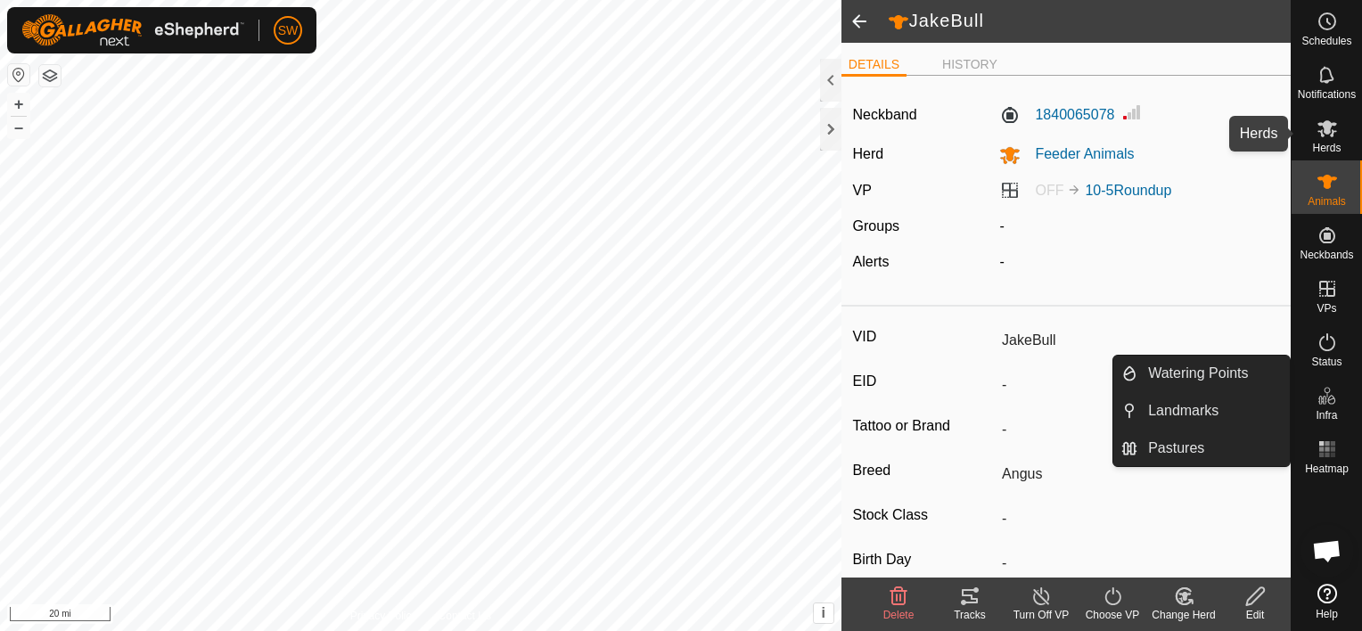
click at [1333, 115] on es-mob-svg-icon at bounding box center [1327, 128] width 32 height 29
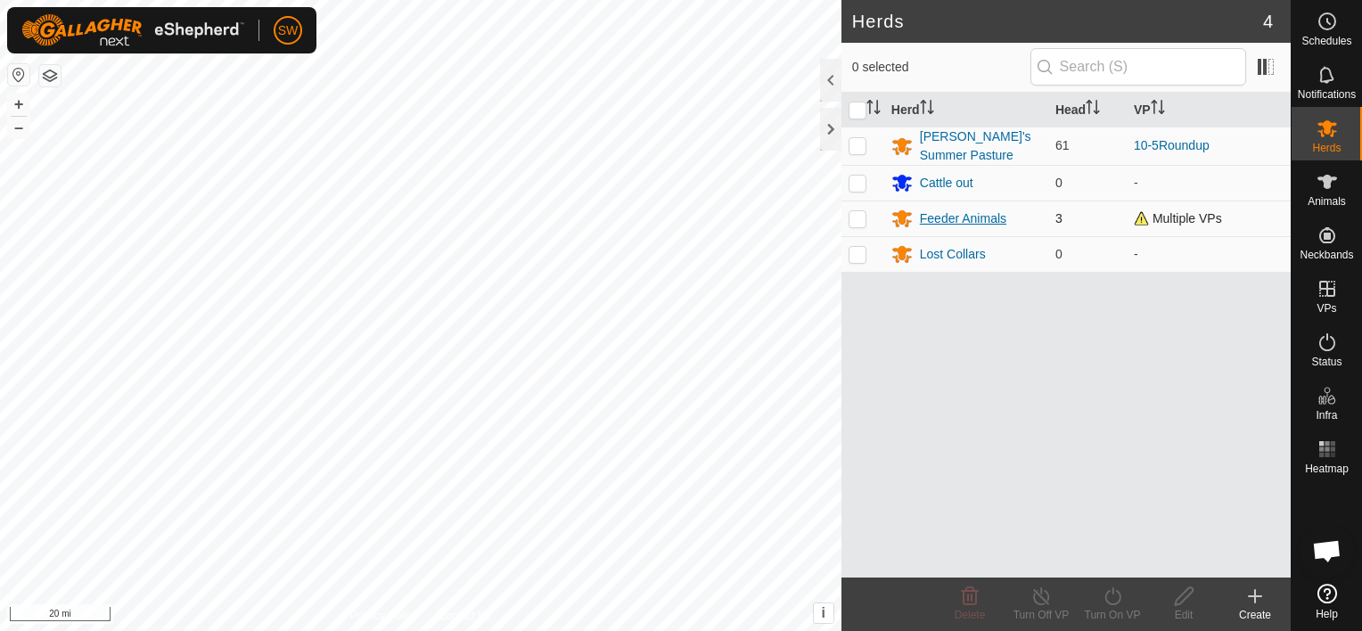
click at [959, 214] on div "Feeder Animals" at bounding box center [963, 218] width 86 height 19
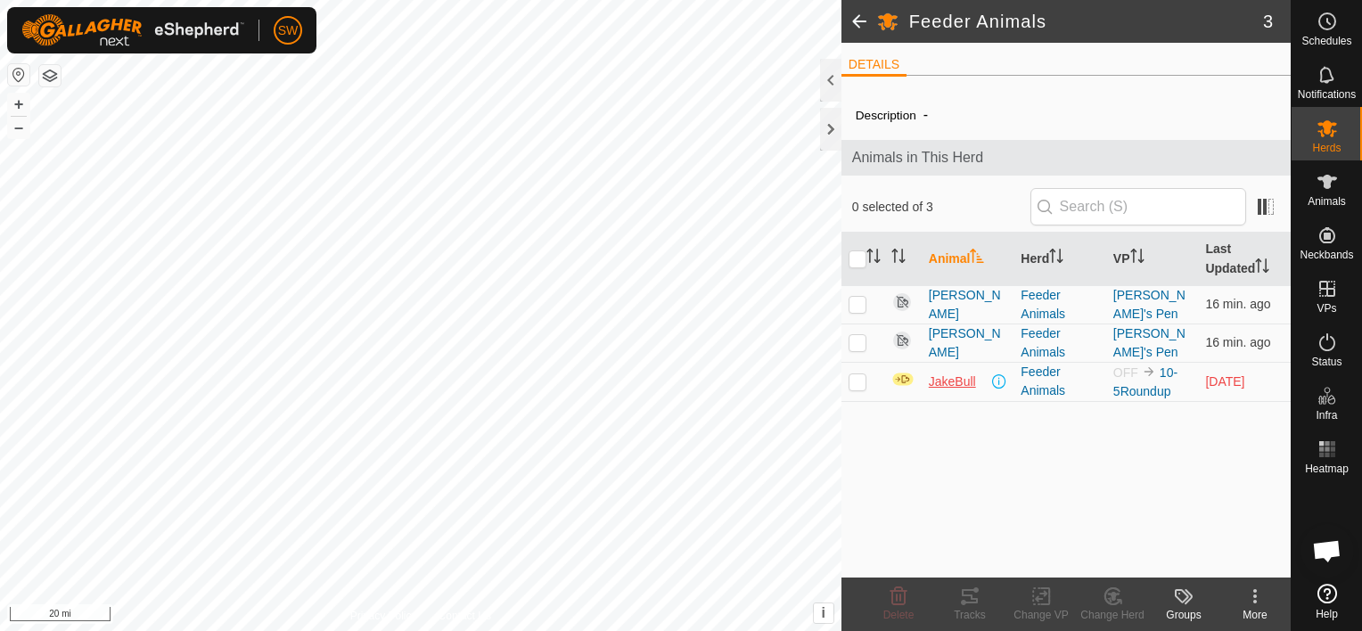
click at [949, 374] on span "JakeBull" at bounding box center [952, 382] width 47 height 19
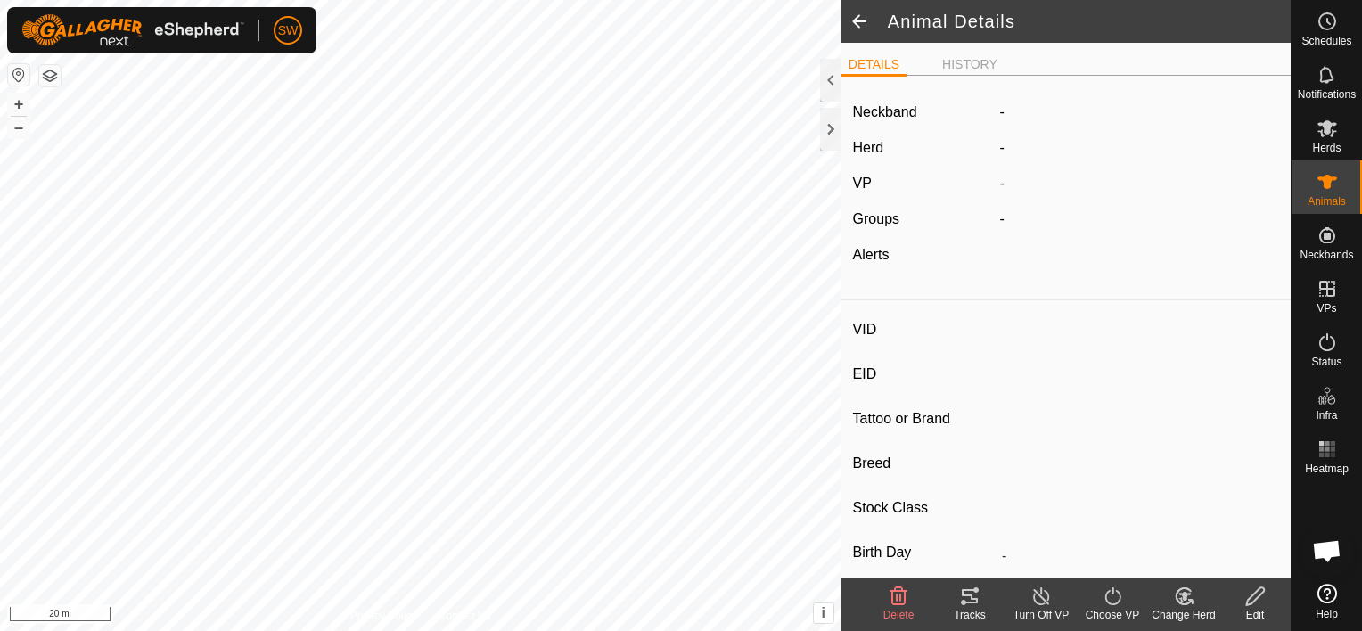
type input "JakeBull"
type input "-"
type input "Angus"
type input "-"
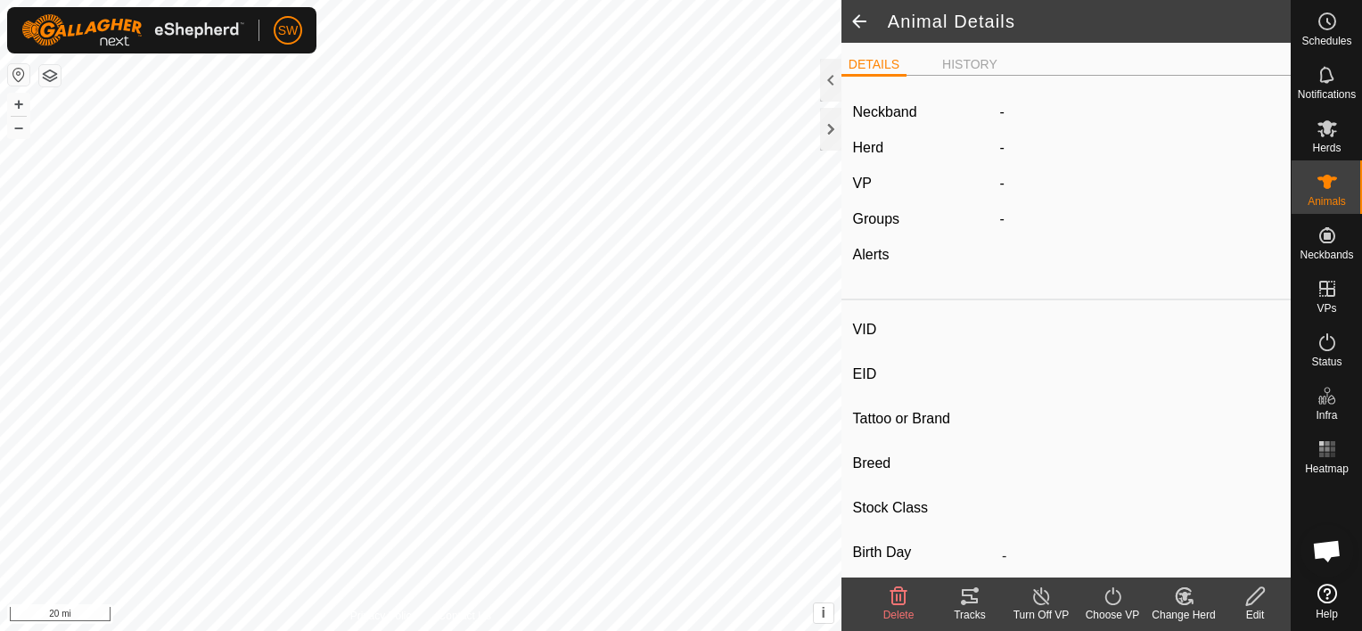
type input "0 kg"
type input "-"
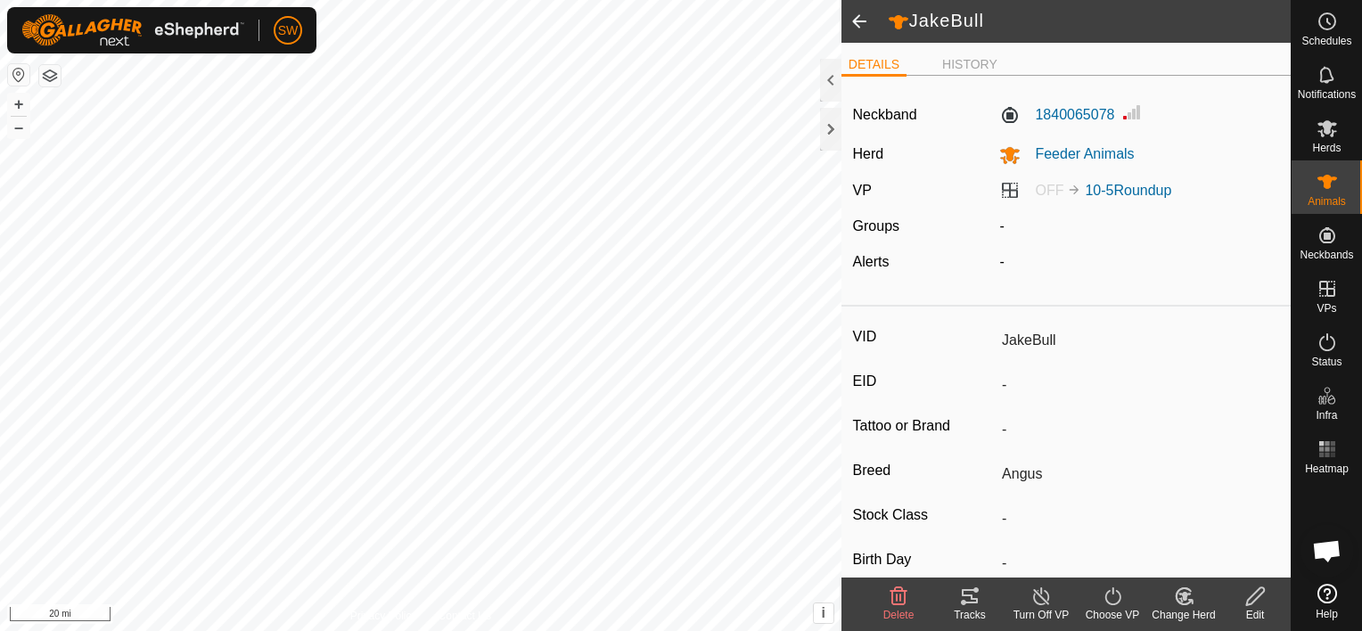
click at [1107, 588] on icon at bounding box center [1113, 596] width 22 height 21
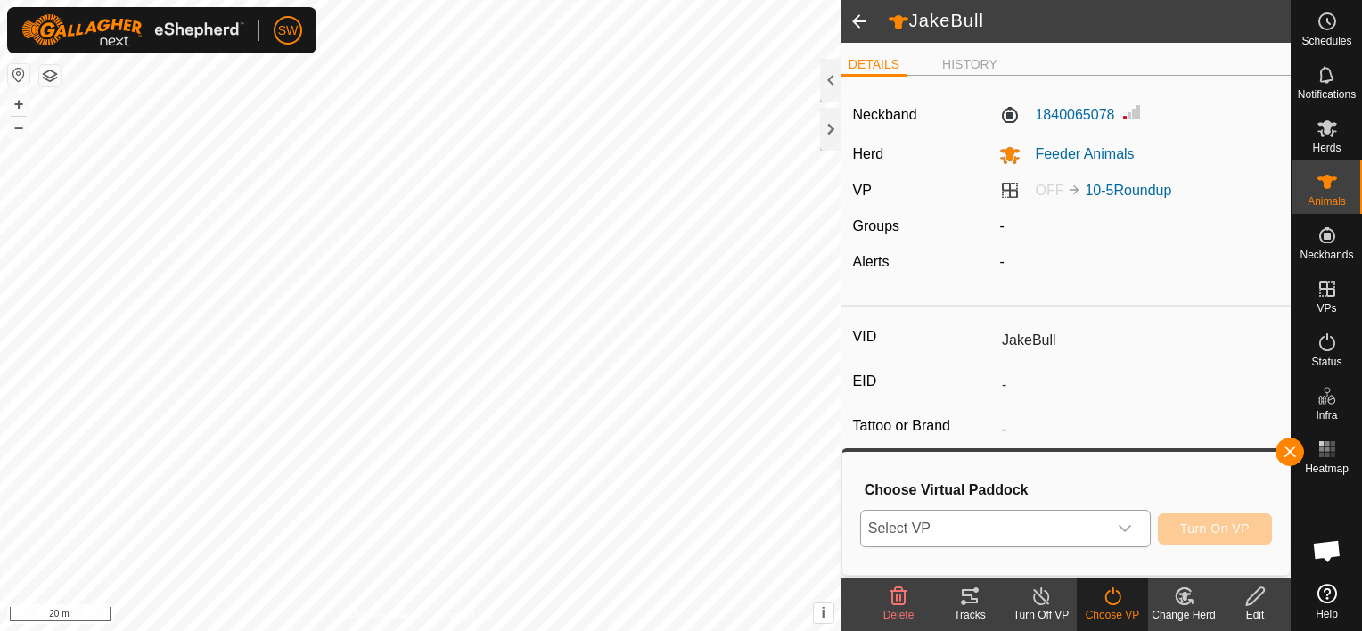
click at [1080, 530] on span "Select VP" at bounding box center [984, 529] width 246 height 36
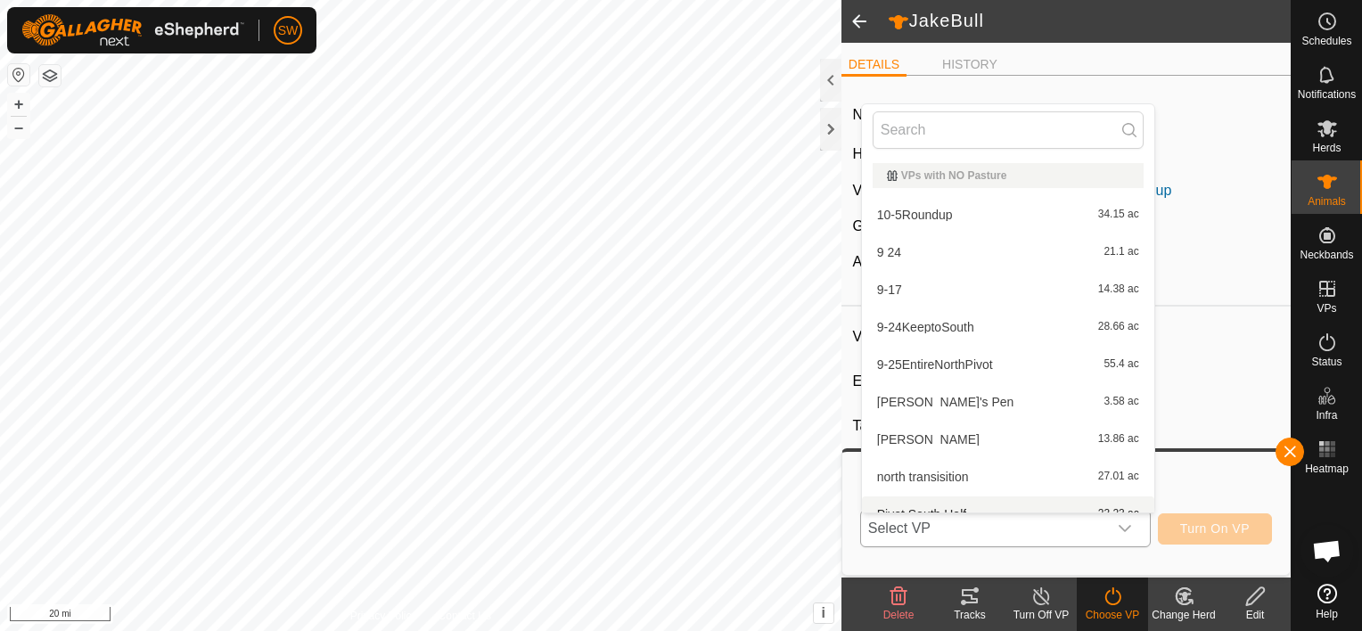
scroll to position [20, 0]
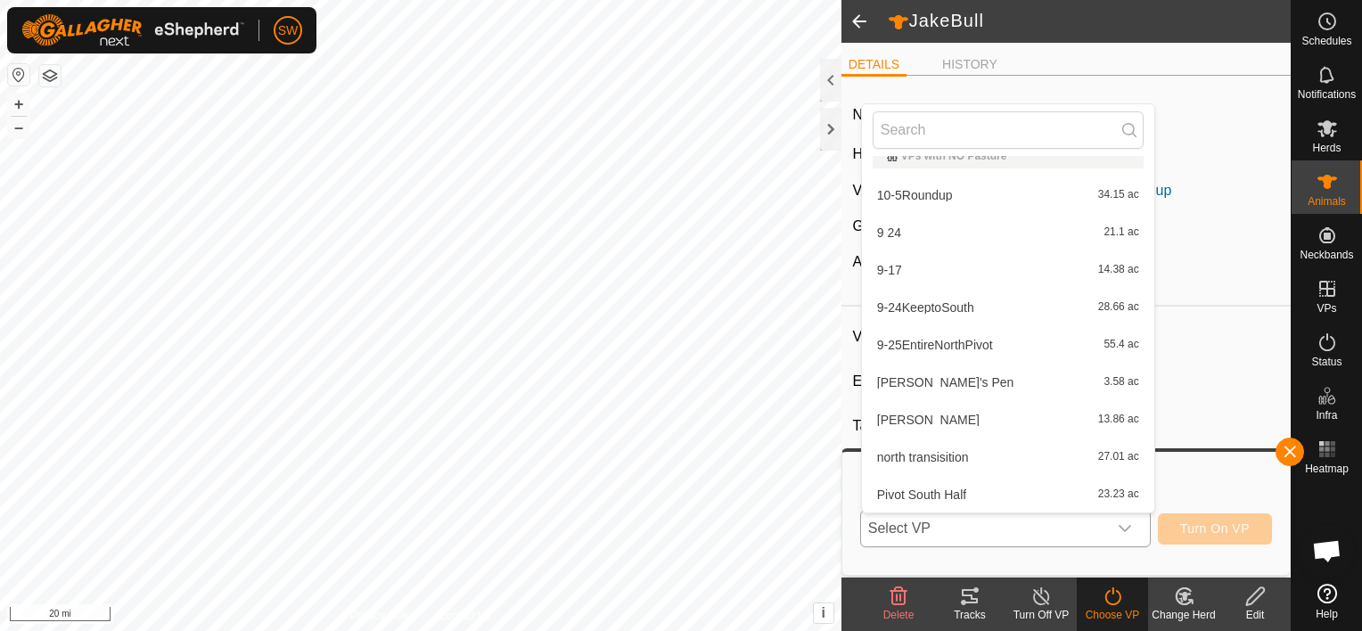
drag, startPoint x: 1147, startPoint y: 314, endPoint x: 928, endPoint y: 209, distance: 242.8
click at [928, 209] on li "10-5Roundup 34.15 ac" at bounding box center [1008, 195] width 292 height 36
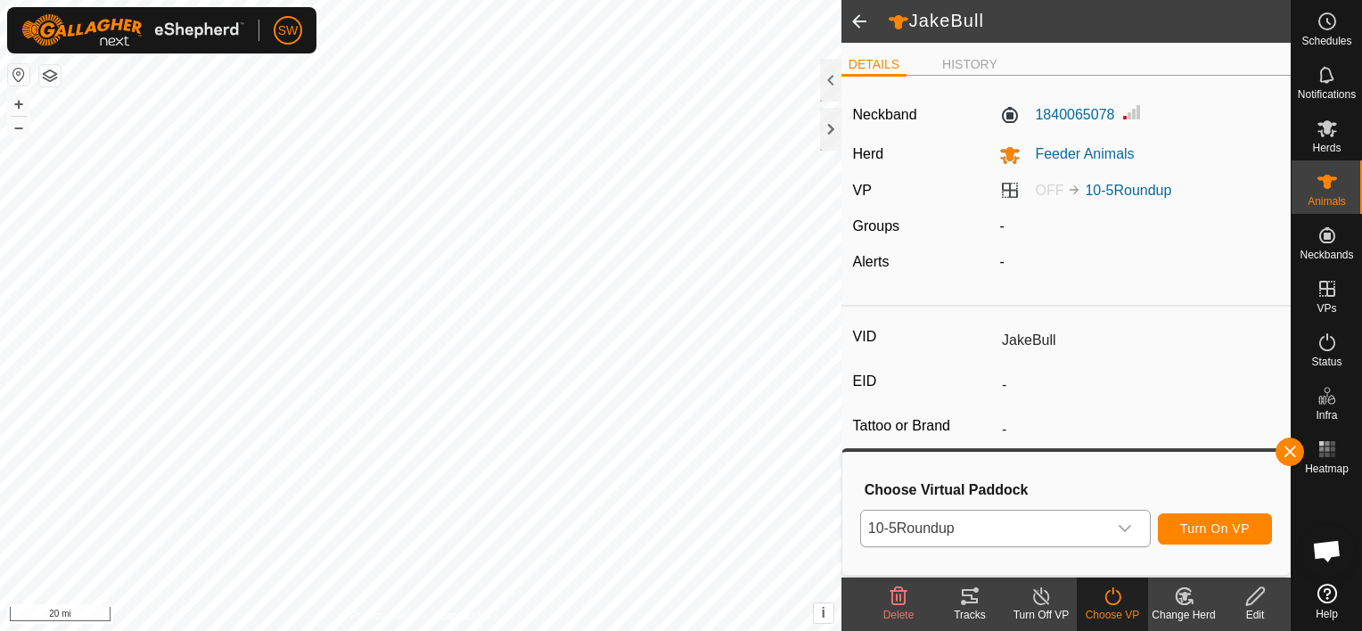
click at [1120, 525] on div "dropdown trigger" at bounding box center [1125, 529] width 36 height 36
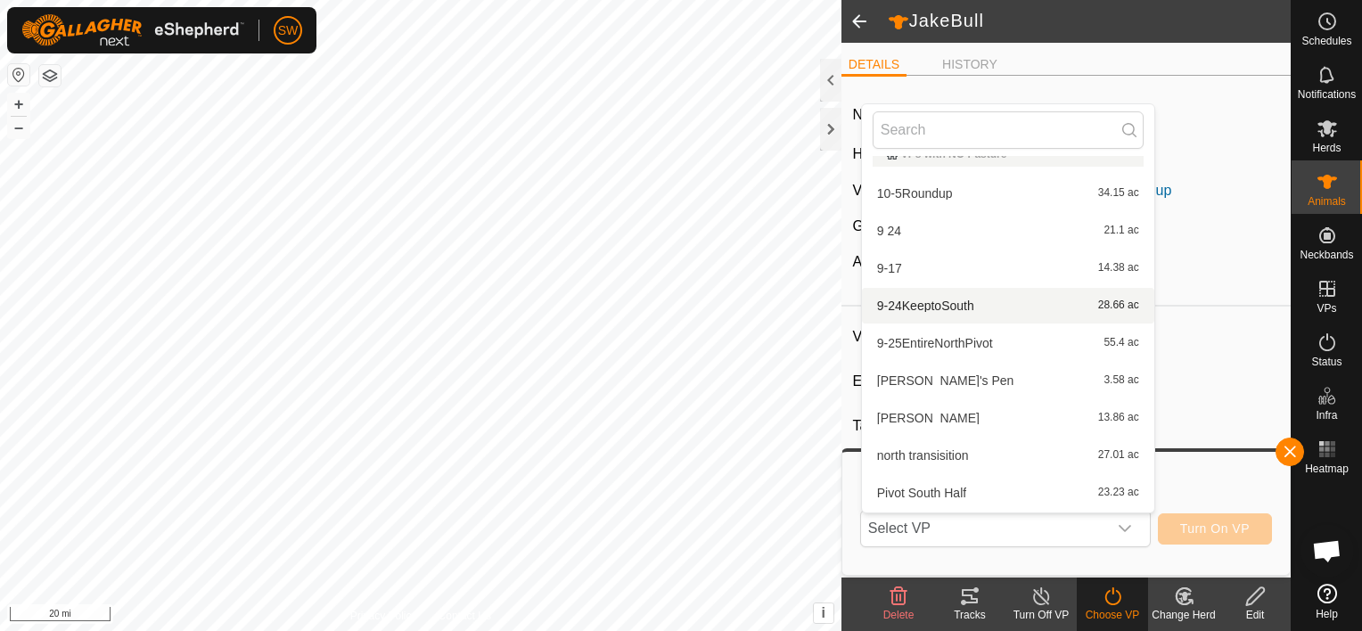
scroll to position [0, 0]
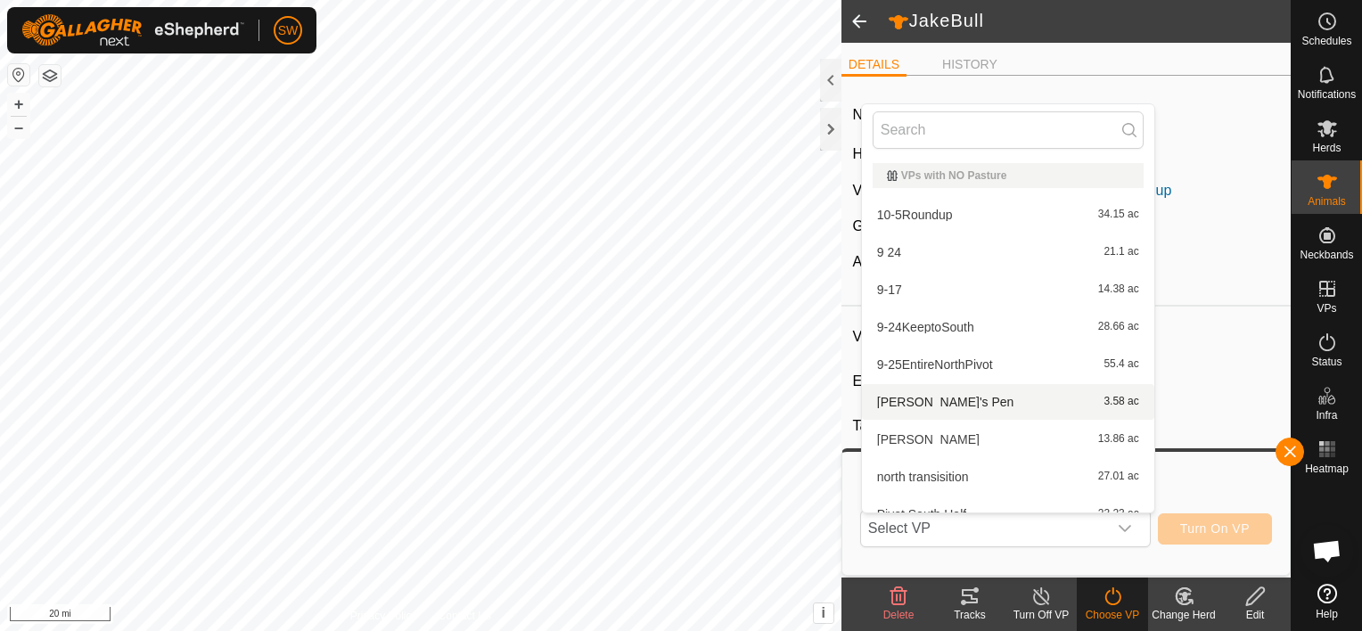
click at [927, 403] on li "Bridget's Pen 3.58 ac" at bounding box center [1008, 402] width 292 height 36
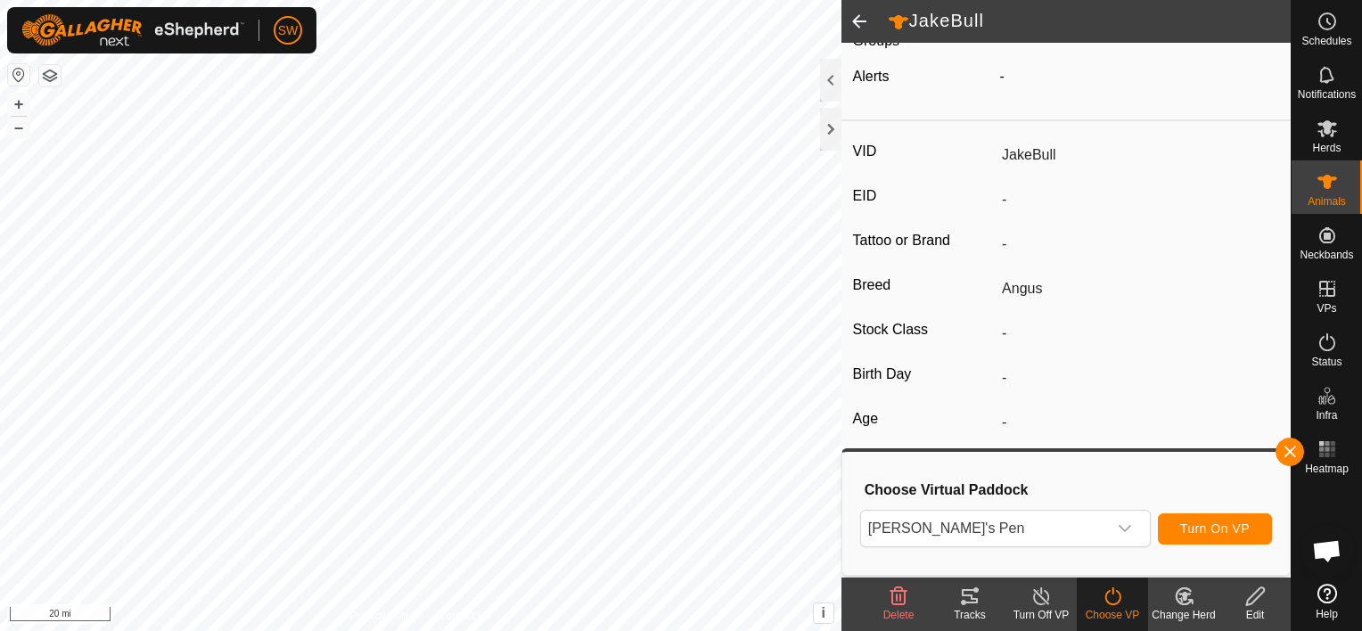
scroll to position [186, 0]
click at [856, 21] on span at bounding box center [859, 21] width 36 height 43
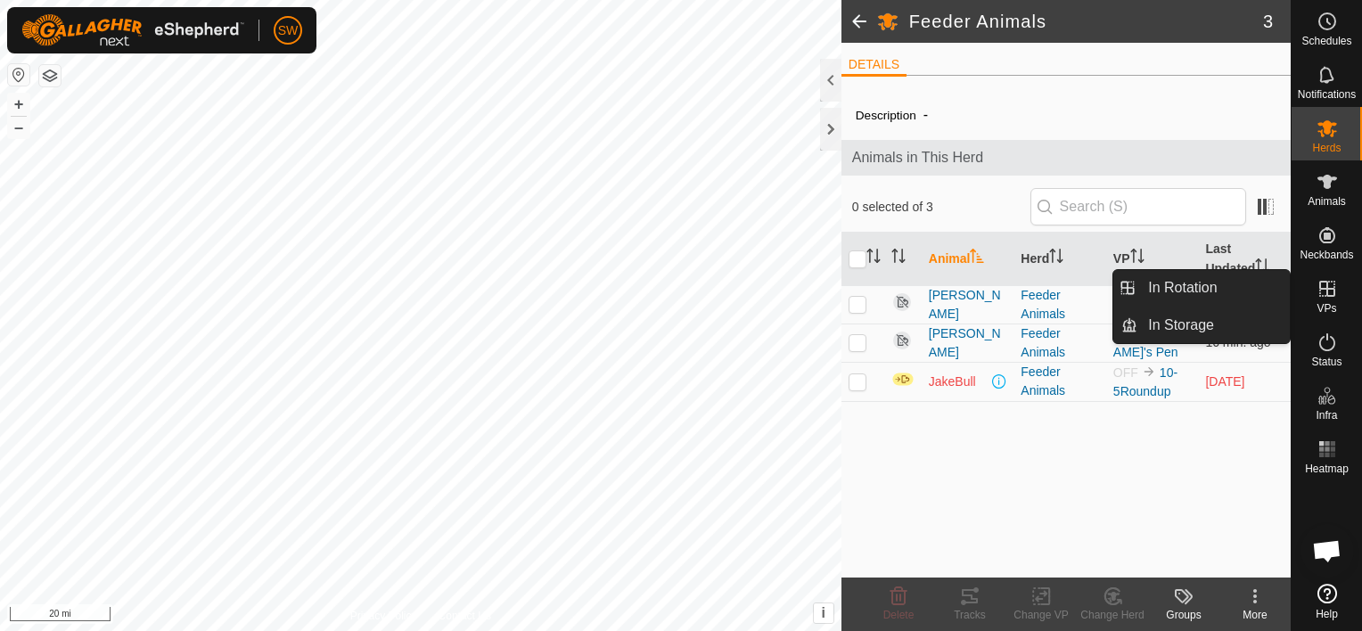
click at [1317, 293] on icon at bounding box center [1327, 288] width 21 height 21
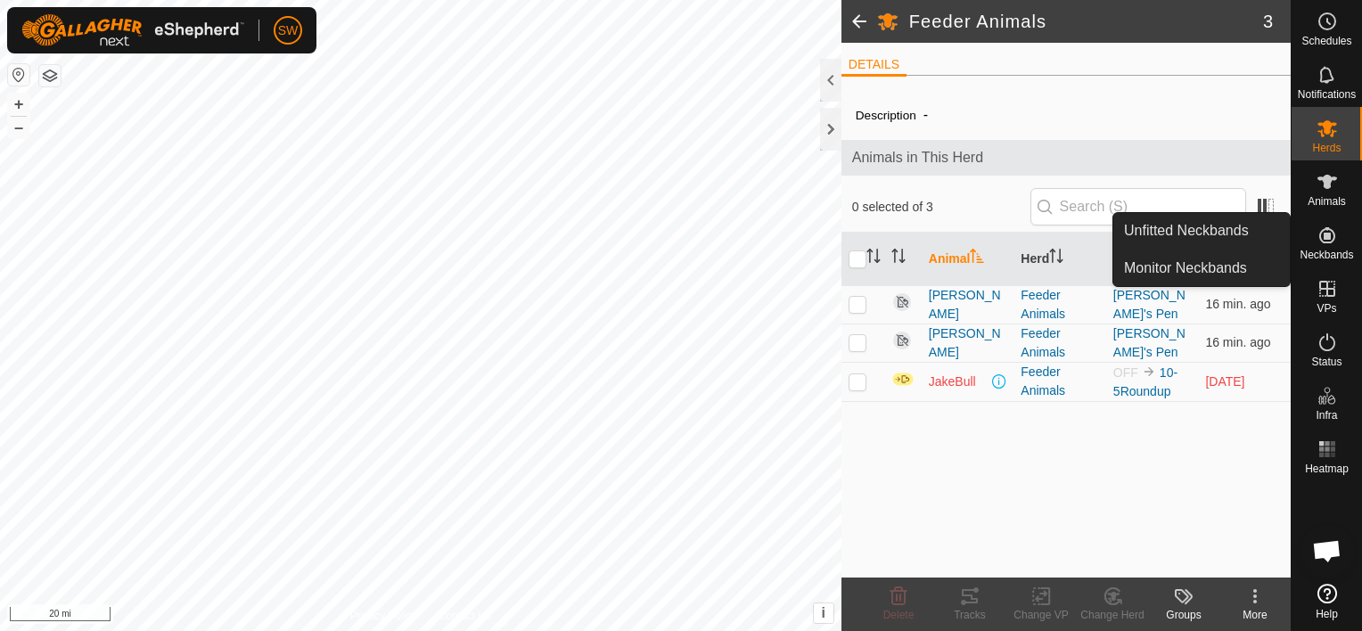
click at [1333, 236] on icon at bounding box center [1327, 235] width 21 height 21
click at [1323, 236] on icon at bounding box center [1327, 235] width 16 height 16
click at [1200, 229] on link "Unfitted Neckbands" at bounding box center [1201, 231] width 176 height 36
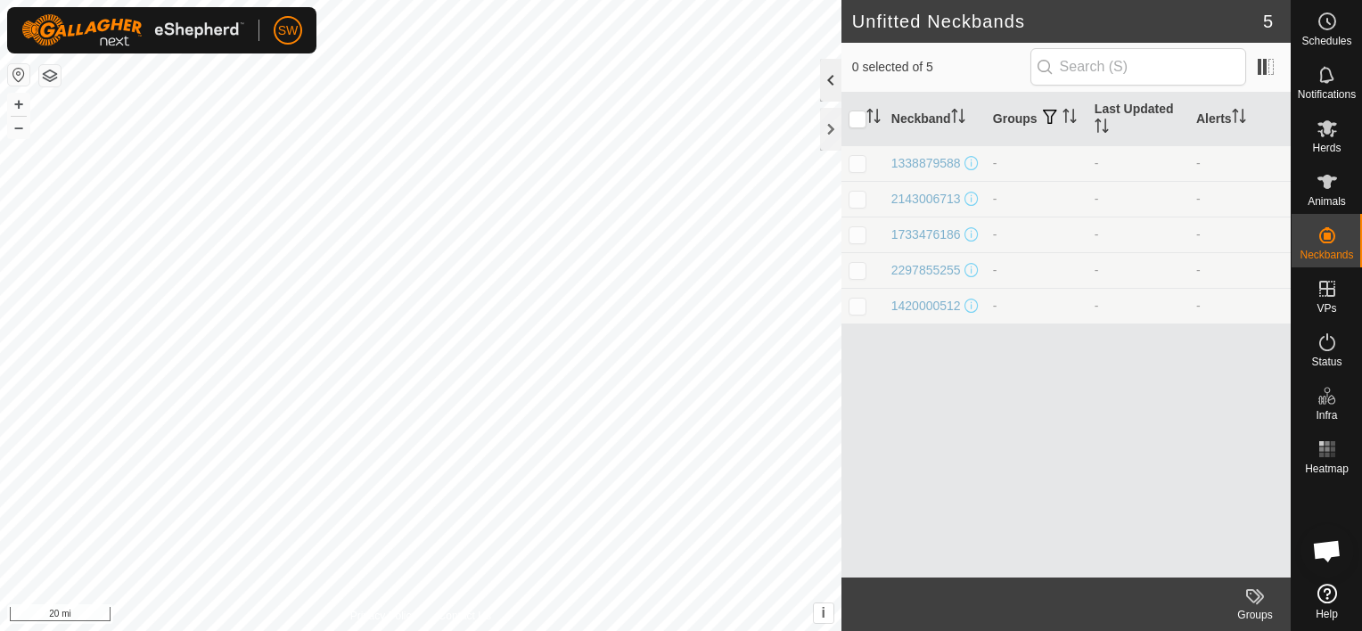
click at [834, 76] on div at bounding box center [830, 80] width 21 height 43
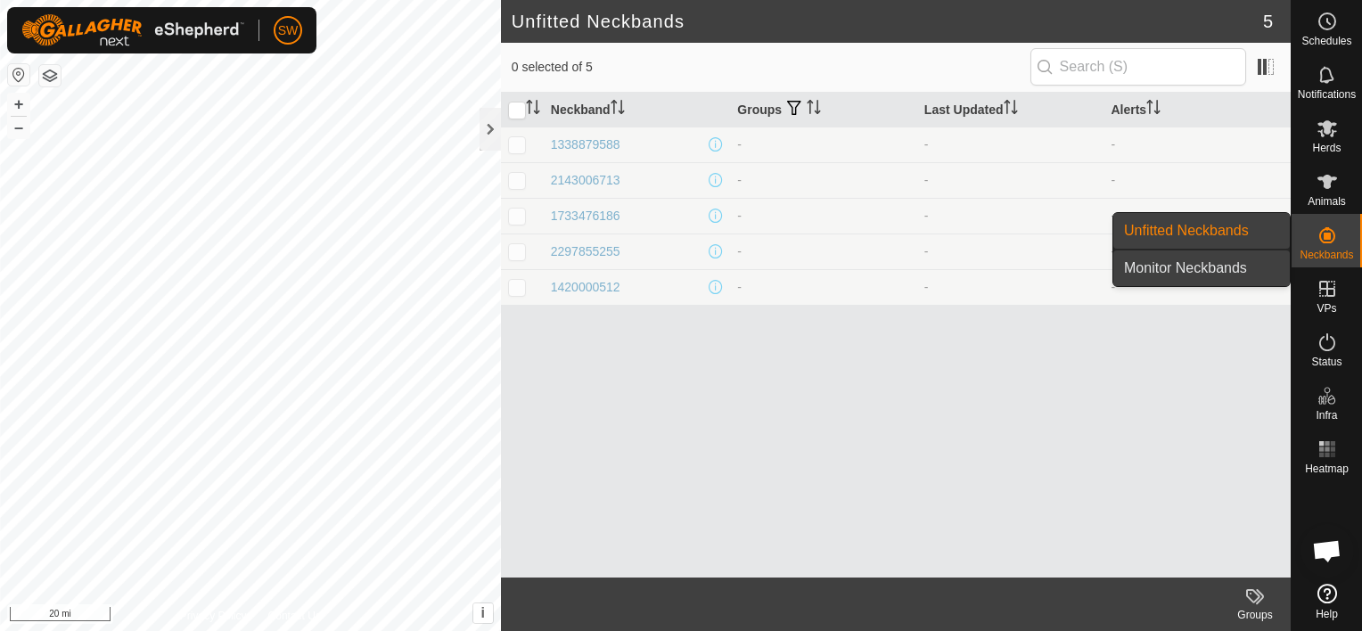
click at [1251, 262] on link "Monitor Neckbands" at bounding box center [1201, 268] width 176 height 36
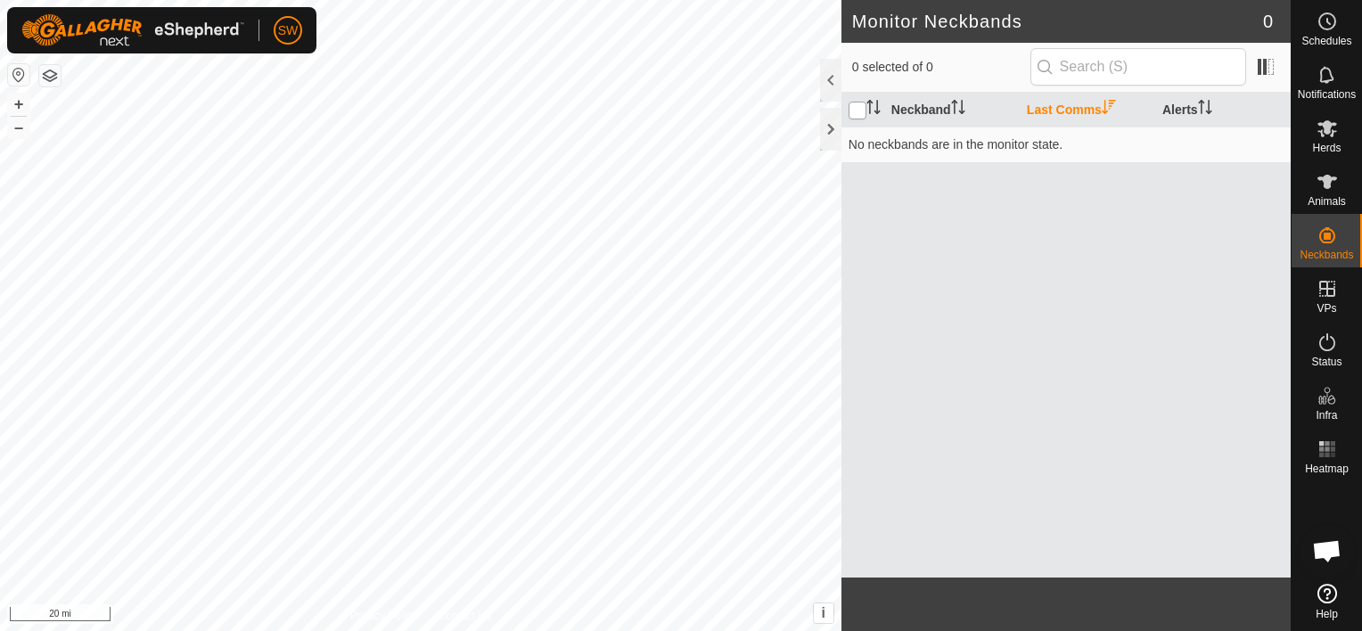
click at [854, 107] on input "checkbox" at bounding box center [858, 111] width 18 height 18
click at [861, 113] on input "checkbox" at bounding box center [858, 111] width 18 height 18
checkbox input "false"
click at [1079, 64] on input "text" at bounding box center [1138, 66] width 216 height 37
type input "3878966897"
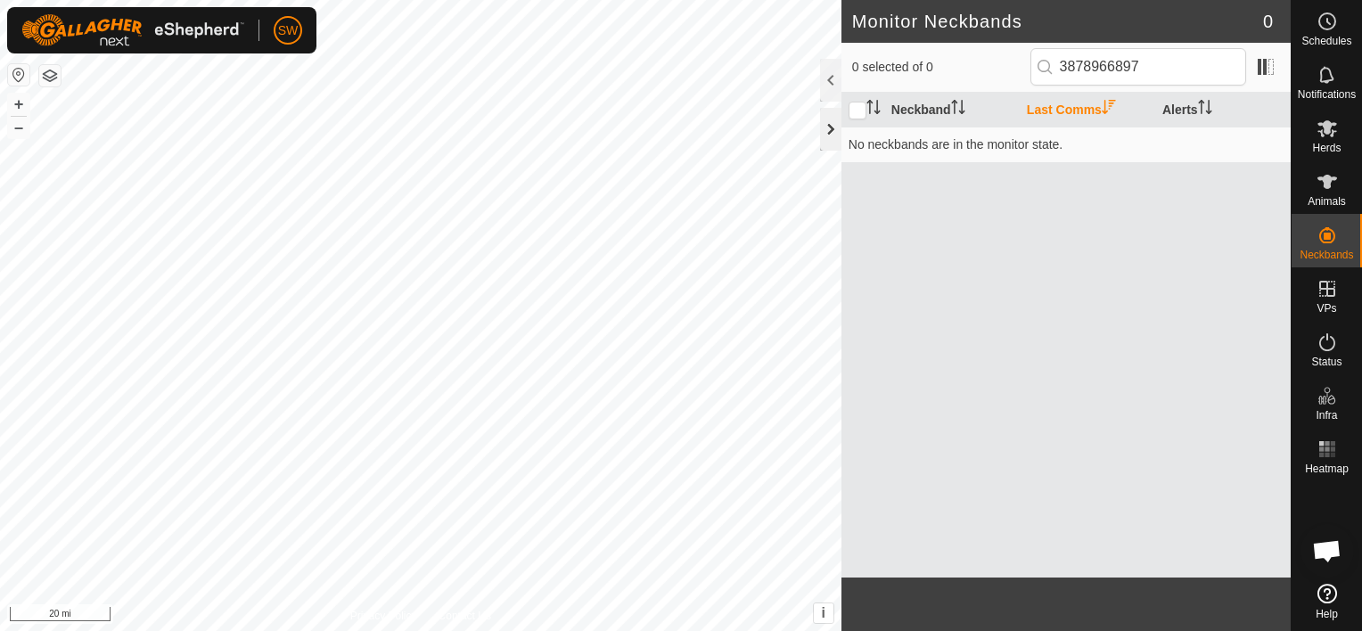
drag, startPoint x: 856, startPoint y: 109, endPoint x: 838, endPoint y: 113, distance: 18.4
click at [841, 113] on div "Monitor Neckbands 0 0 selected of 0 3878966897 Neckband Last Comms Alerts No ne…" at bounding box center [1065, 315] width 449 height 631
click at [830, 83] on div at bounding box center [830, 80] width 21 height 43
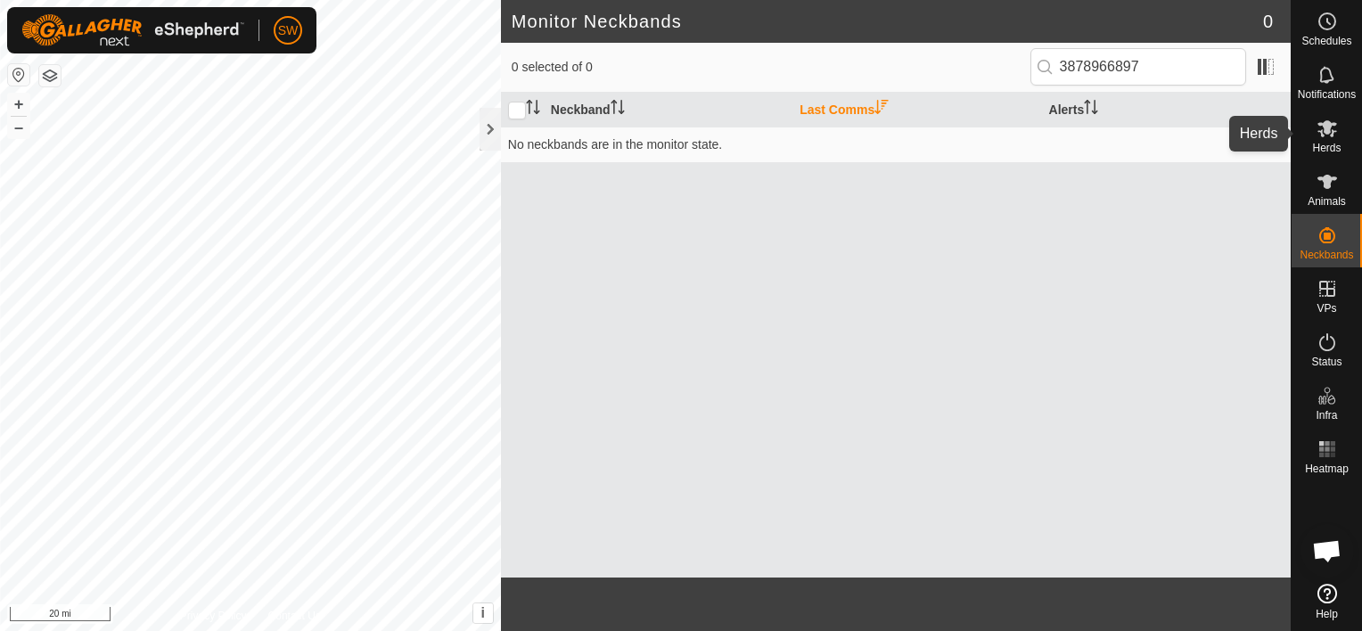
drag, startPoint x: 1333, startPoint y: 150, endPoint x: 1294, endPoint y: 150, distance: 38.3
click at [1294, 150] on div "Herds" at bounding box center [1327, 133] width 70 height 53
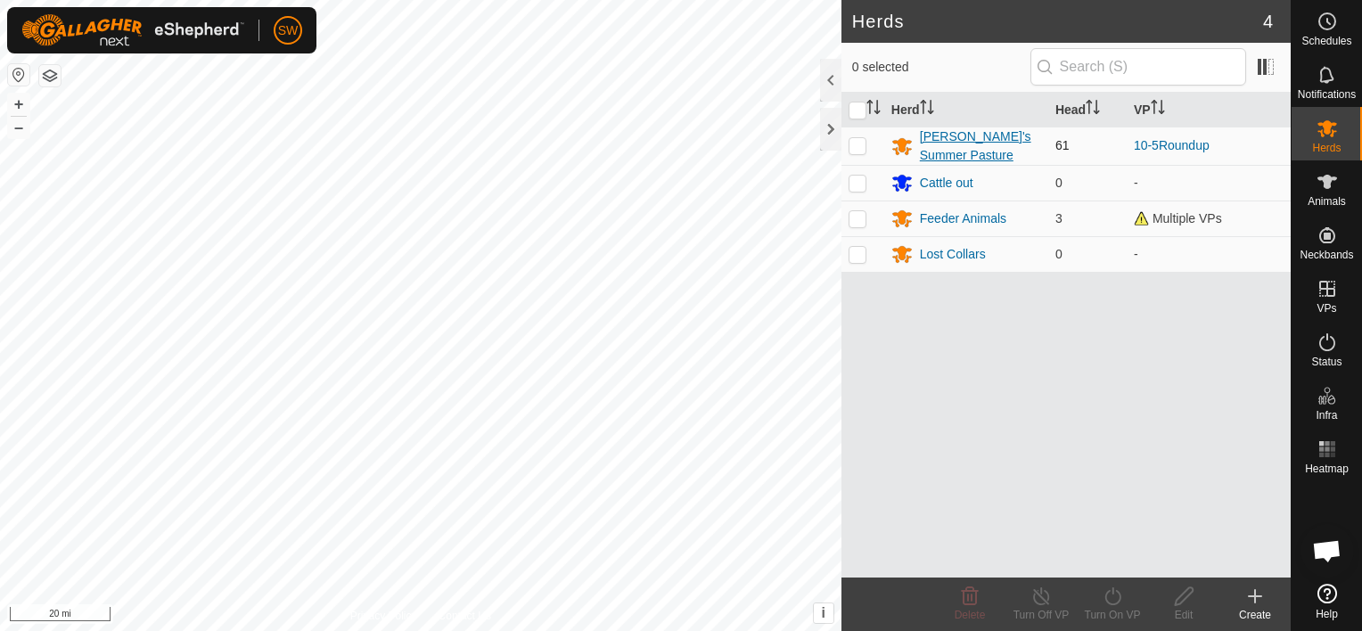
click at [941, 145] on div "[PERSON_NAME]'s Summer Pasture" at bounding box center [980, 145] width 121 height 37
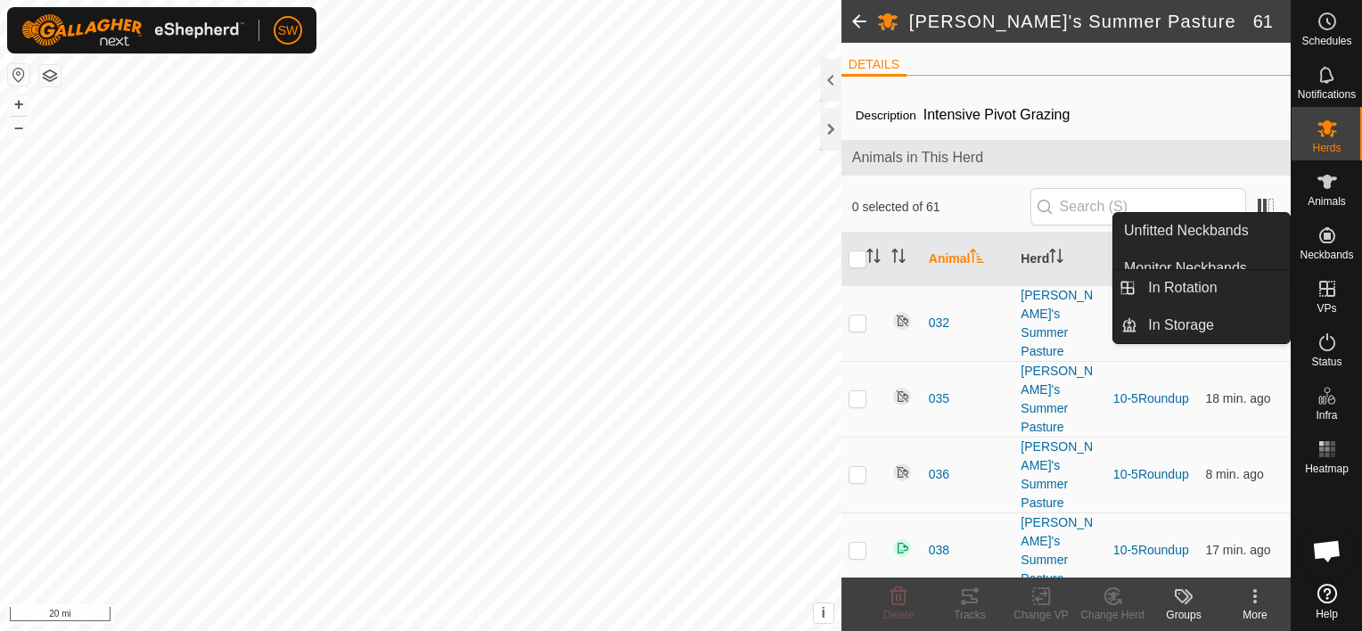
drag, startPoint x: 1334, startPoint y: 284, endPoint x: 1321, endPoint y: 278, distance: 14.8
click at [1321, 278] on icon at bounding box center [1327, 288] width 21 height 21
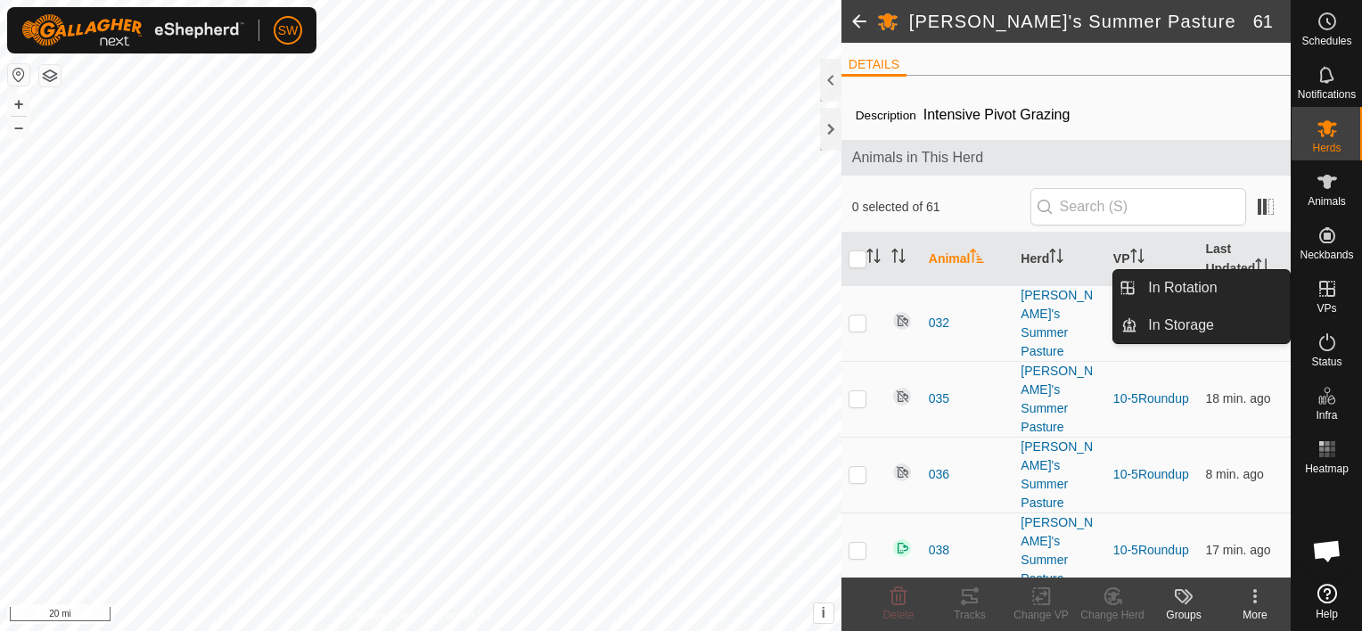
click at [1331, 298] on icon at bounding box center [1327, 288] width 21 height 21
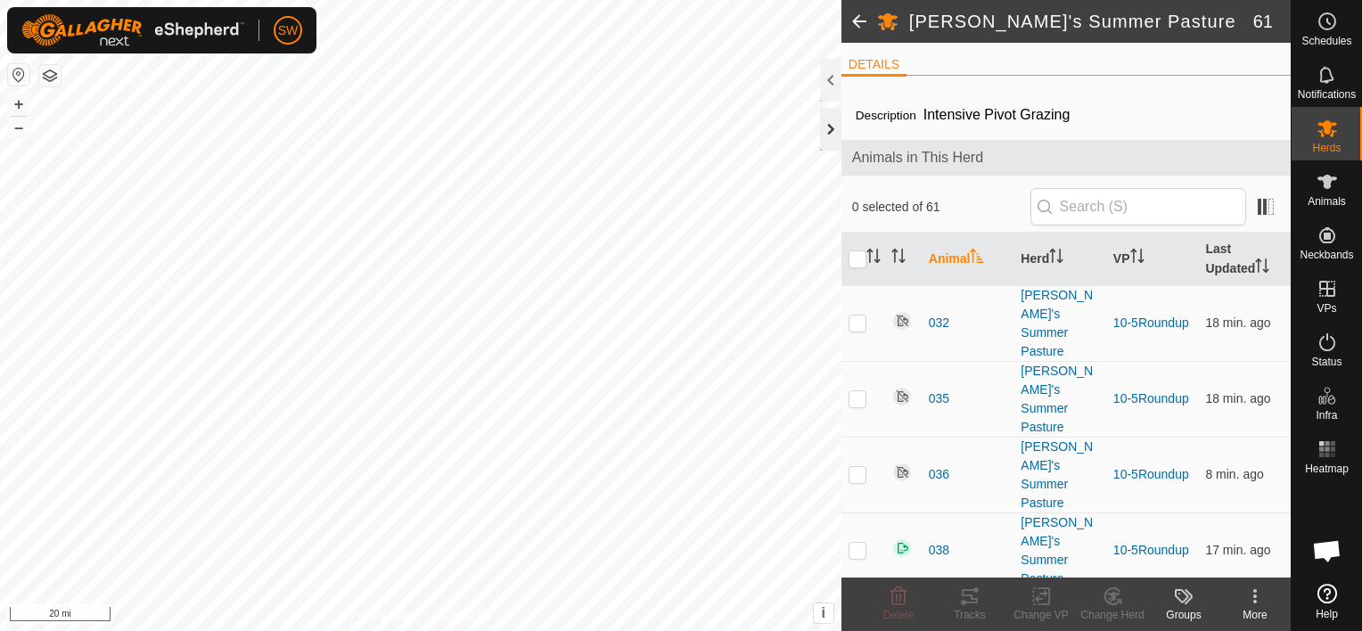
click at [833, 127] on div at bounding box center [830, 129] width 21 height 43
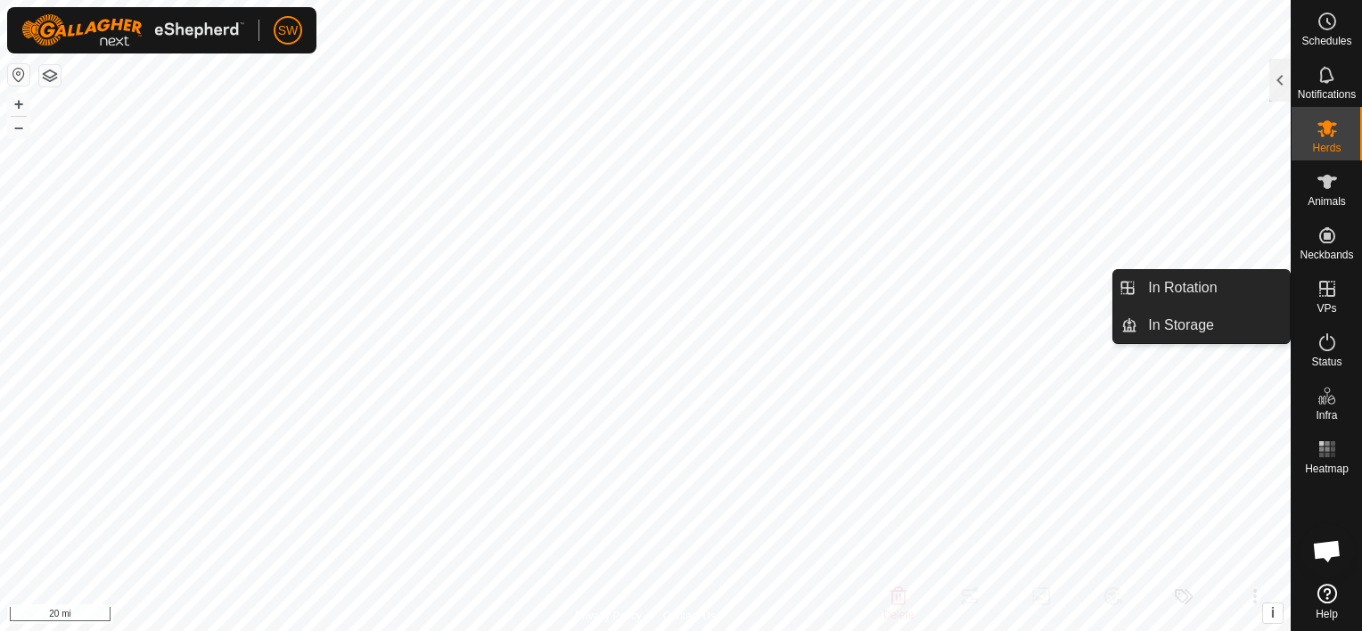
click at [1328, 310] on span "VPs" at bounding box center [1327, 308] width 20 height 11
click at [1191, 297] on link "In Rotation" at bounding box center [1213, 288] width 152 height 36
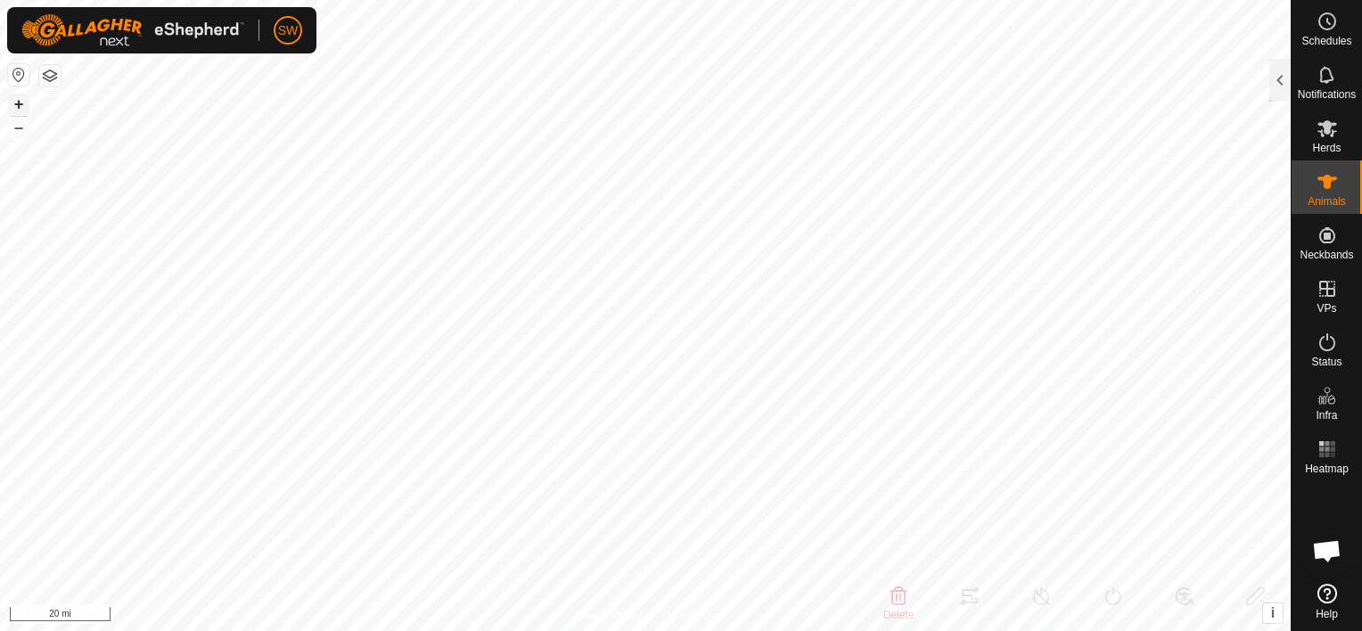
click at [25, 108] on button "+" at bounding box center [18, 104] width 21 height 21
click at [0, 37] on html "SW Schedules Notifications Herds Animals Neckbands VPs Status Infra Heatmap Hel…" at bounding box center [681, 315] width 1362 height 631
click at [374, 0] on html "SW Schedules Notifications Herds Animals Neckbands VPs Status Infra Heatmap Hel…" at bounding box center [681, 315] width 1362 height 631
click at [1330, 145] on span "Herds" at bounding box center [1326, 148] width 29 height 11
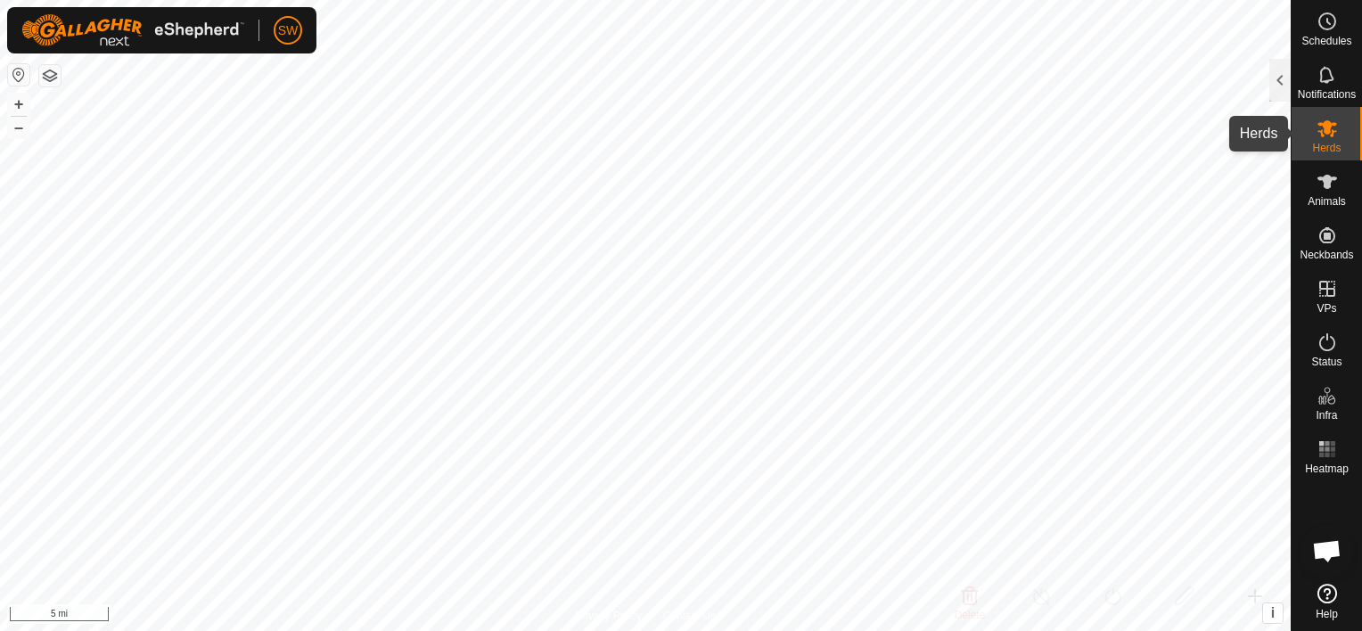
click at [1311, 139] on es-mob-svg-icon at bounding box center [1327, 128] width 32 height 29
click at [1282, 86] on div at bounding box center [1279, 80] width 21 height 43
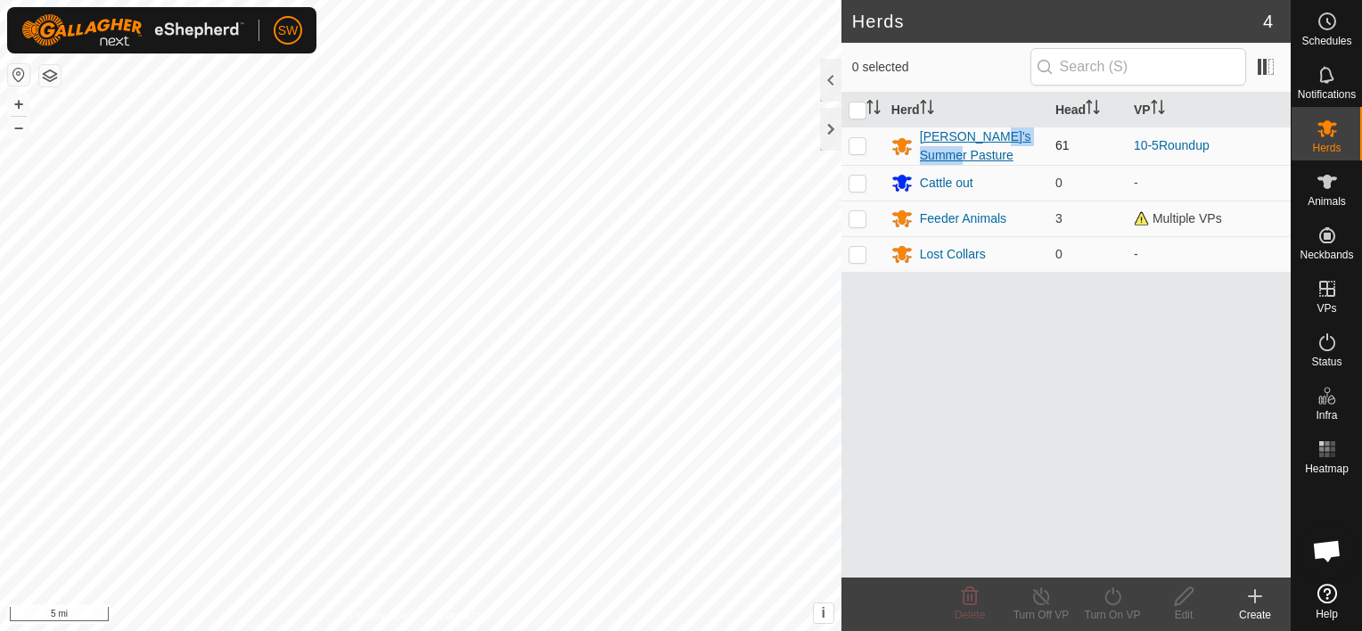
drag, startPoint x: 975, startPoint y: 153, endPoint x: 989, endPoint y: 143, distance: 17.1
click at [989, 143] on div "[PERSON_NAME]'s Summer Pasture" at bounding box center [980, 145] width 121 height 37
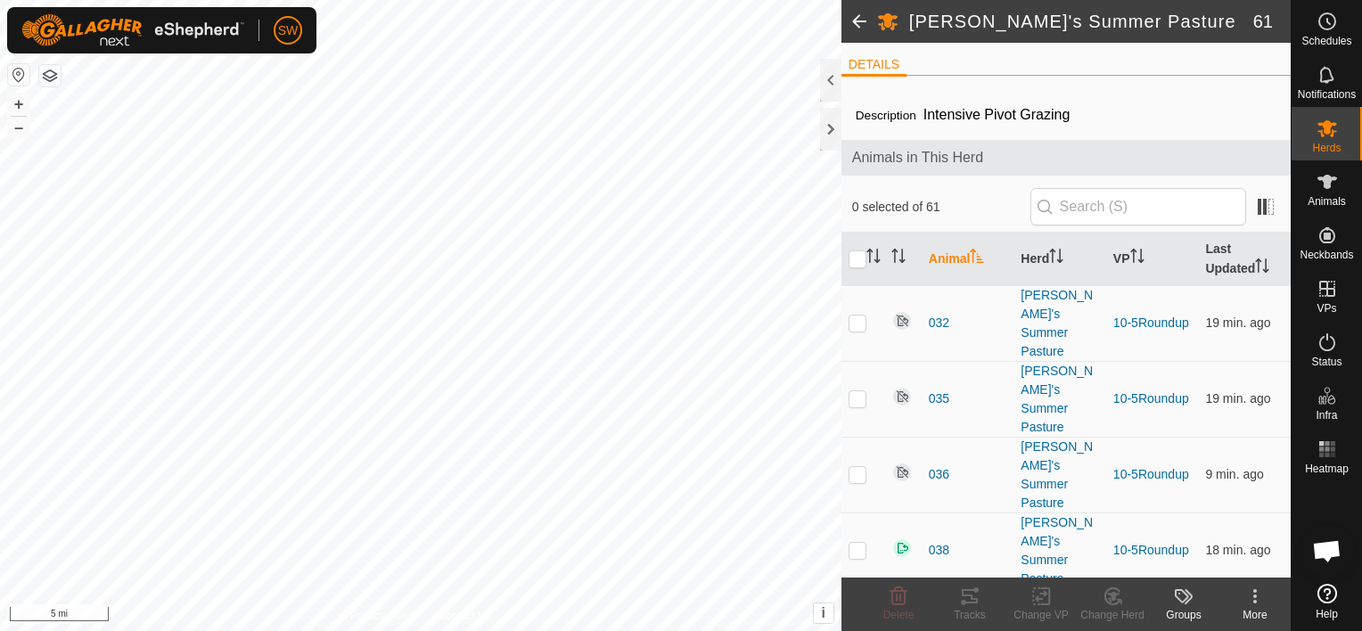
click at [1148, 619] on link "10-5Roundup" at bounding box center [1151, 626] width 76 height 14
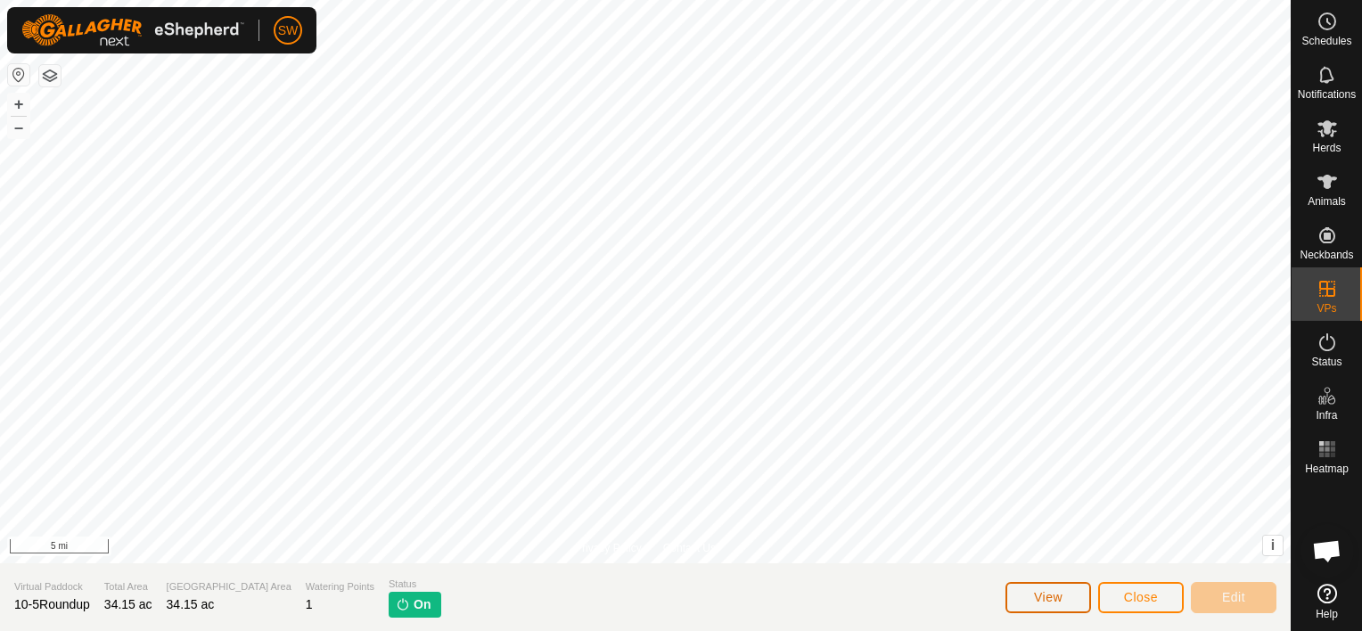
click at [1042, 595] on span "View" at bounding box center [1048, 597] width 29 height 14
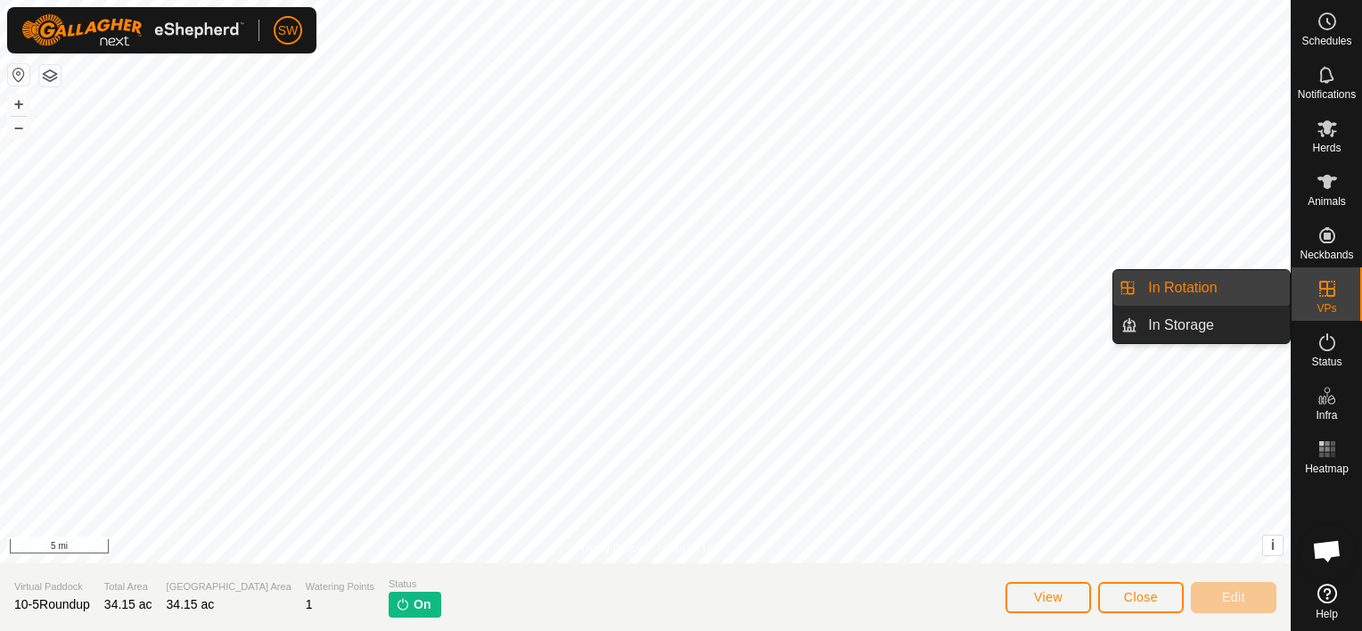
click at [1328, 300] on es-virtualpaddocks-svg-icon at bounding box center [1327, 289] width 32 height 29
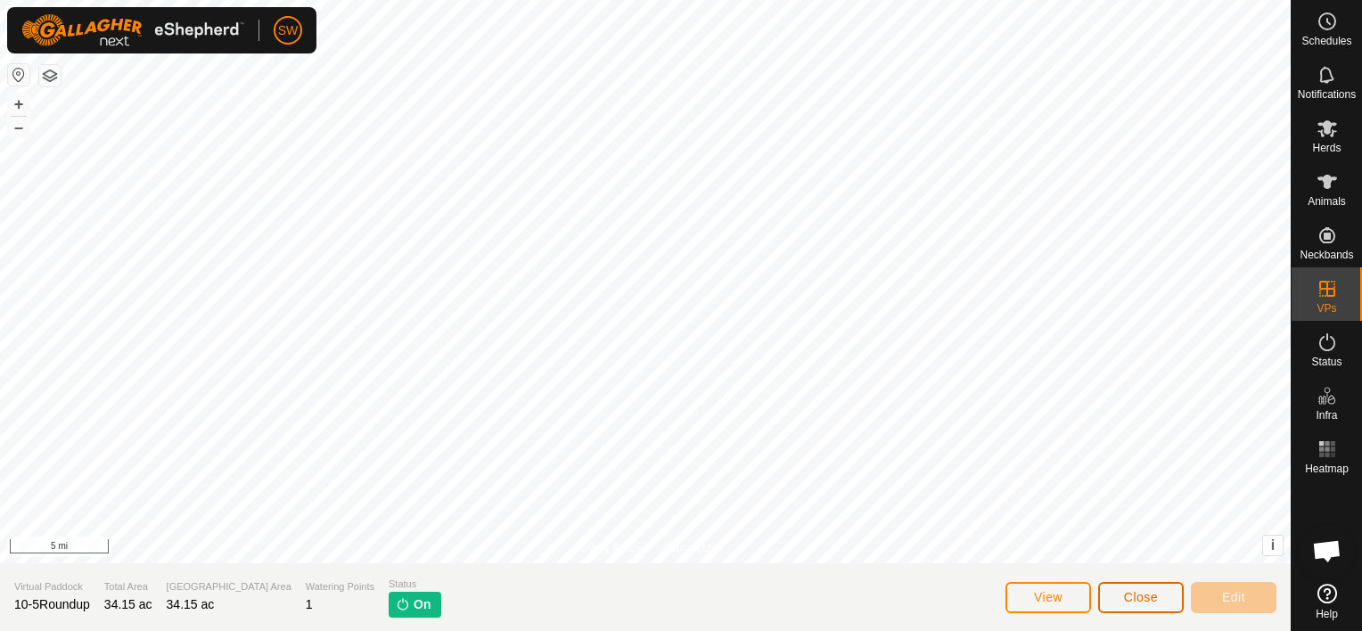
click at [1127, 599] on span "Close" at bounding box center [1141, 597] width 34 height 14
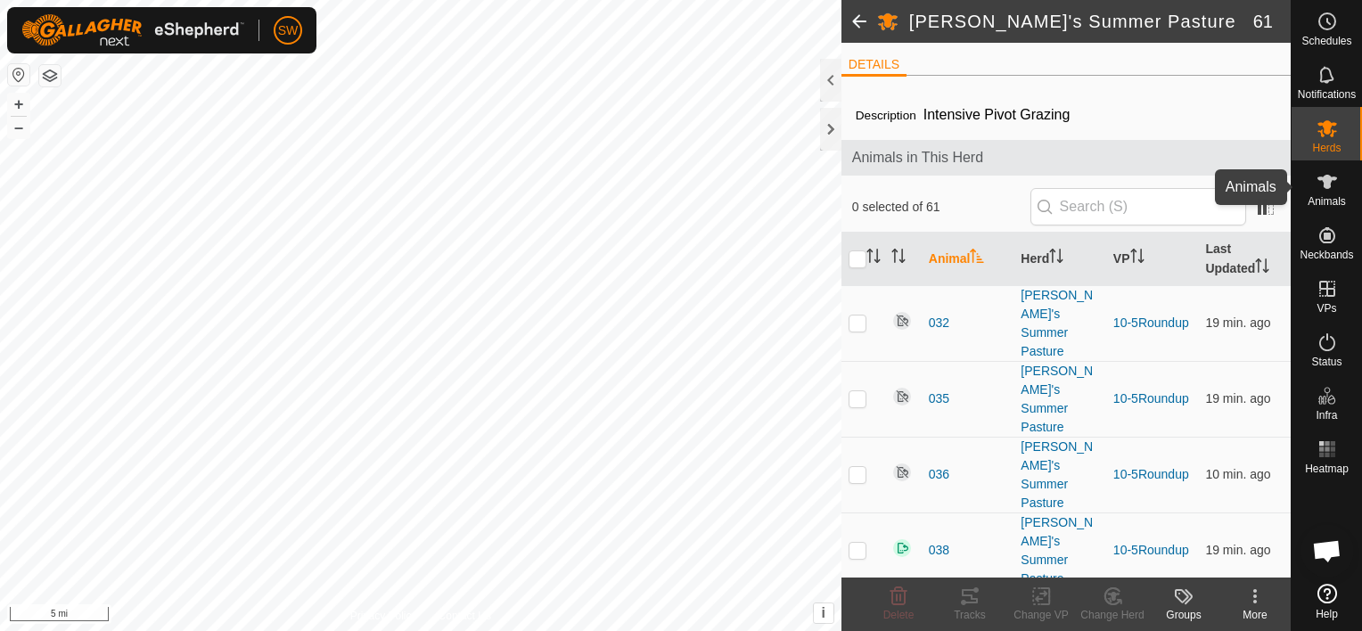
click at [1337, 196] on span "Animals" at bounding box center [1327, 201] width 38 height 11
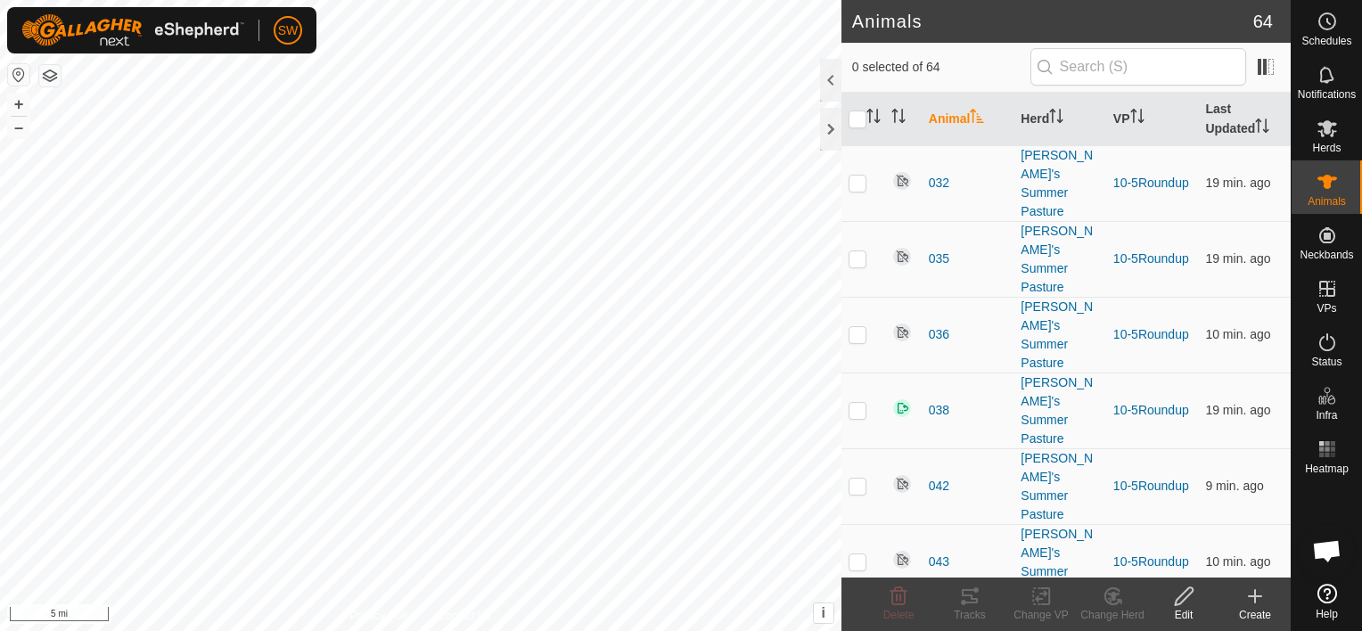
scroll to position [3152, 0]
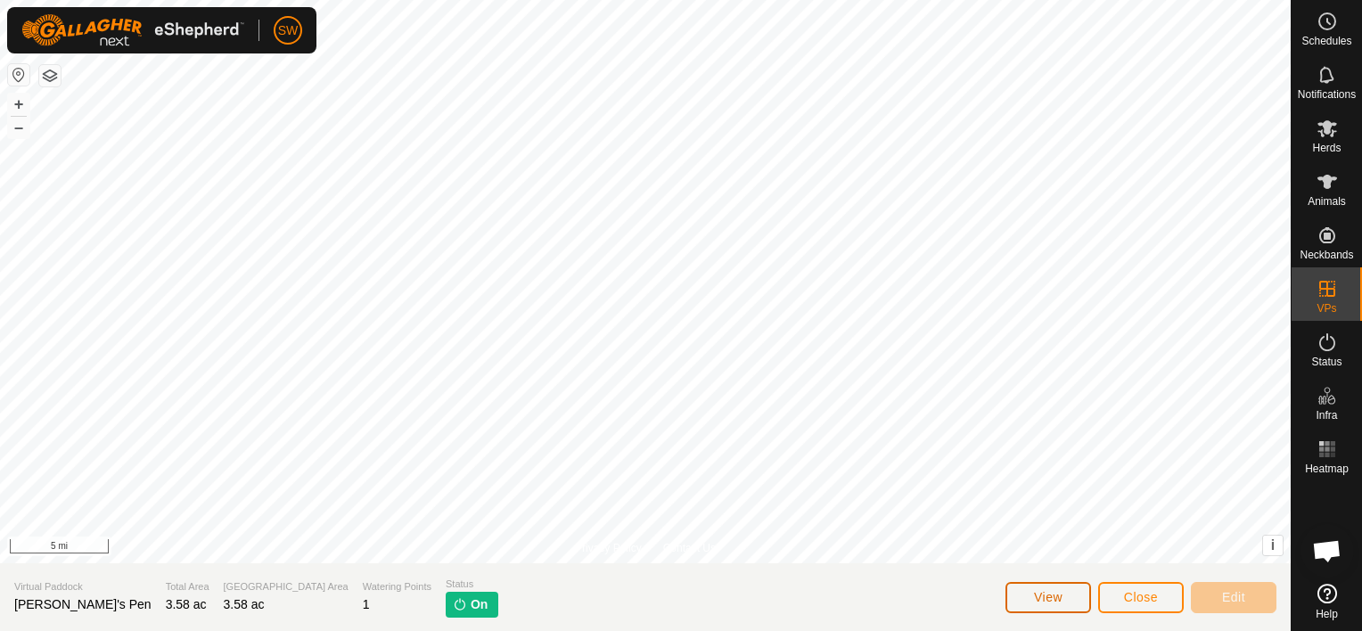
click at [1046, 588] on button "View" at bounding box center [1048, 597] width 86 height 31
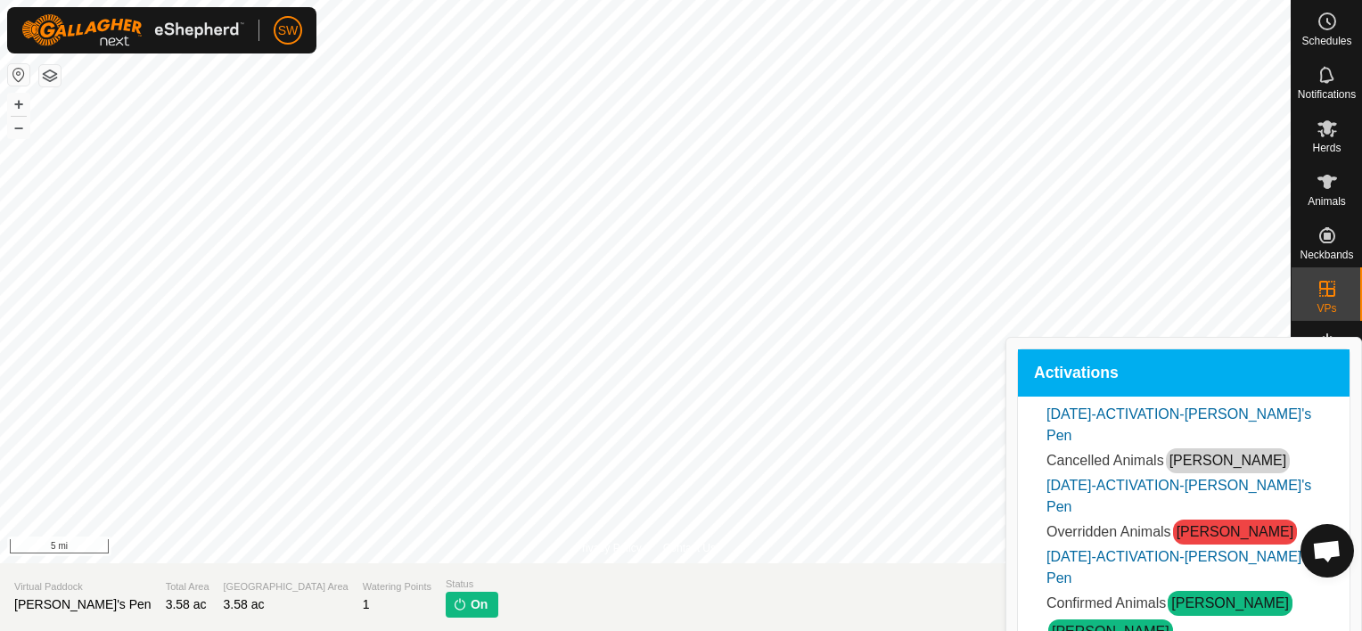
click at [1169, 624] on link "Bridget" at bounding box center [1111, 631] width 118 height 15
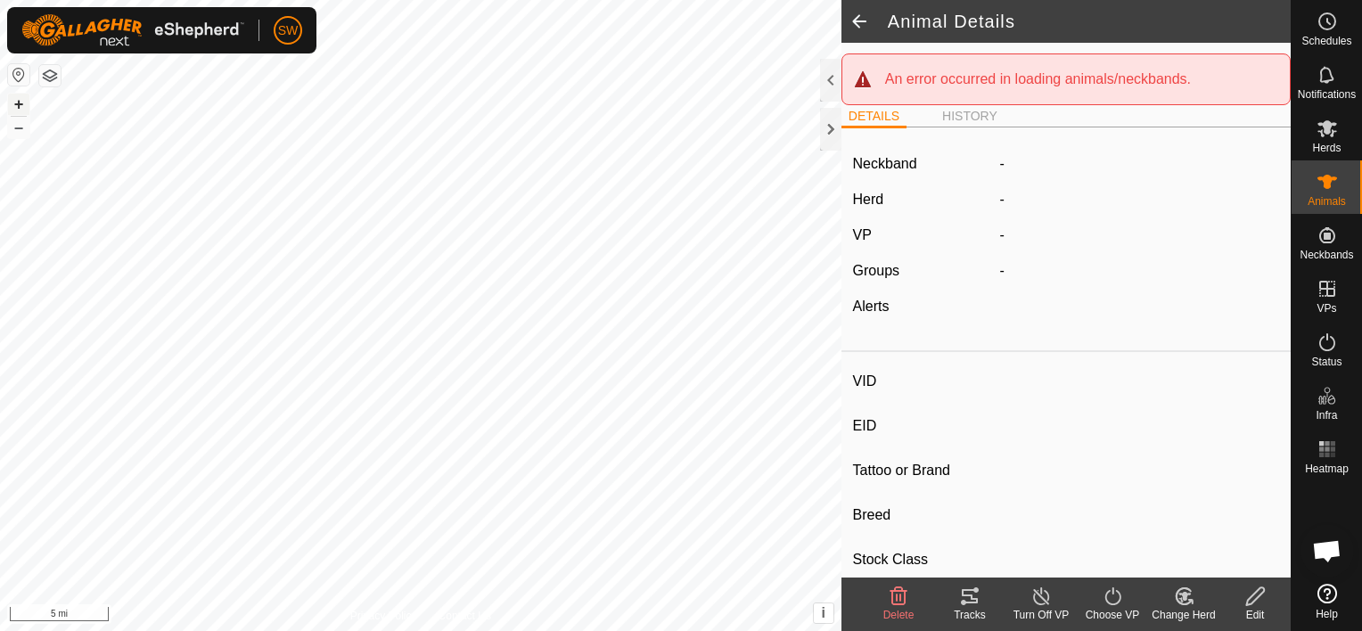
click at [18, 100] on button "+" at bounding box center [18, 104] width 21 height 21
click at [833, 118] on div at bounding box center [830, 129] width 21 height 43
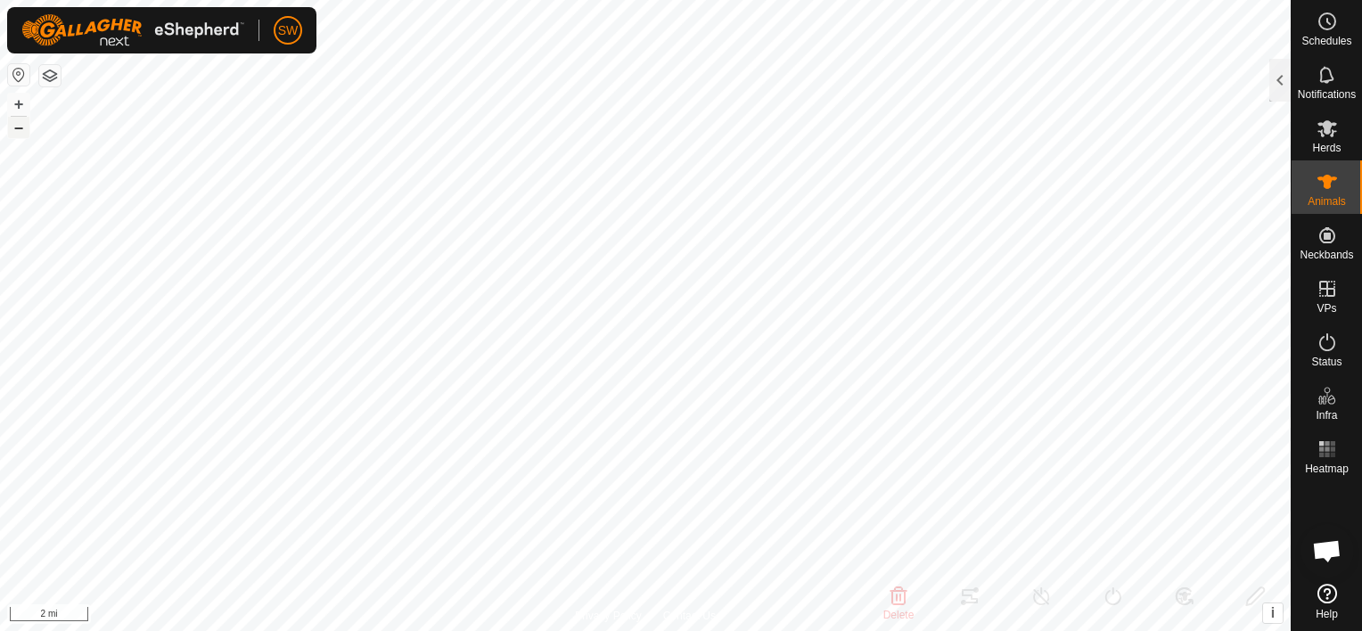
click at [21, 124] on button "–" at bounding box center [18, 127] width 21 height 21
click at [21, 122] on button "–" at bounding box center [18, 127] width 21 height 21
type input "910"
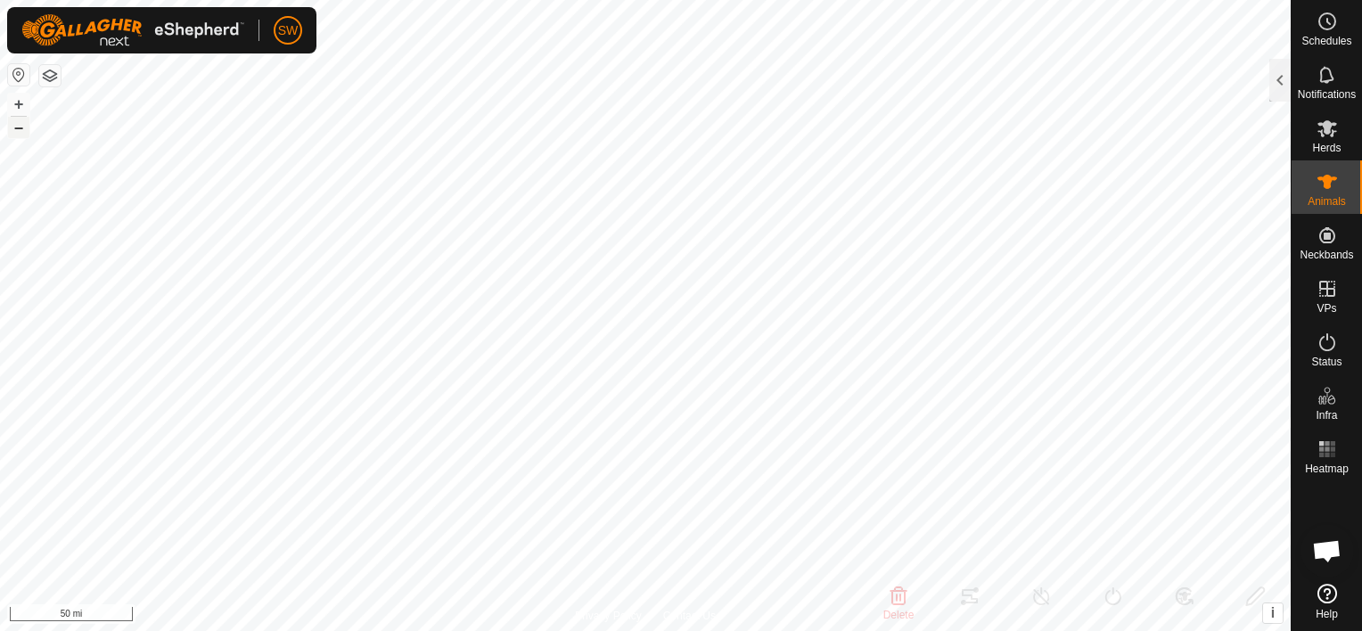
type input "-"
type input "Black Baldy"
type input "-"
type input "0 kg"
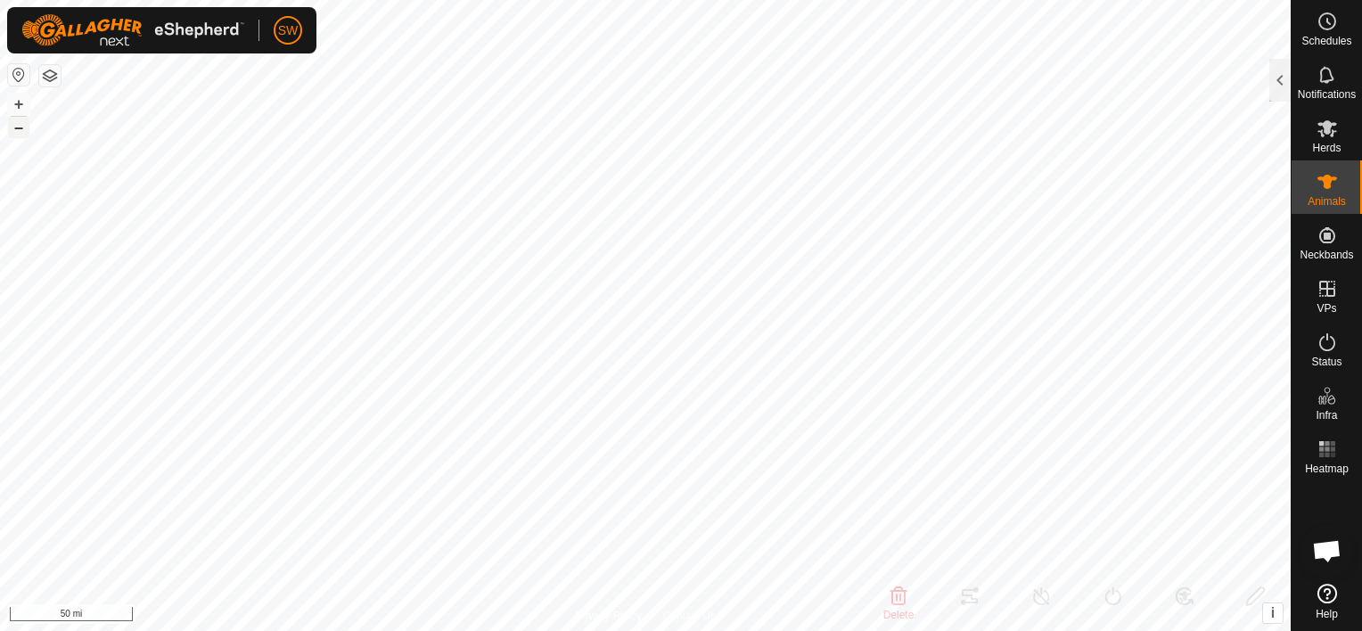
type input "-"
click at [14, 96] on button "+" at bounding box center [18, 104] width 21 height 21
click at [795, 0] on html "SW Schedules Notifications Herds Animals Neckbands VPs Status Infra Heatmap Hel…" at bounding box center [681, 315] width 1362 height 631
click at [14, 103] on button "+" at bounding box center [18, 104] width 21 height 21
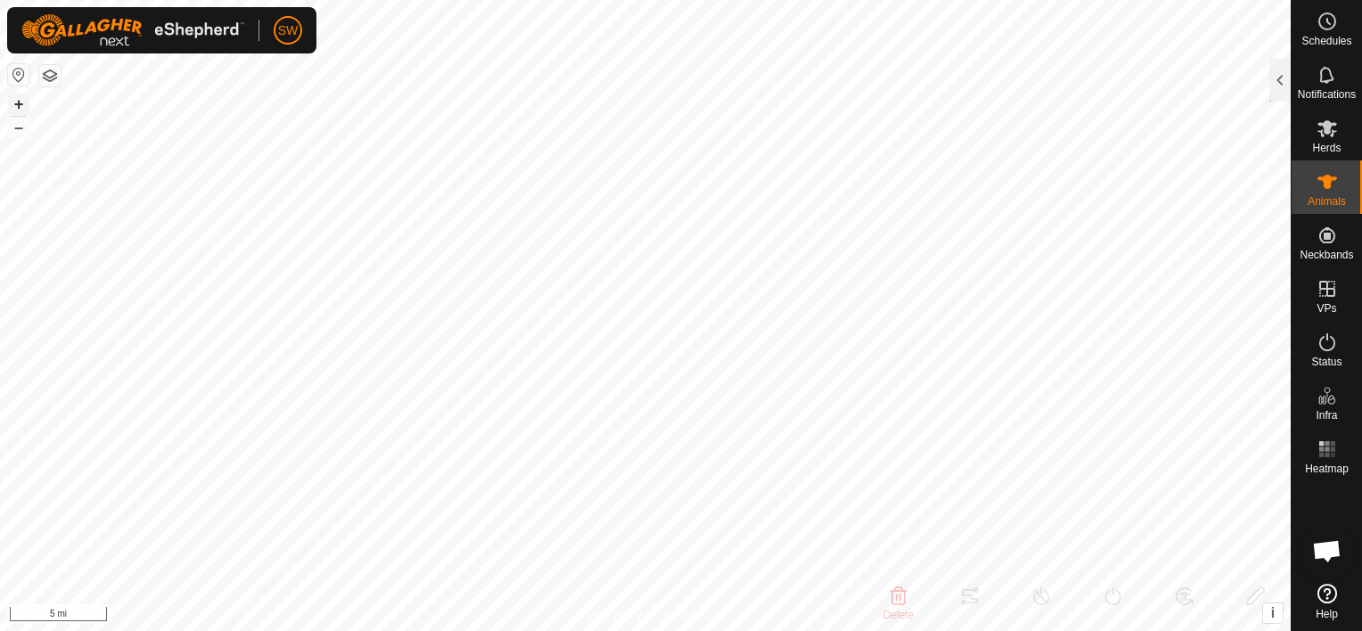
click at [21, 107] on button "+" at bounding box center [18, 104] width 21 height 21
click at [677, 630] on html "SW Schedules Notifications Herds Animals Neckbands VPs Status Infra Heatmap Hel…" at bounding box center [681, 315] width 1362 height 631
click at [25, 101] on button "+" at bounding box center [18, 104] width 21 height 21
click at [20, 107] on button "+" at bounding box center [18, 104] width 21 height 21
click at [28, 107] on button "+" at bounding box center [18, 104] width 21 height 21
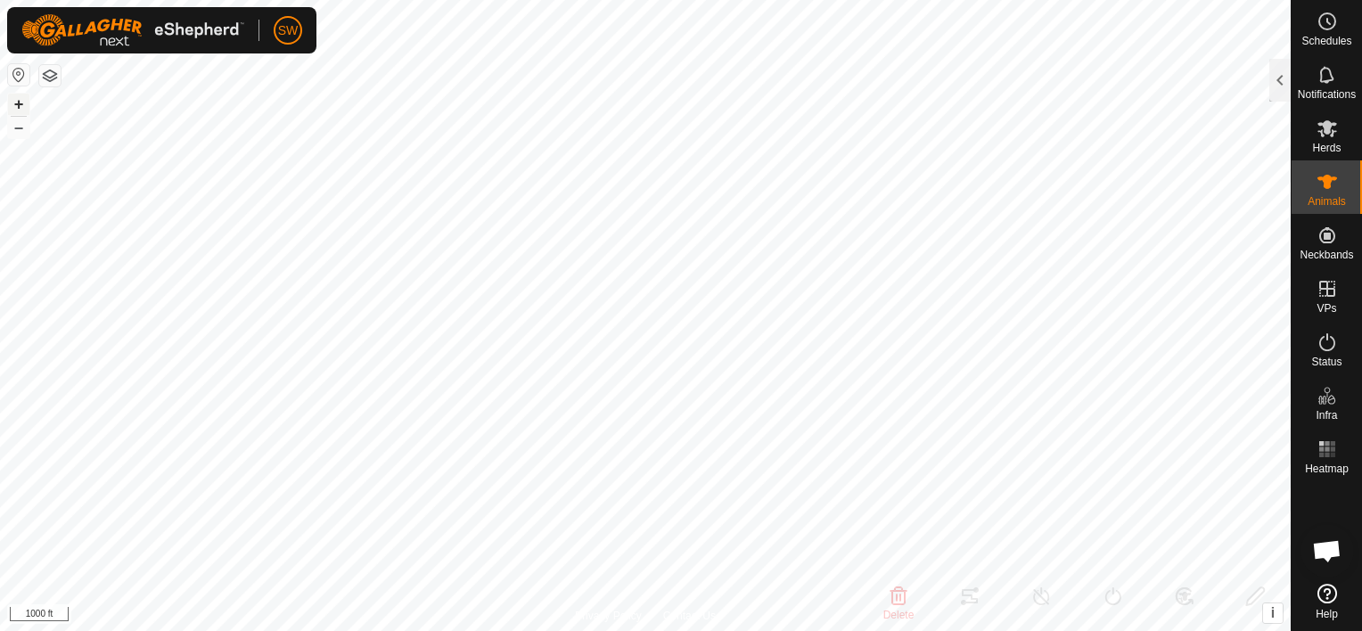
click at [24, 103] on button "+" at bounding box center [18, 104] width 21 height 21
click at [12, 103] on button "+" at bounding box center [18, 104] width 21 height 21
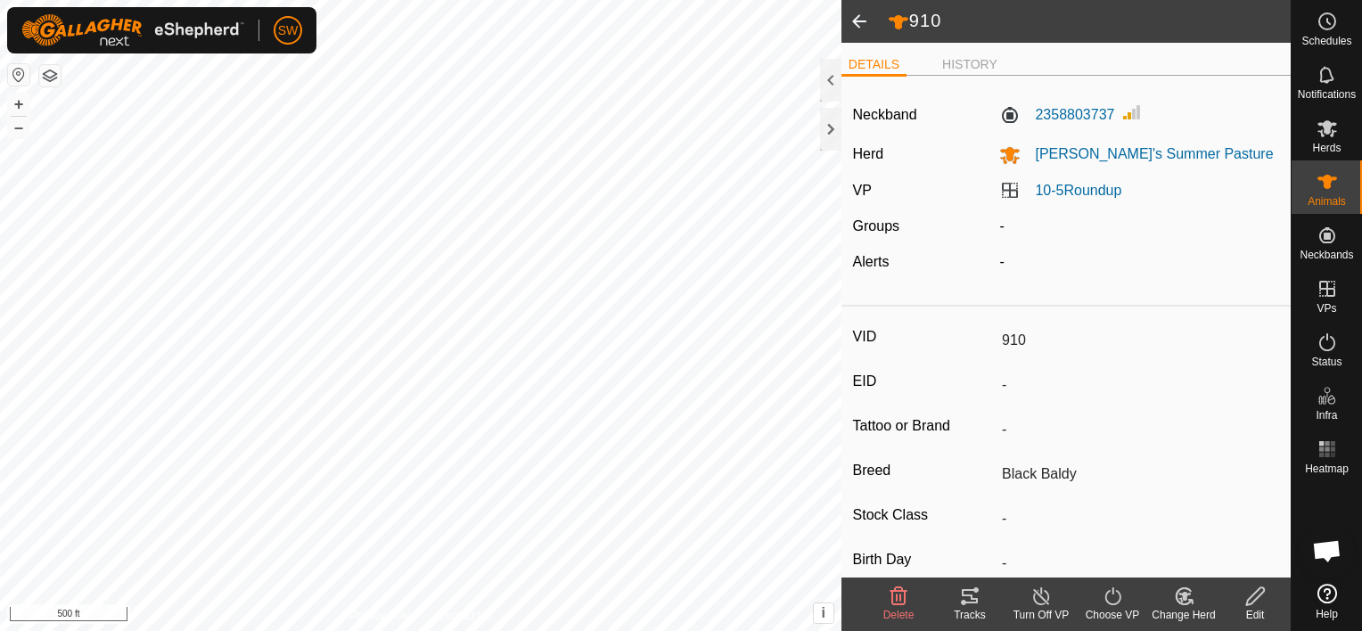
scroll to position [11408, 0]
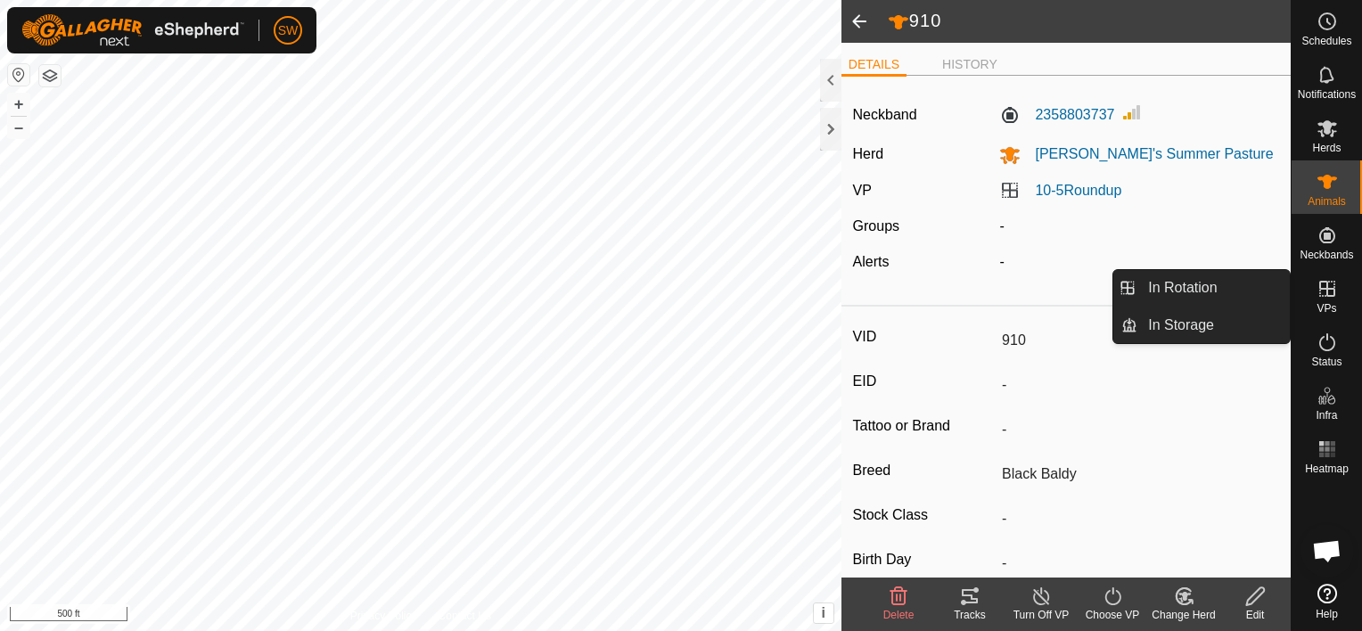
click at [1326, 291] on icon at bounding box center [1327, 289] width 16 height 16
click at [1333, 286] on icon at bounding box center [1327, 288] width 21 height 21
click at [1331, 286] on icon at bounding box center [1327, 288] width 21 height 21
click at [1251, 283] on link "In Rotation" at bounding box center [1213, 288] width 152 height 36
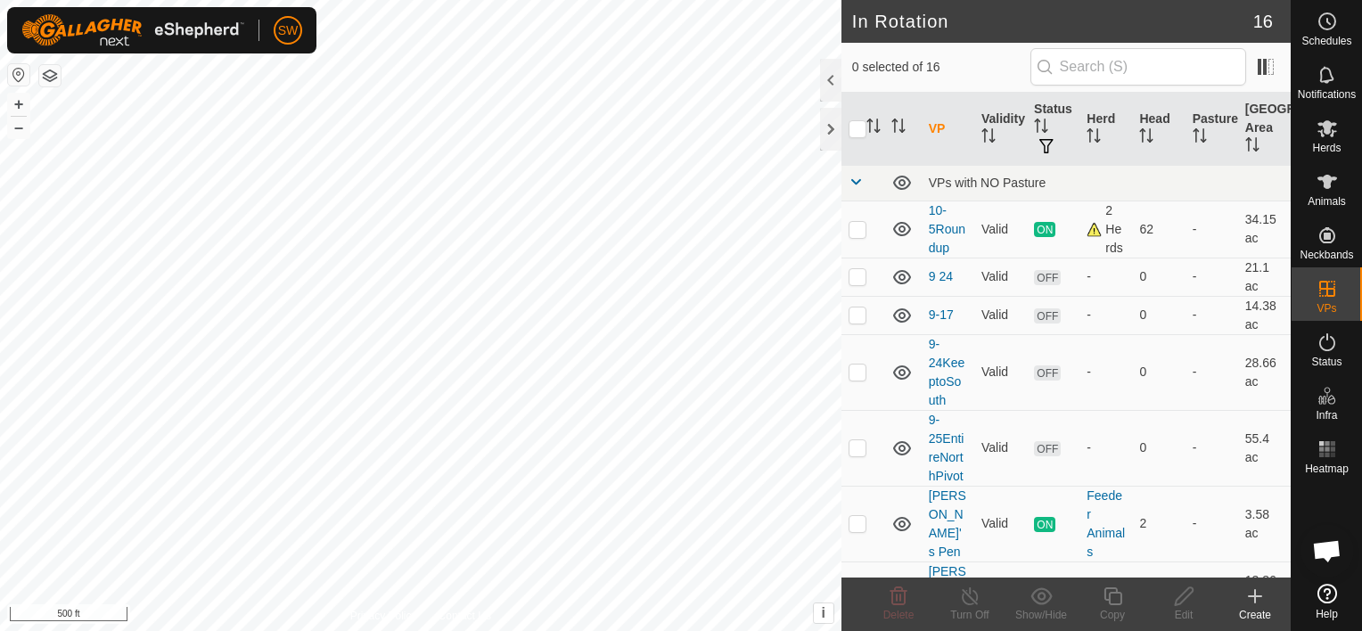
click at [1259, 606] on icon at bounding box center [1254, 596] width 21 height 21
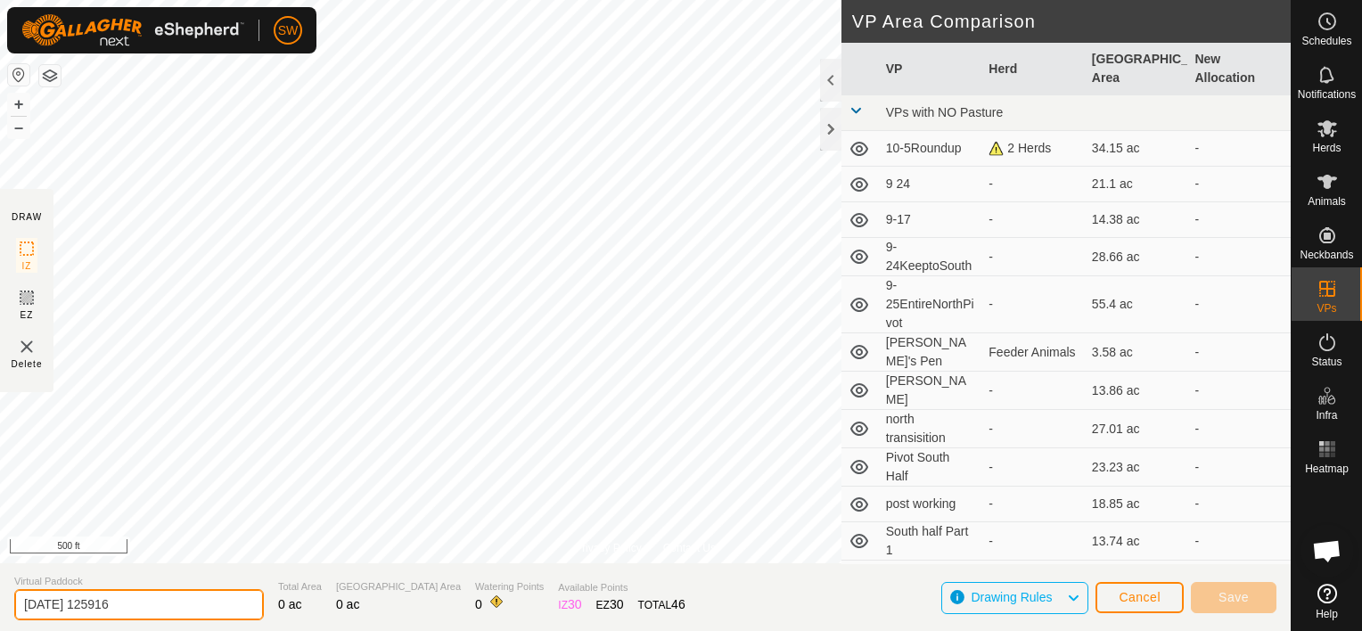
click at [166, 595] on input "2025-10-06 125916" at bounding box center [139, 604] width 250 height 31
type input "2"
type input "10.6.25Roundup2"
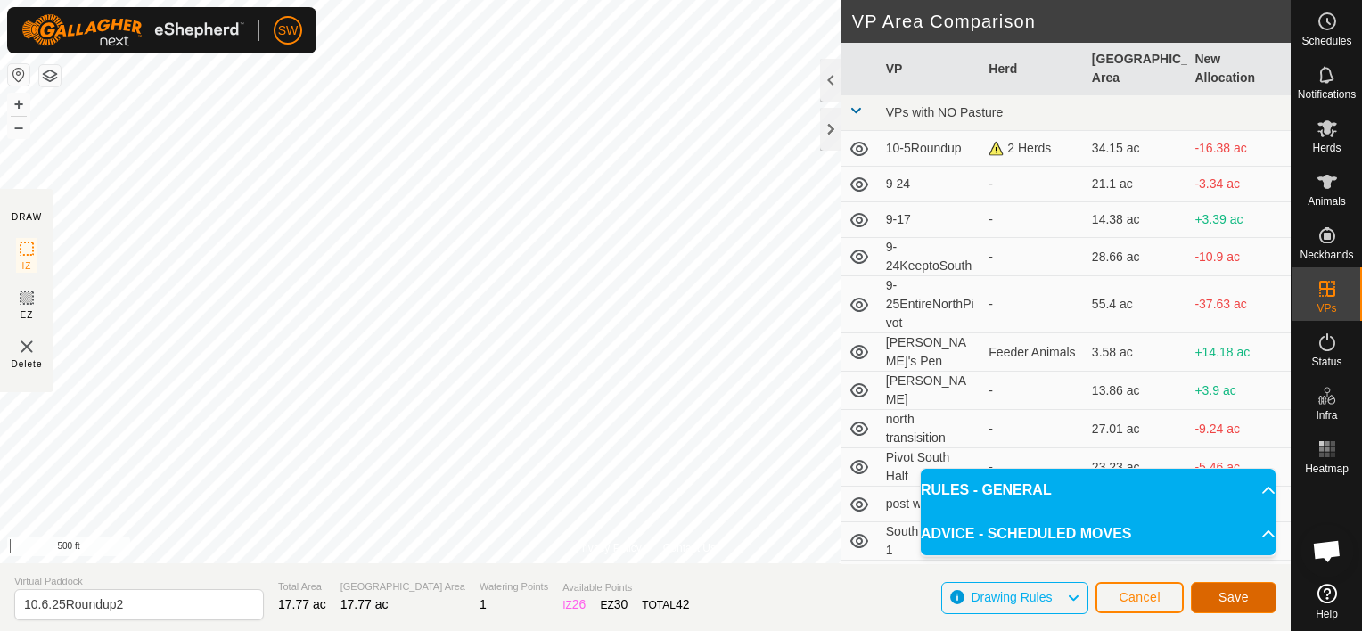
click at [1234, 604] on button "Save" at bounding box center [1234, 597] width 86 height 31
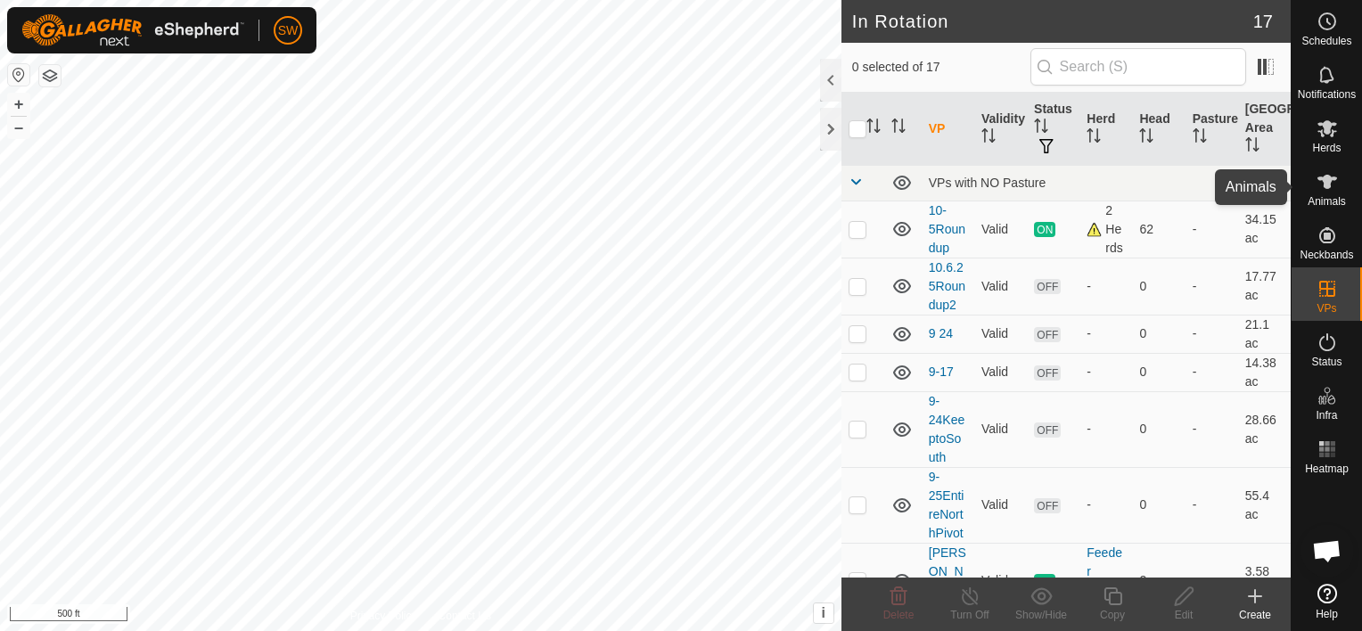
click at [1319, 188] on icon at bounding box center [1327, 181] width 21 height 21
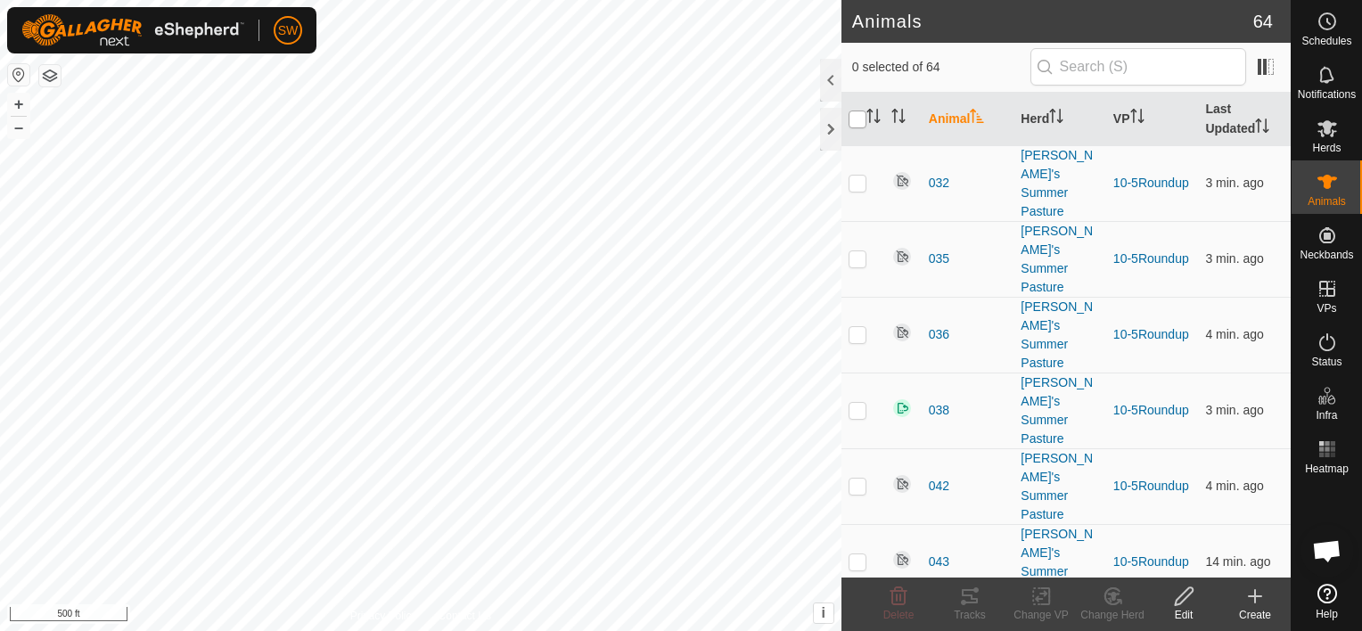
click at [859, 114] on input "checkbox" at bounding box center [858, 120] width 18 height 18
checkbox input "true"
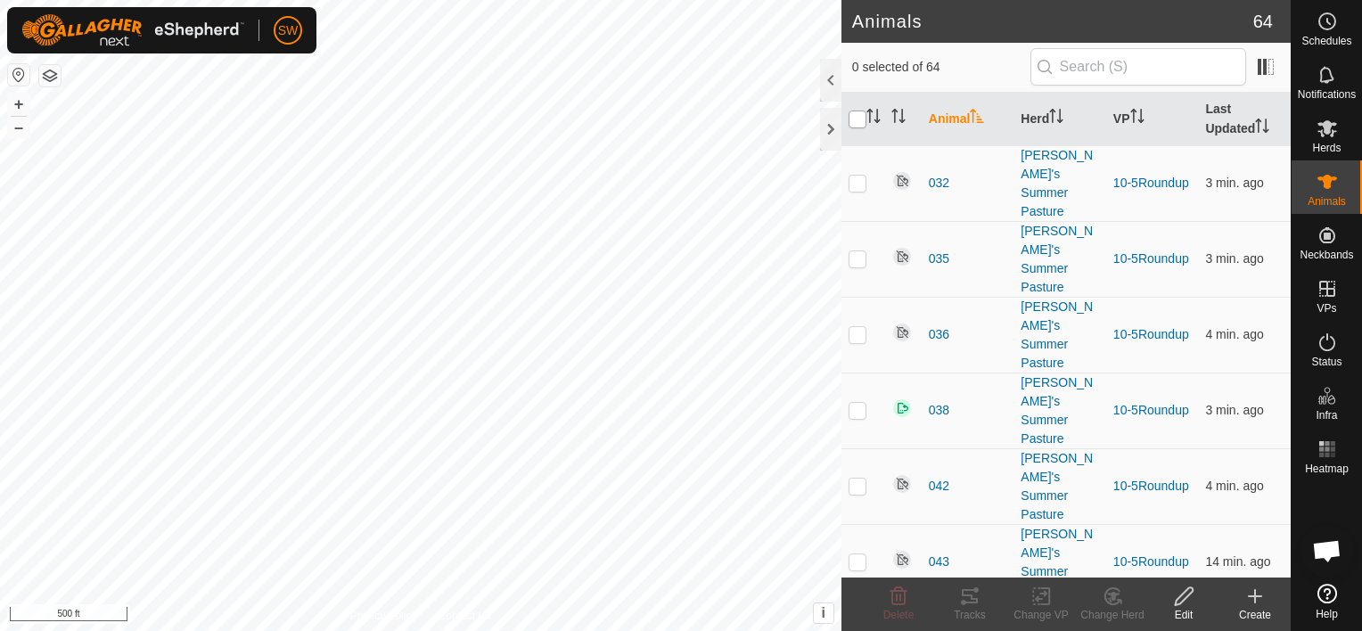
checkbox input "true"
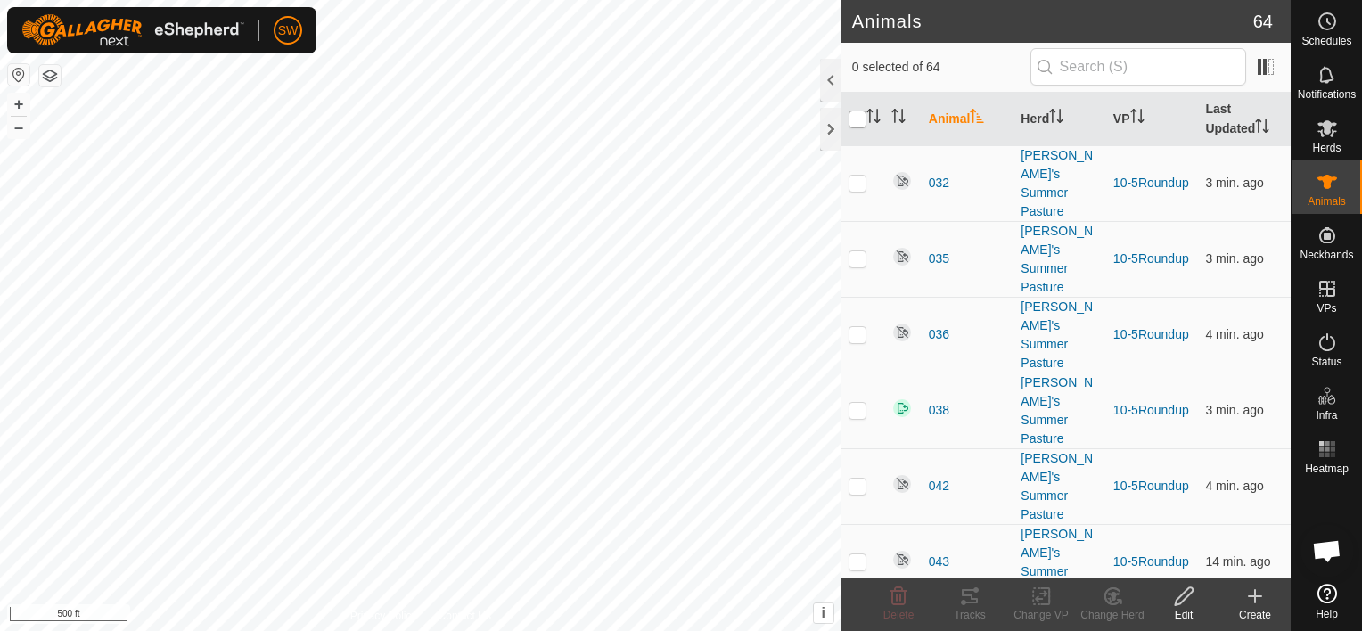
checkbox input "true"
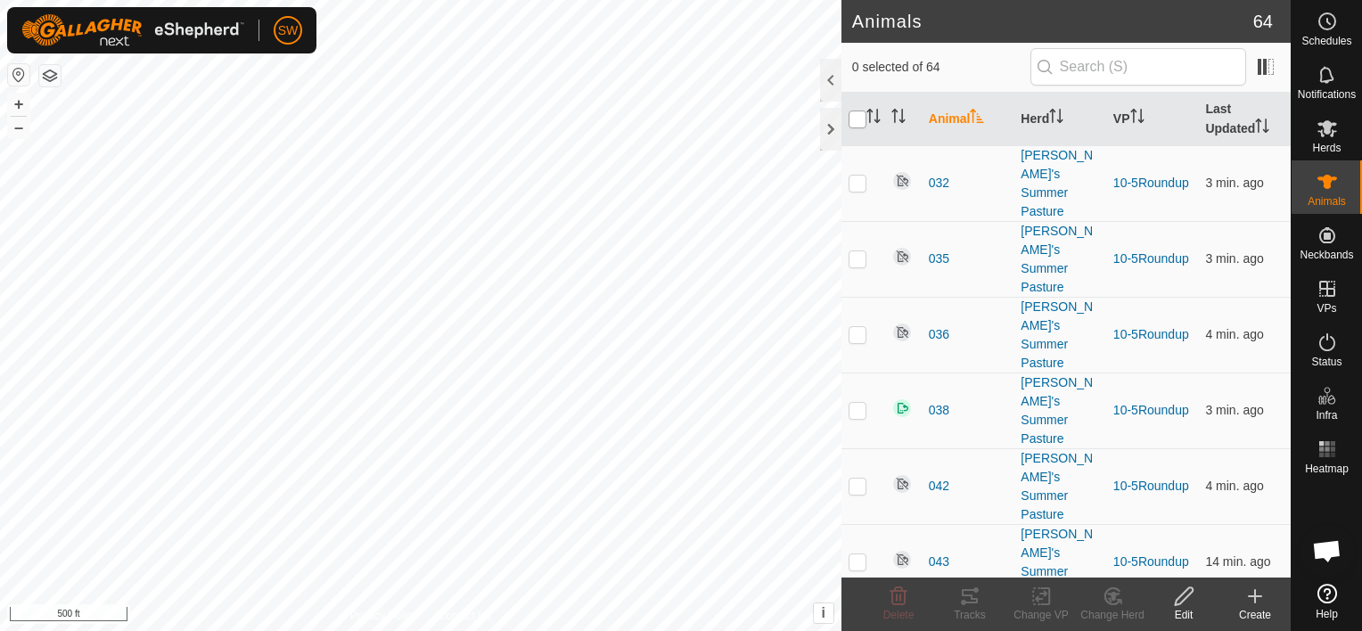
checkbox input "true"
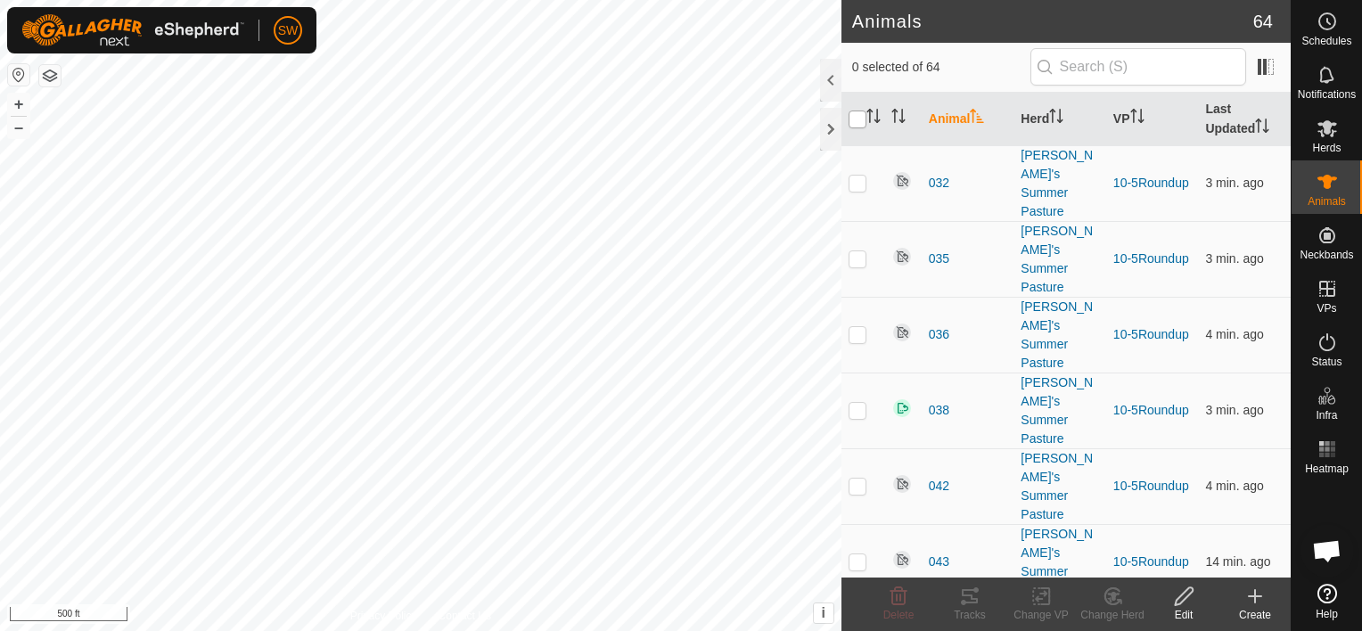
checkbox input "true"
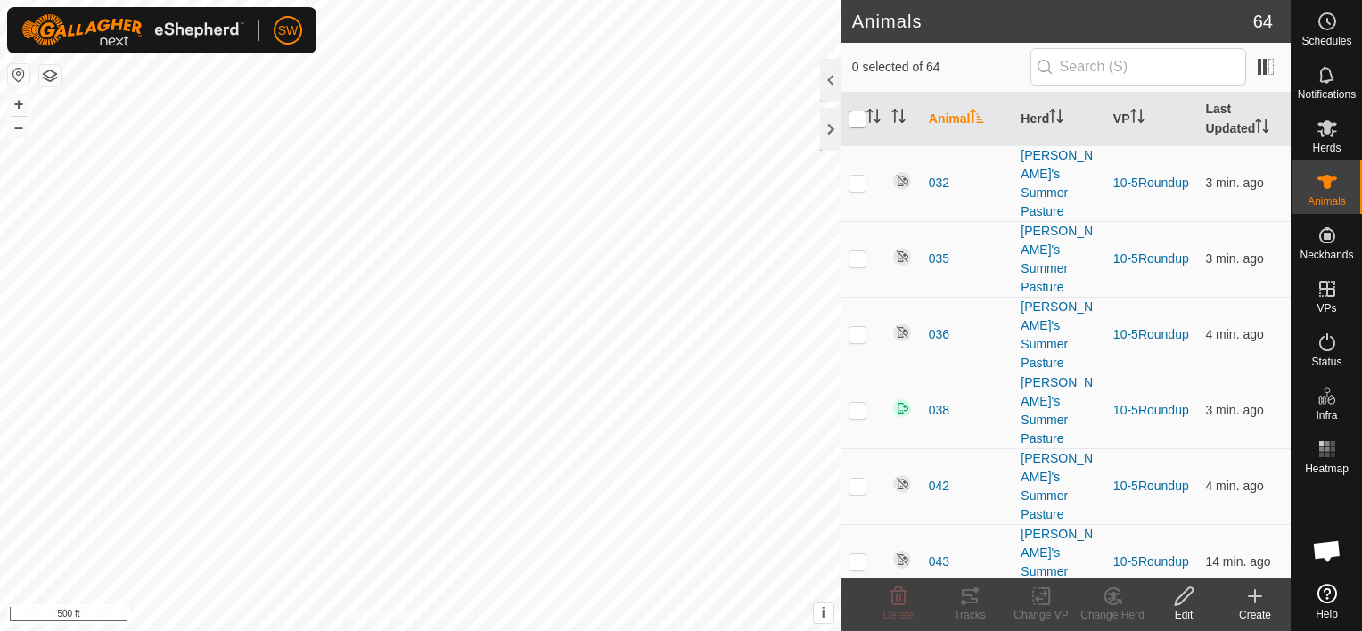
checkbox input "true"
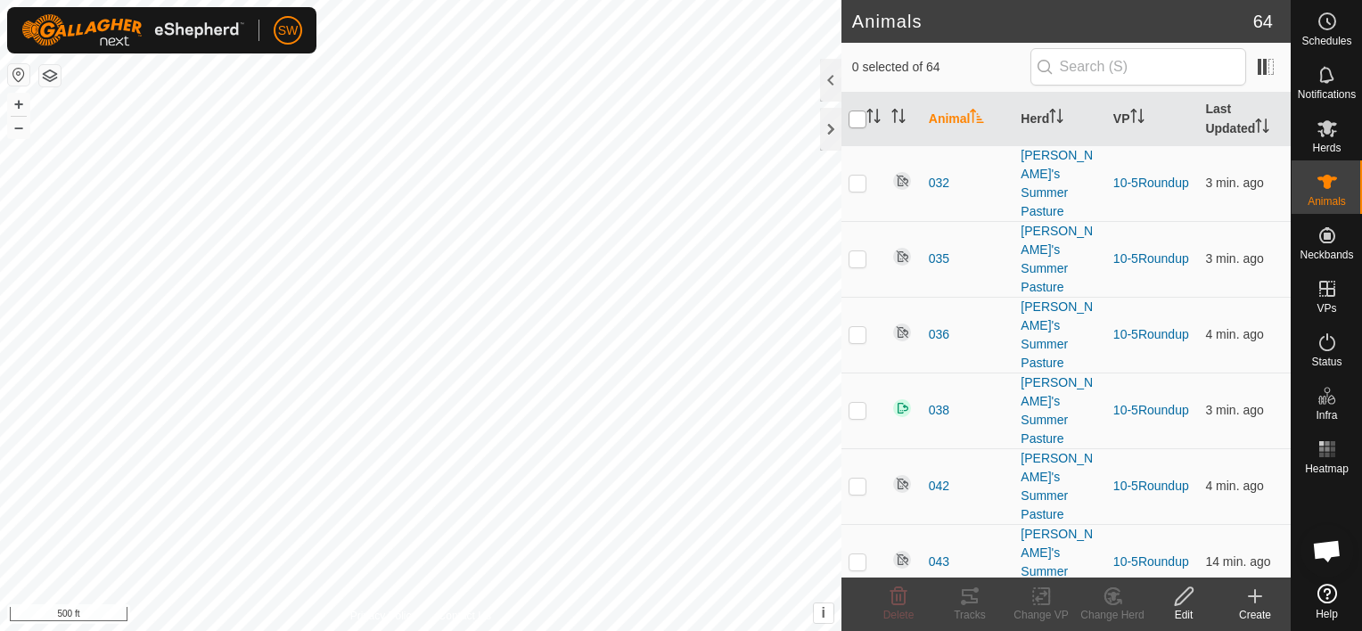
checkbox input "true"
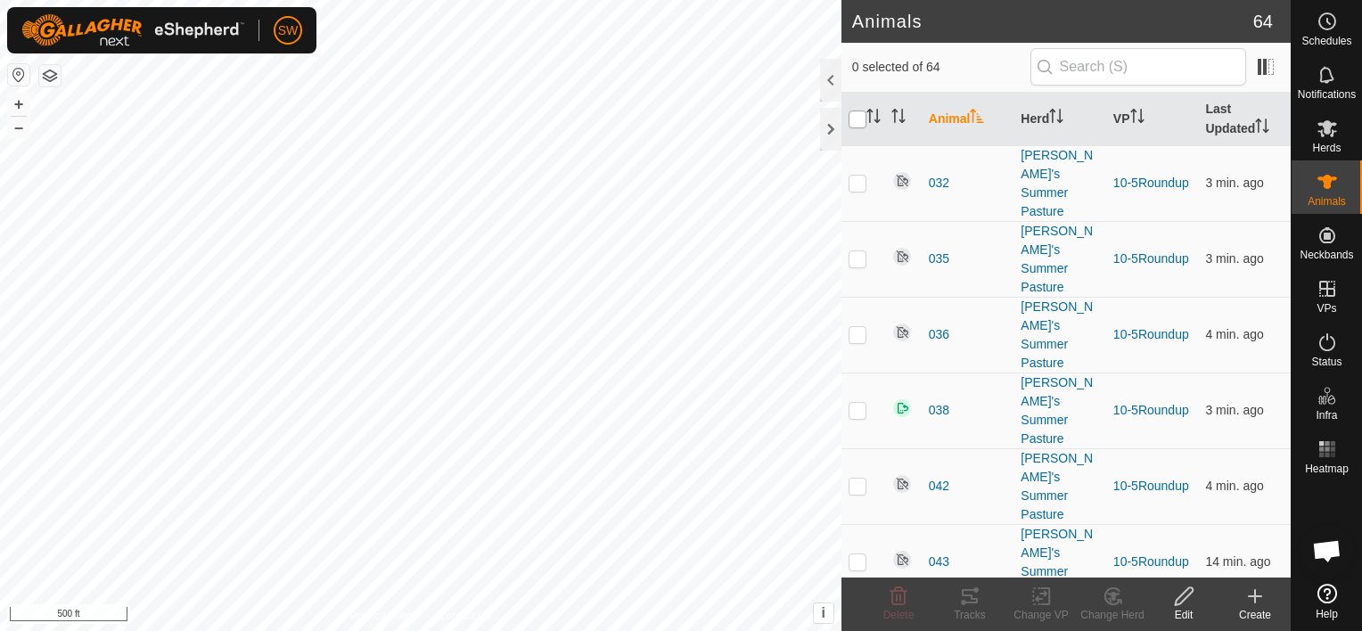
checkbox input "true"
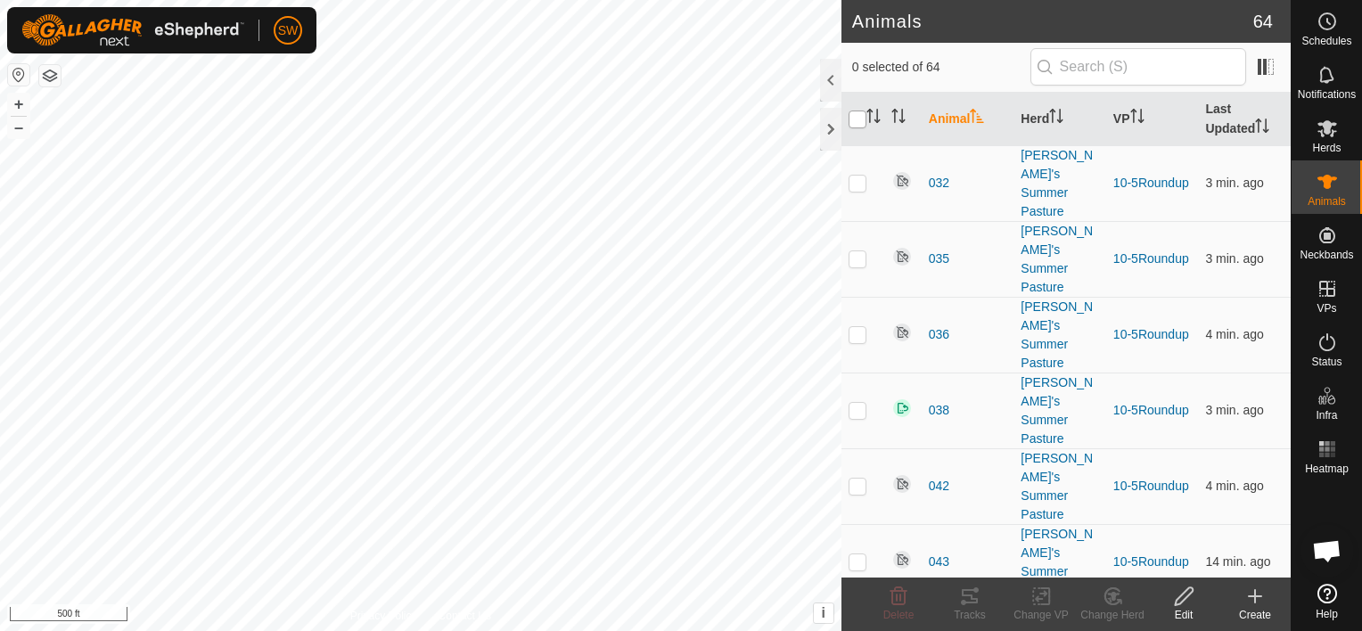
checkbox input "true"
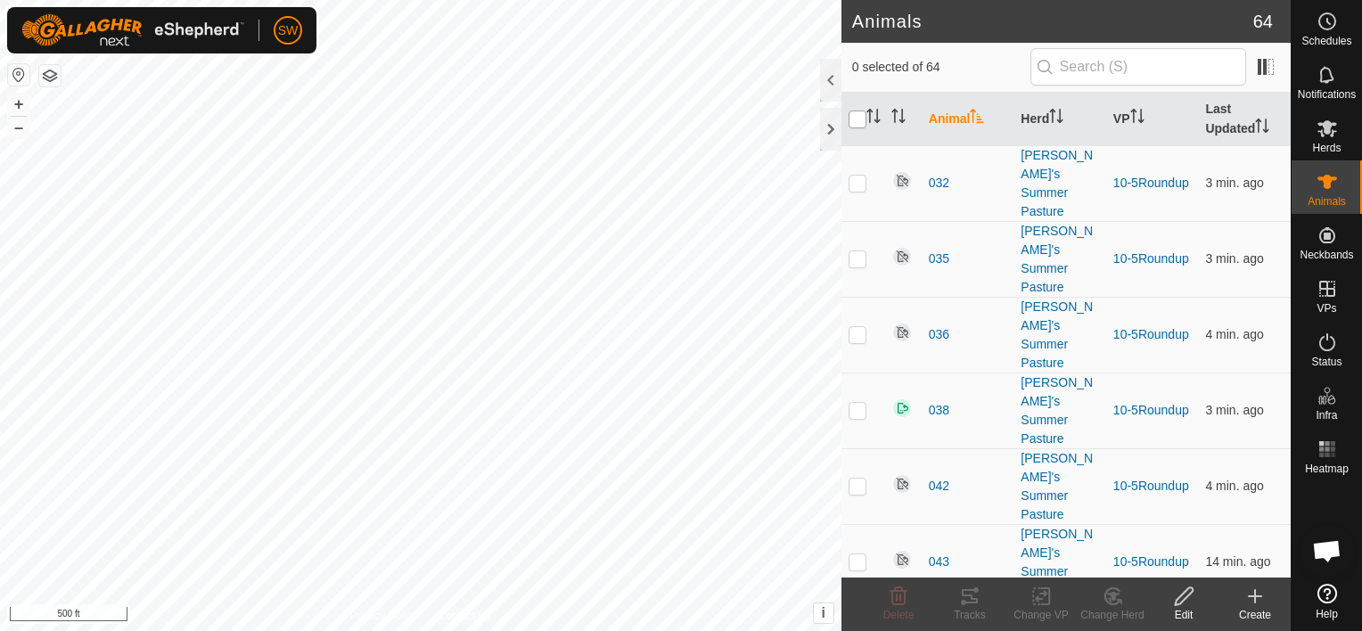
checkbox input "true"
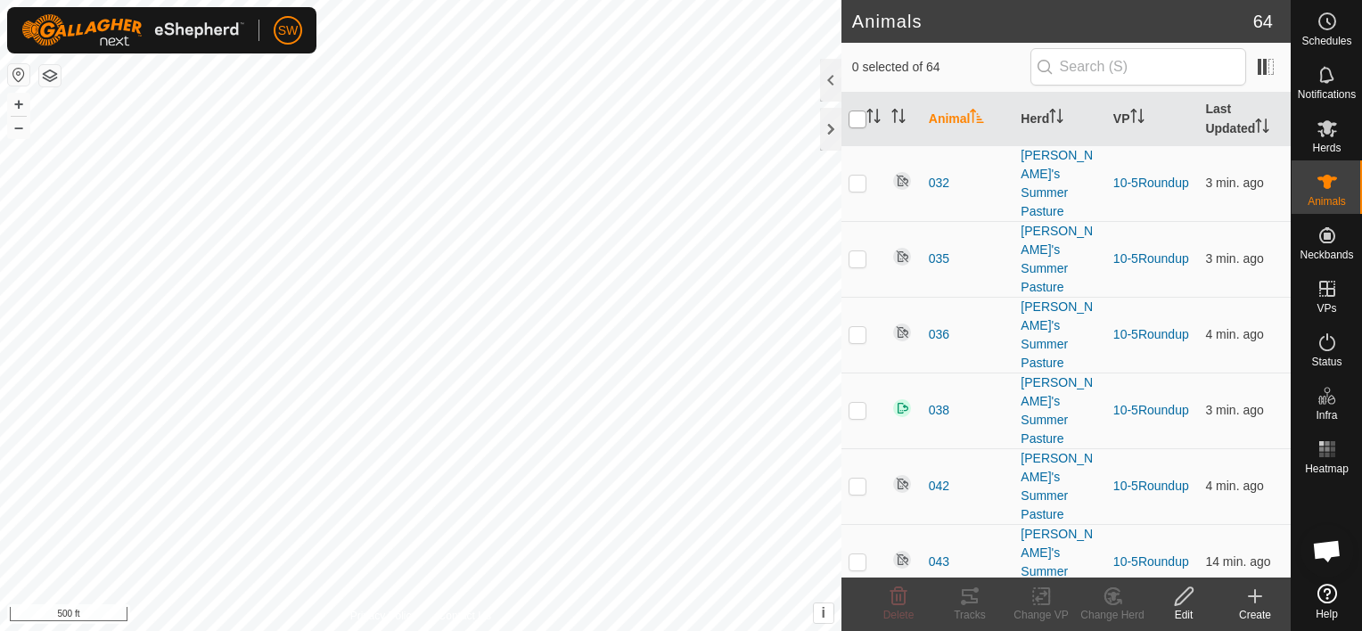
checkbox input "true"
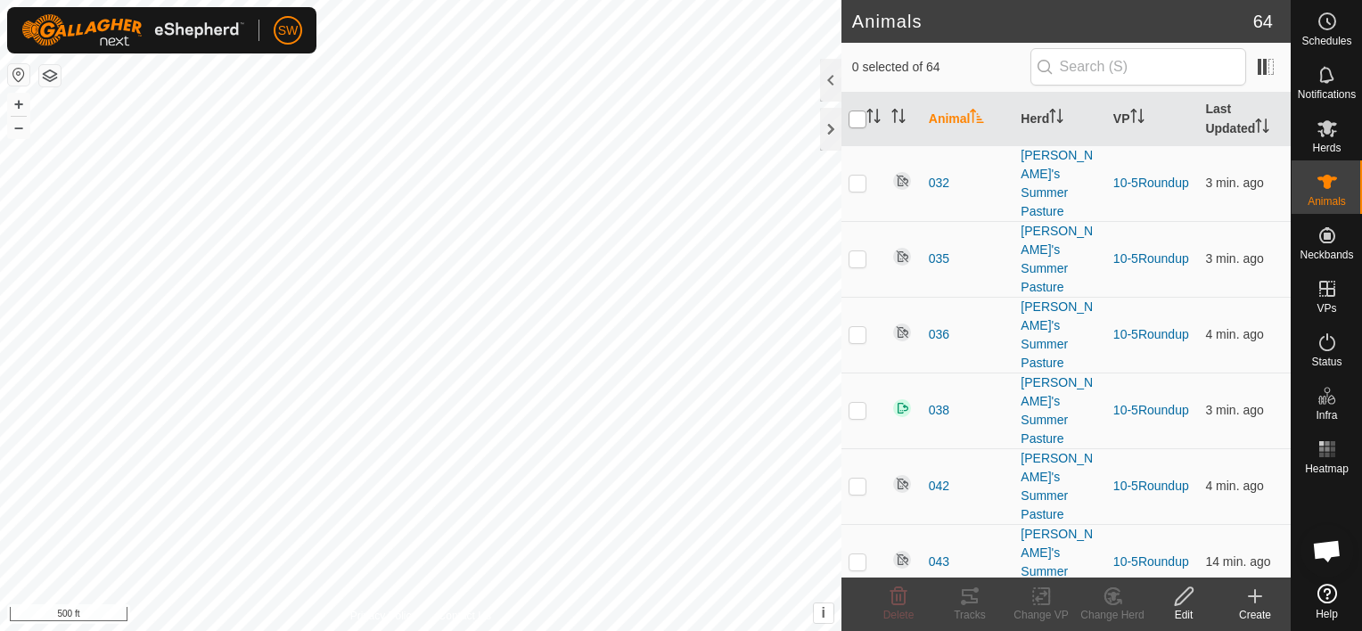
checkbox input "true"
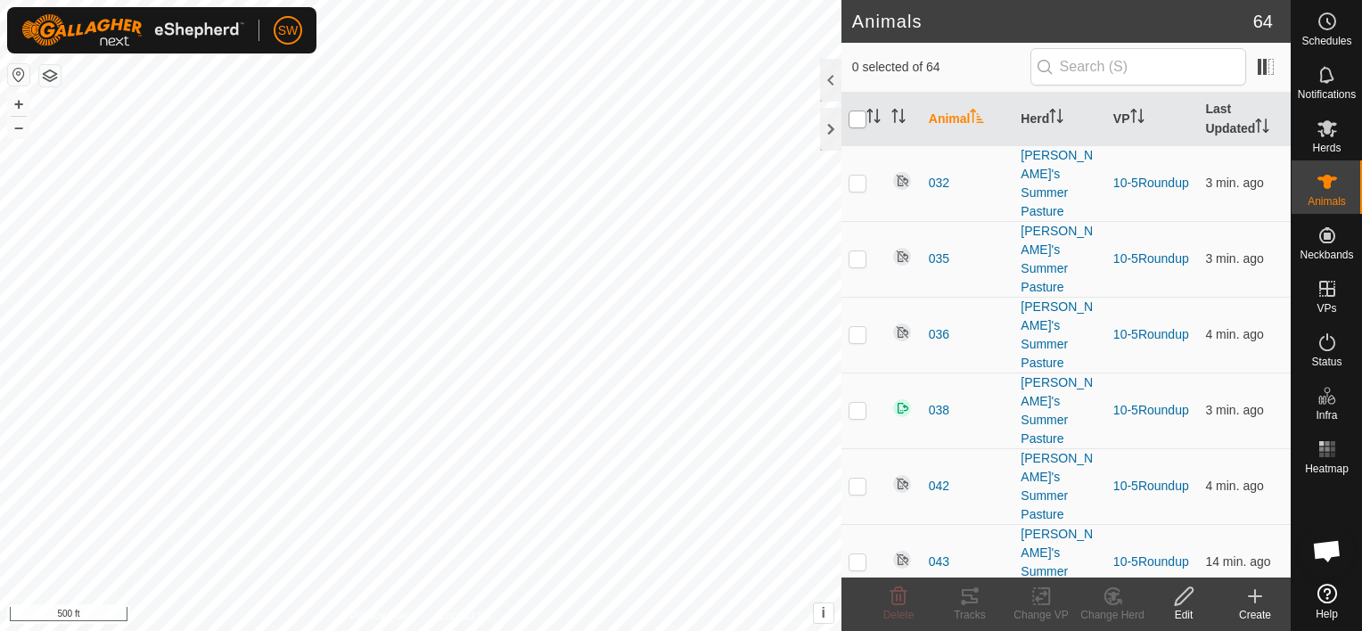
checkbox input "true"
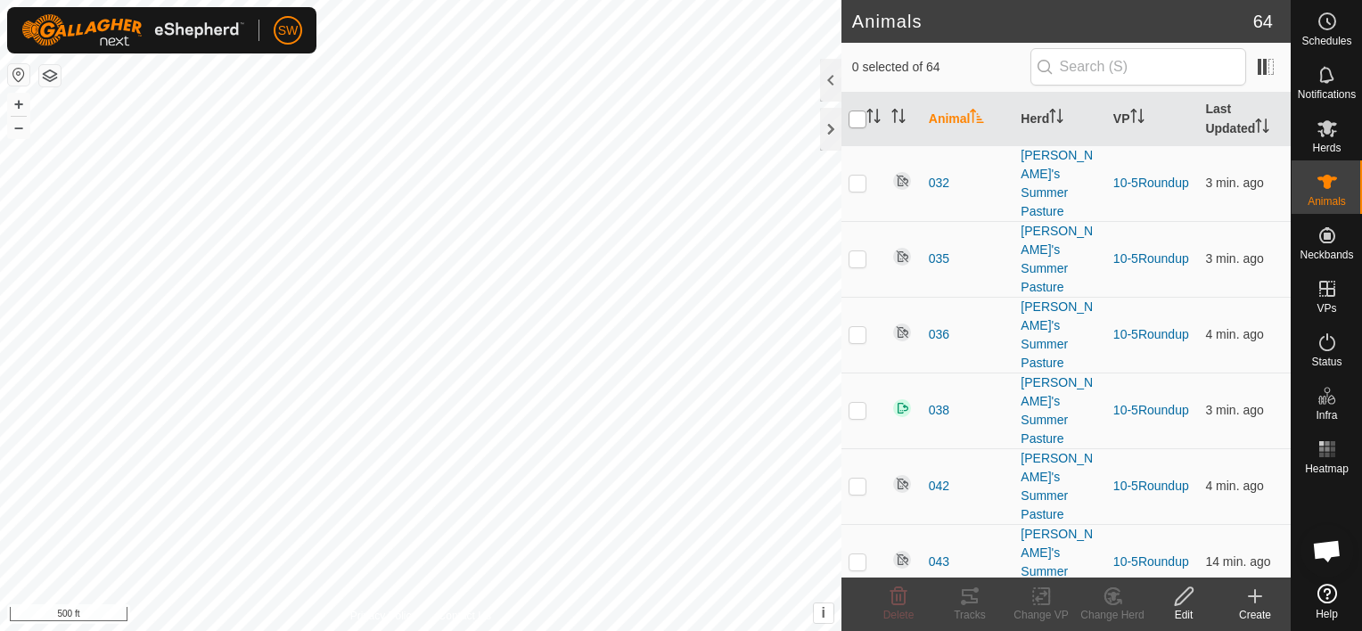
checkbox input "true"
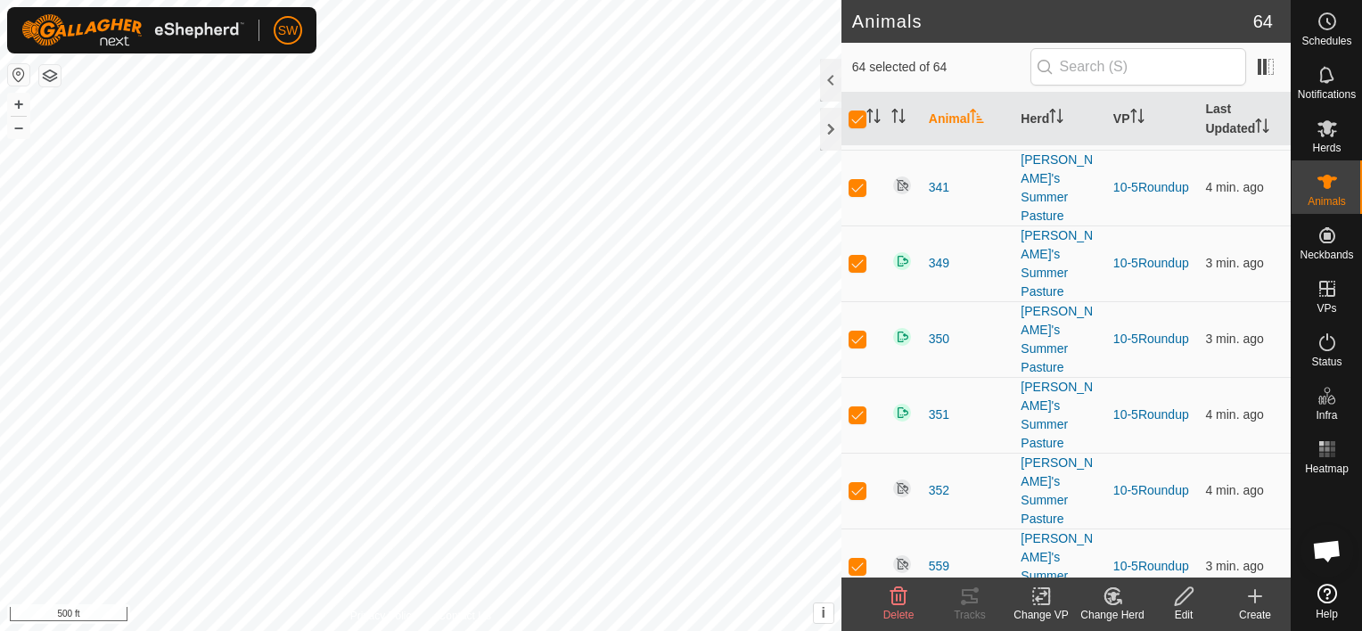
scroll to position [3152, 0]
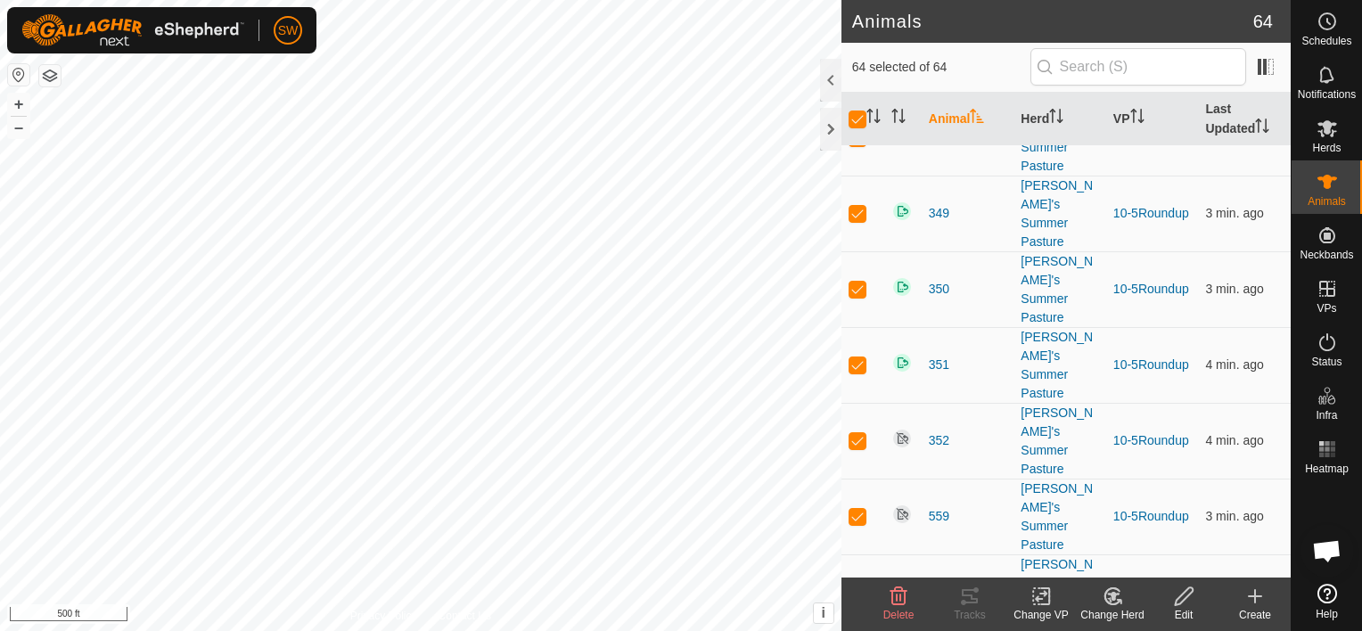
checkbox input "false"
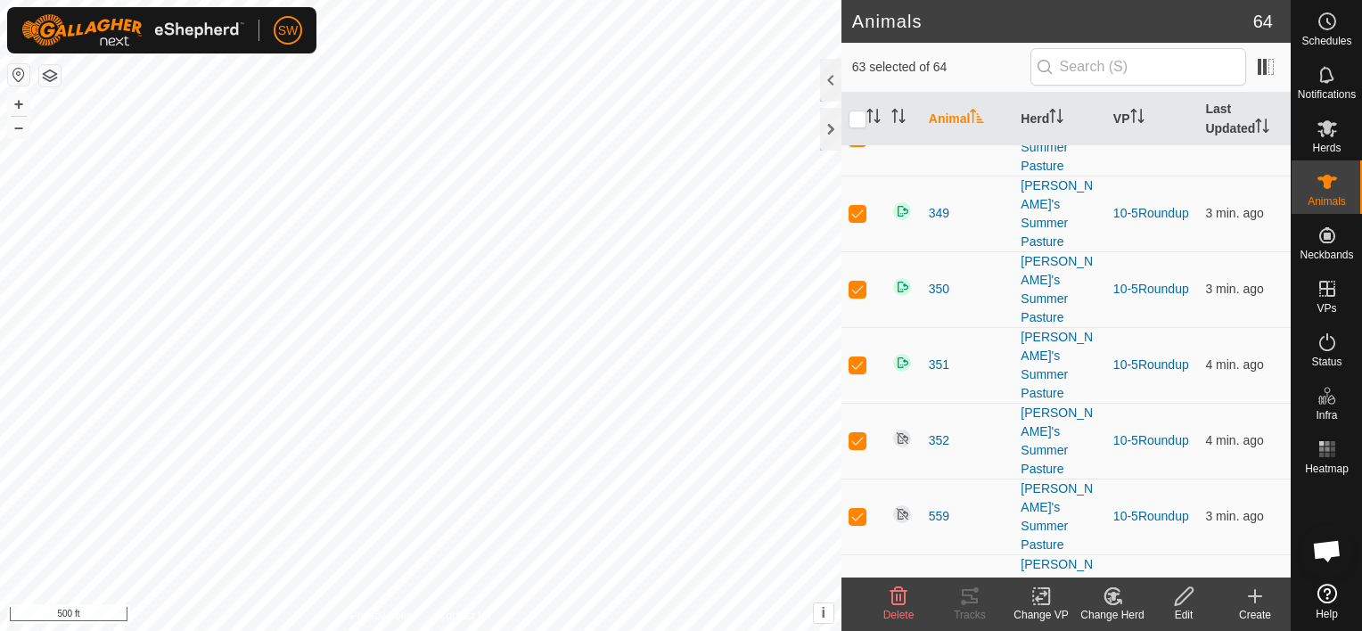
checkbox input "false"
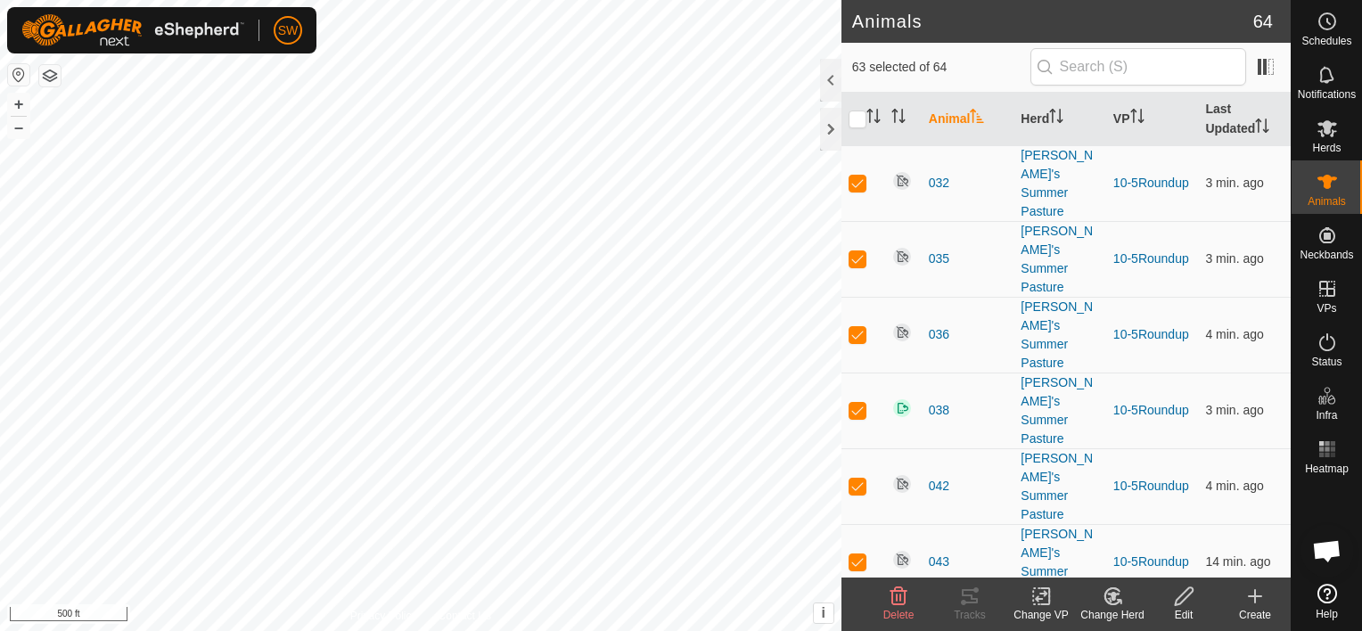
click at [1050, 592] on icon at bounding box center [1041, 596] width 22 height 21
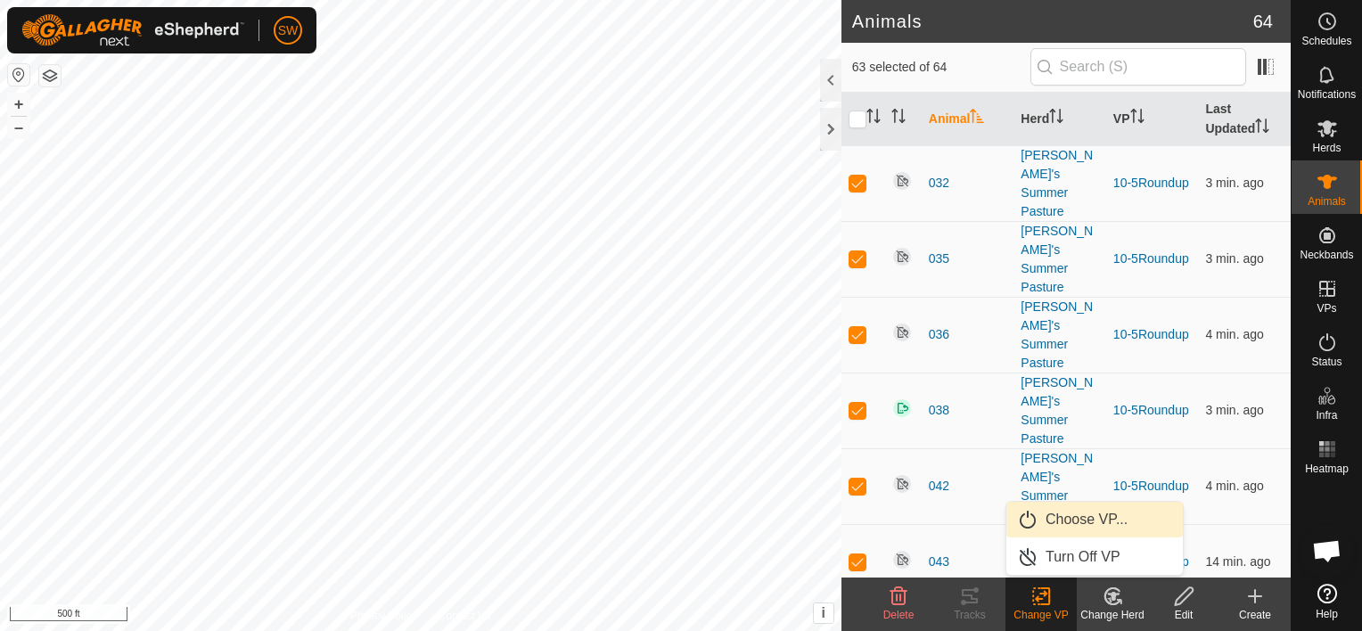
click at [1089, 517] on link "Choose VP..." at bounding box center [1094, 520] width 176 height 36
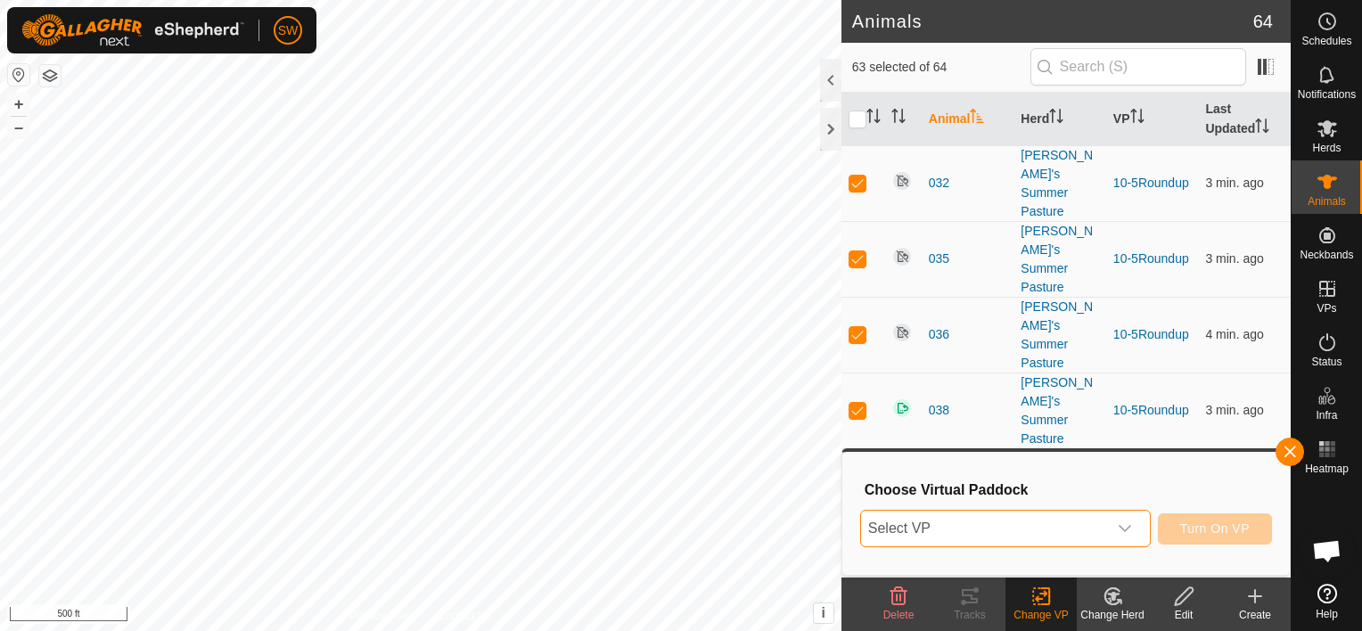
click at [1096, 521] on span "Select VP" at bounding box center [984, 529] width 246 height 36
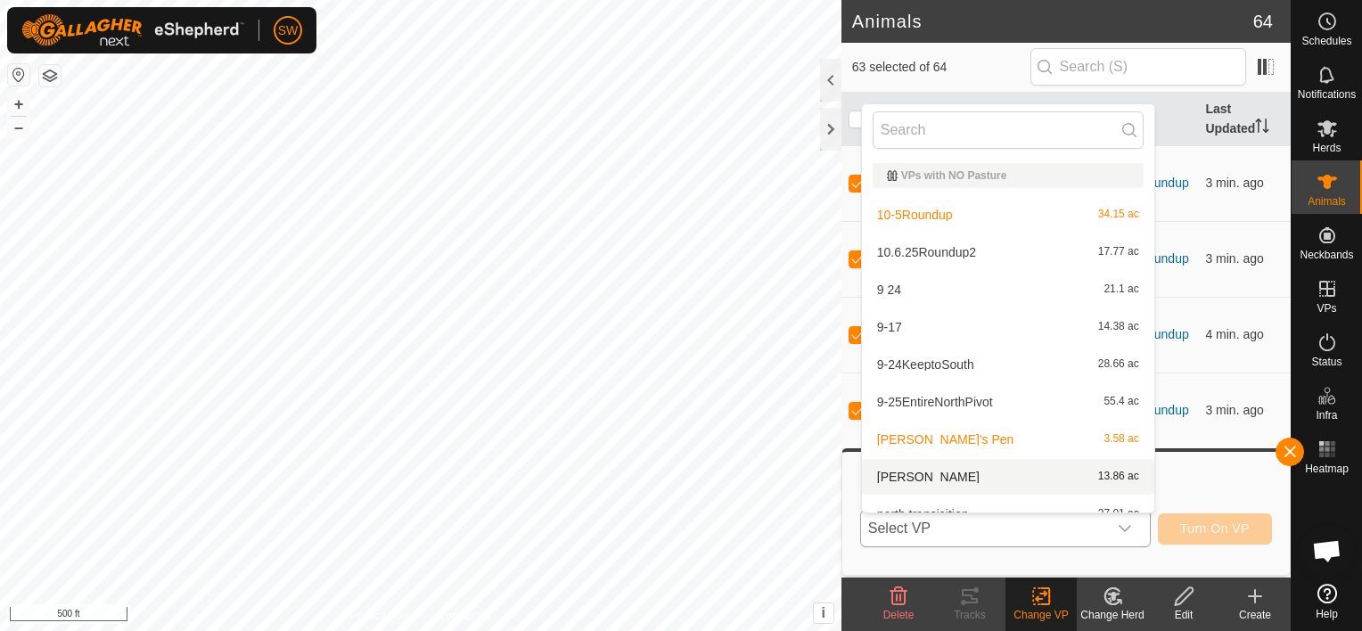
scroll to position [20, 0]
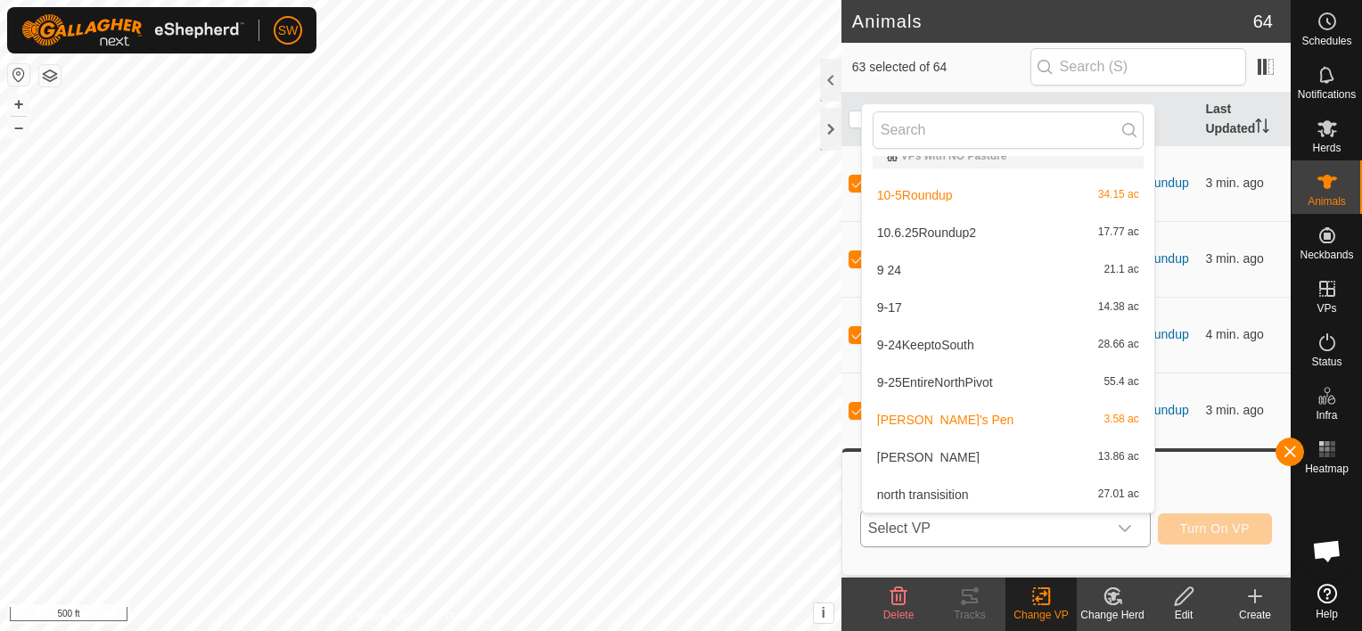
click at [945, 224] on li "10.6.25Roundup2 17.77 ac" at bounding box center [1008, 233] width 292 height 36
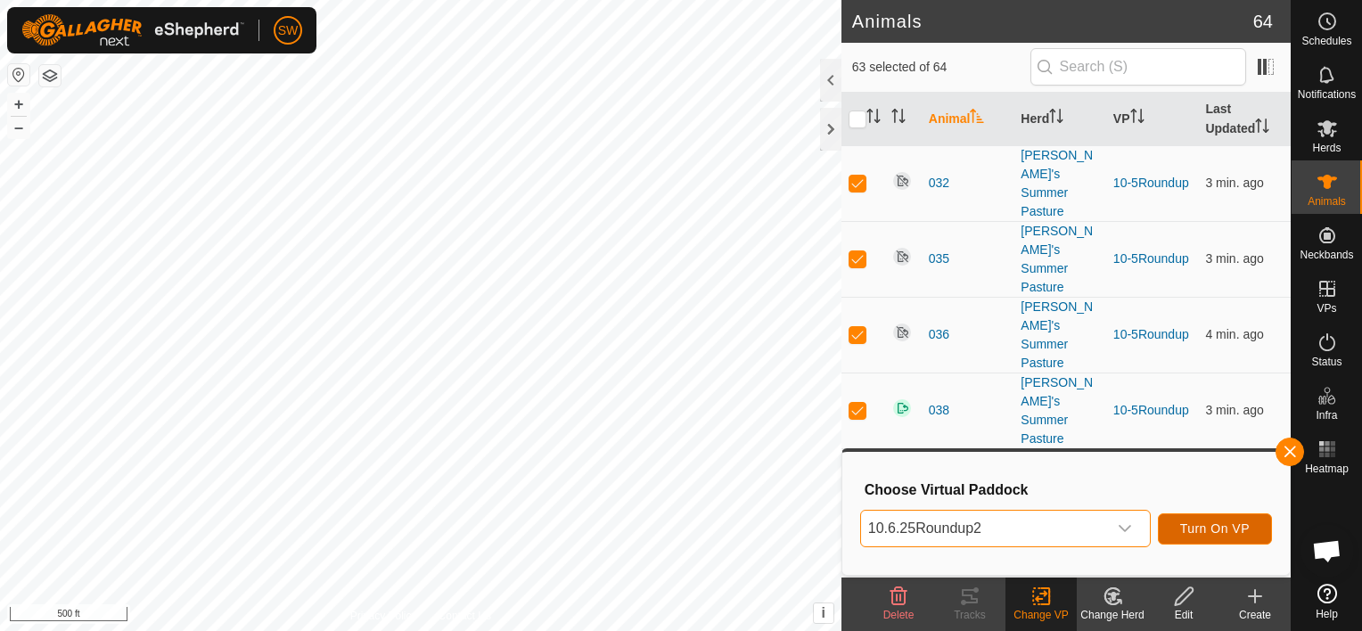
click at [1224, 526] on span "Turn On VP" at bounding box center [1215, 528] width 70 height 14
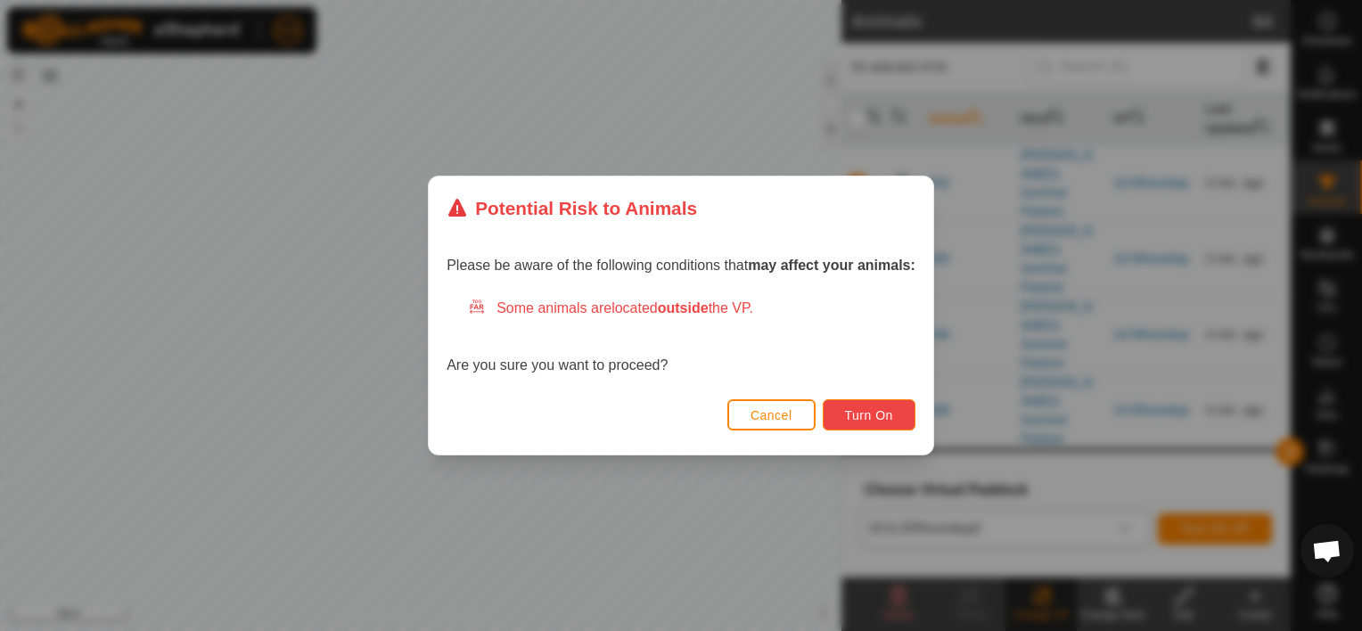
click at [870, 414] on span "Turn On" at bounding box center [869, 415] width 48 height 14
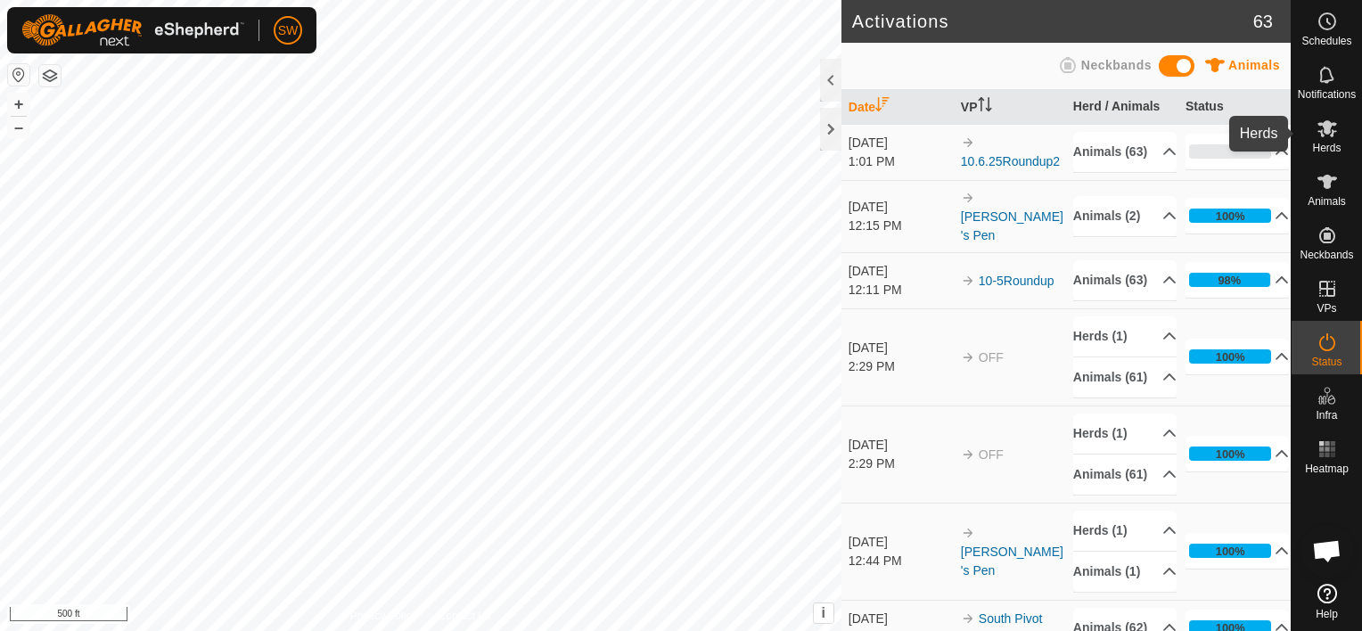
click at [1330, 127] on icon at bounding box center [1327, 128] width 20 height 17
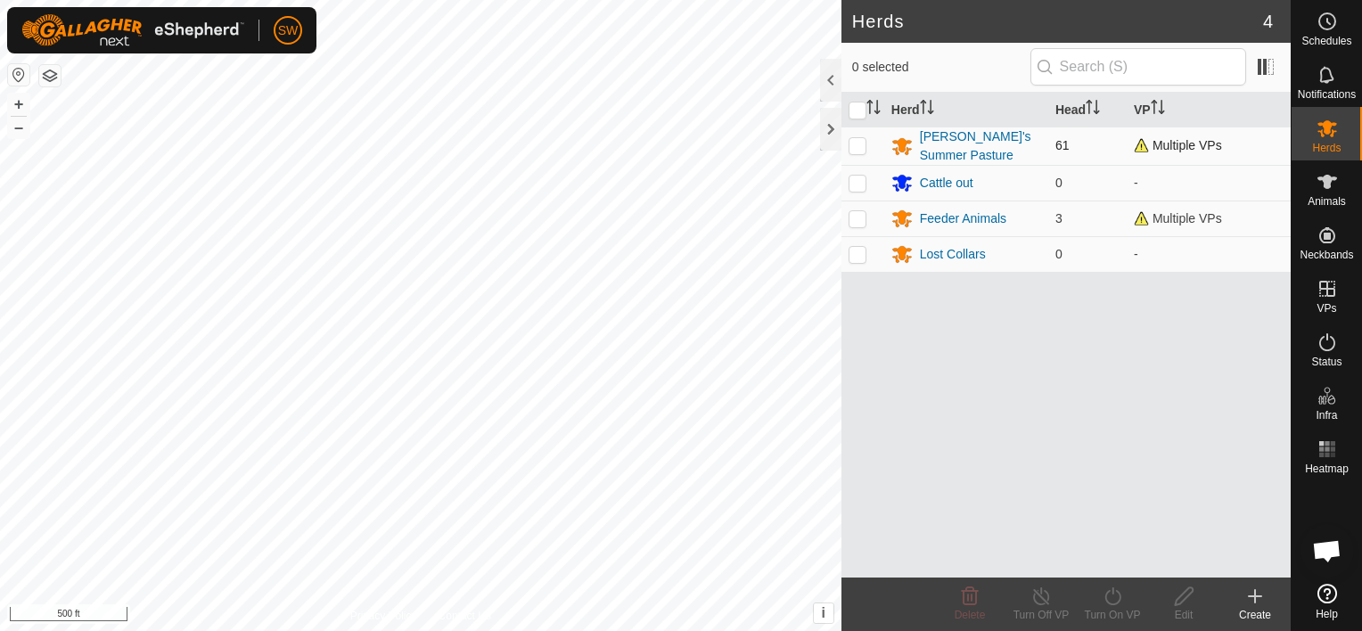
click at [1141, 146] on span "Multiple VPs" at bounding box center [1178, 145] width 88 height 14
click at [924, 137] on div "[PERSON_NAME]'s Summer Pasture" at bounding box center [980, 145] width 121 height 37
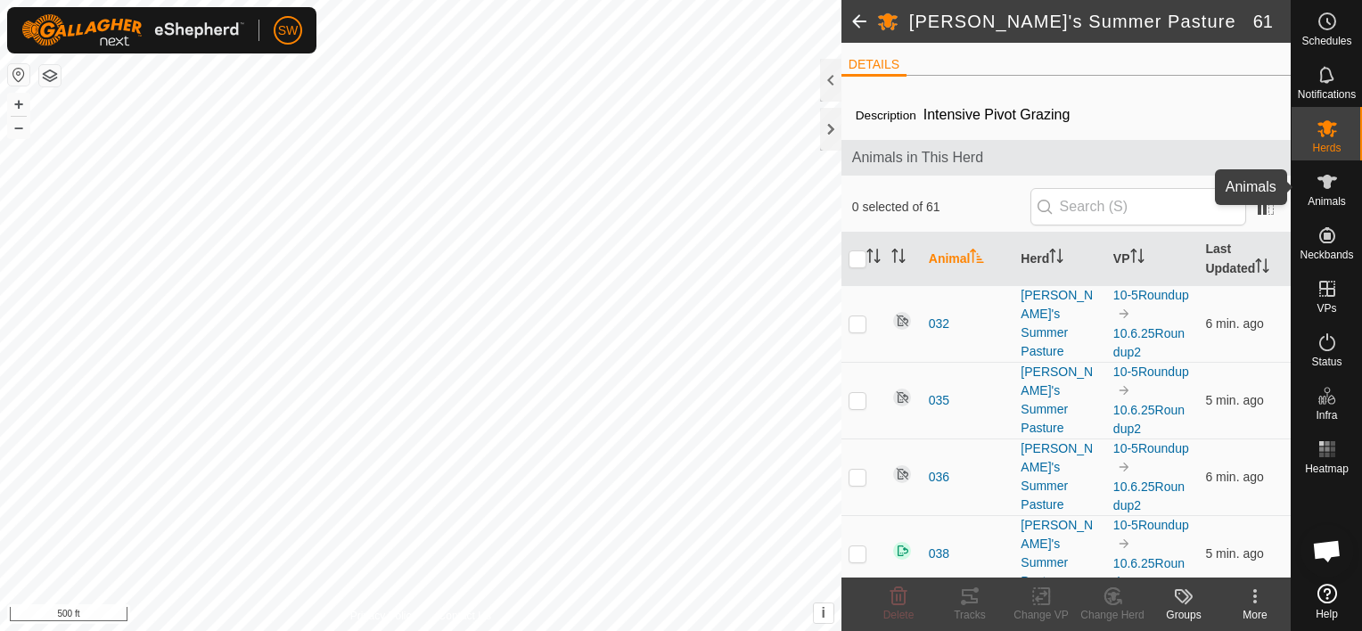
click at [1330, 196] on span "Animals" at bounding box center [1327, 201] width 38 height 11
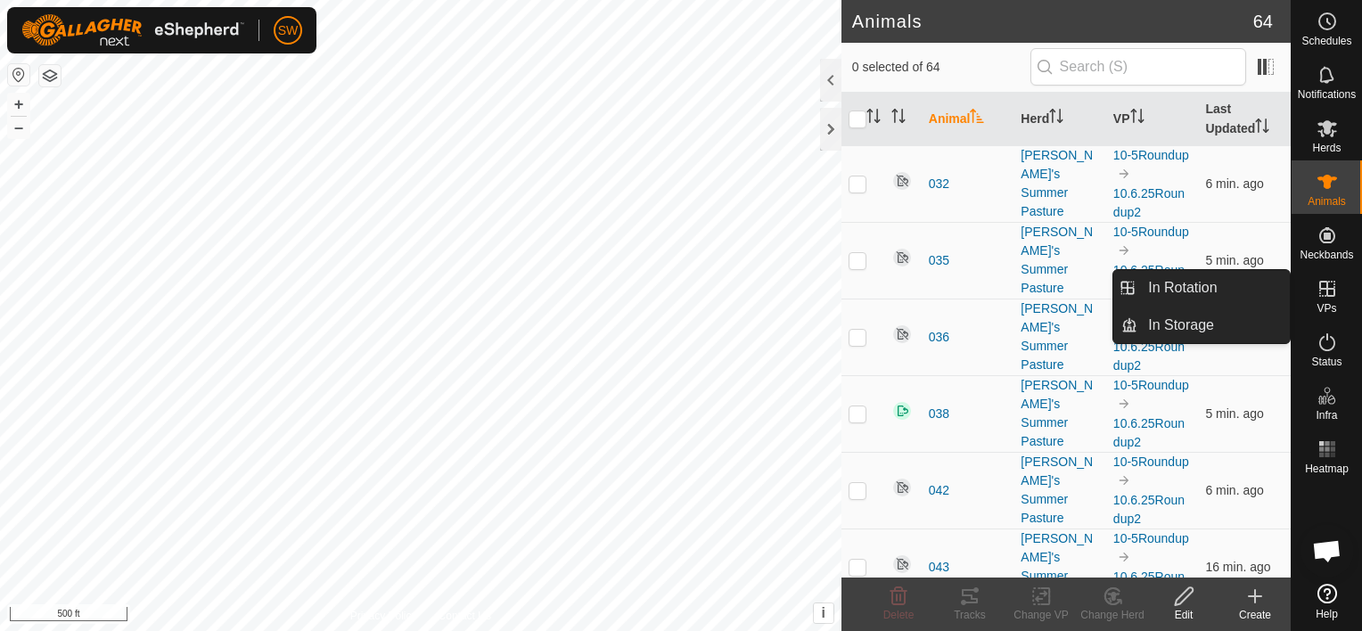
click at [1322, 300] on es-virtualpaddocks-svg-icon at bounding box center [1327, 289] width 32 height 29
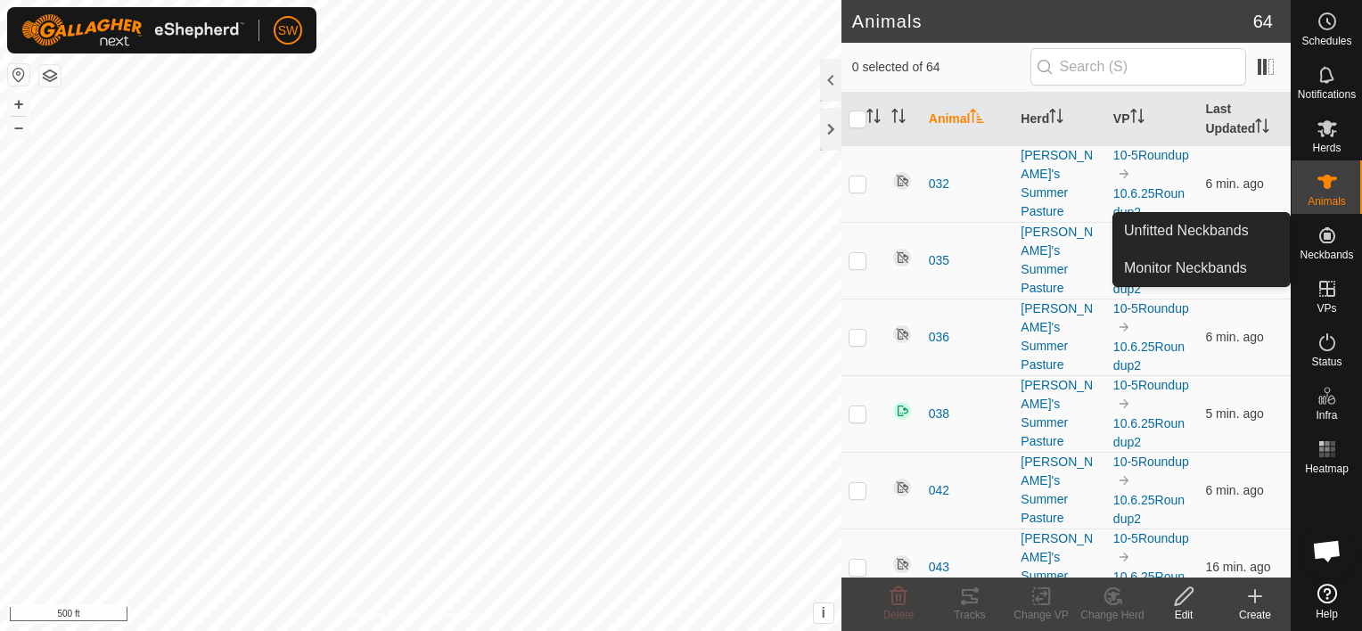
click at [1333, 239] on icon at bounding box center [1327, 235] width 16 height 16
